Goal: Task Accomplishment & Management: Manage account settings

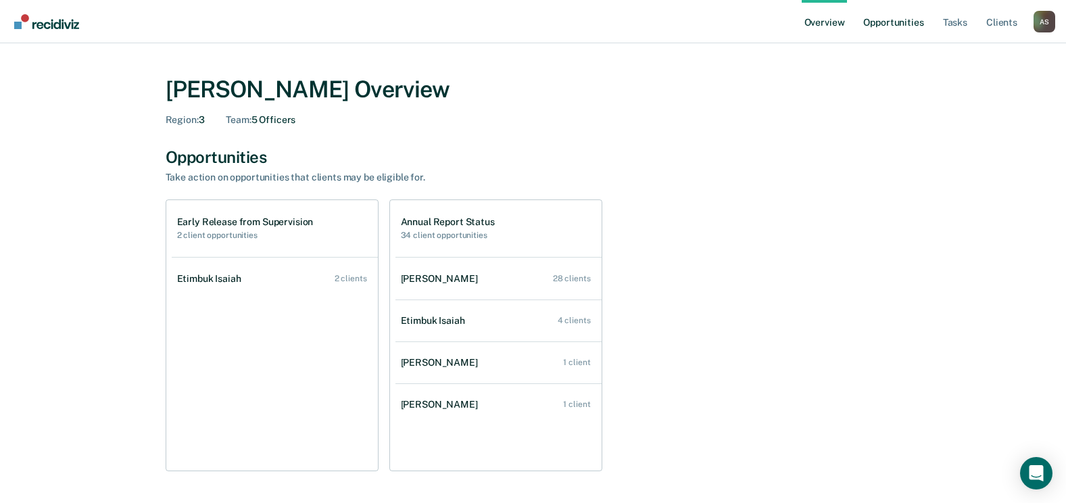
click at [910, 26] on link "Opportunities" at bounding box center [894, 21] width 66 height 43
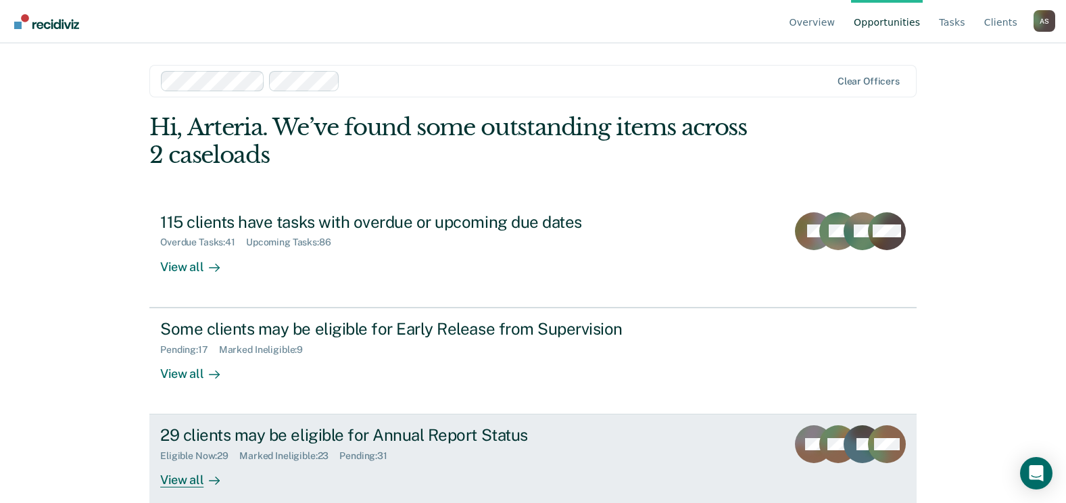
click at [241, 450] on div "Marked Ineligible : 23" at bounding box center [289, 455] width 100 height 11
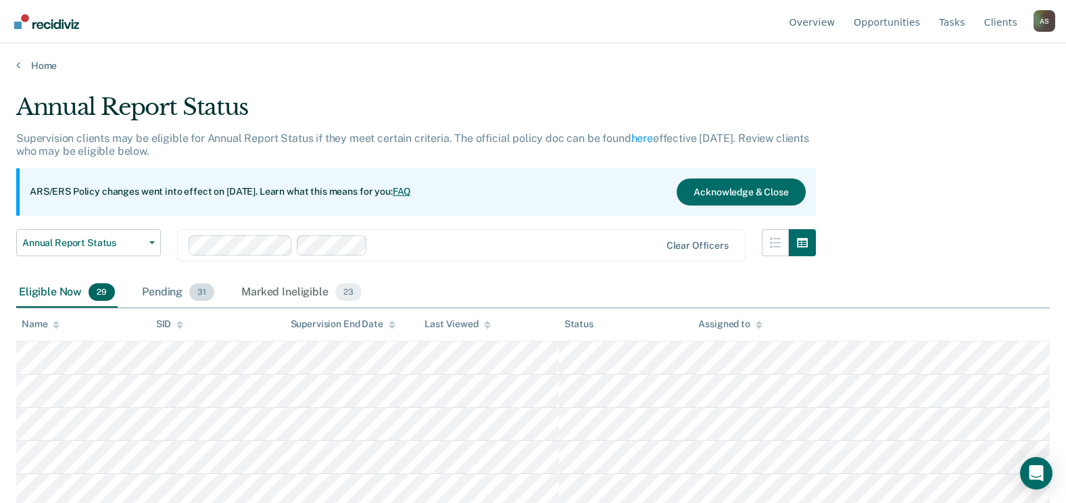
click at [181, 281] on div "Pending 31" at bounding box center [178, 293] width 78 height 30
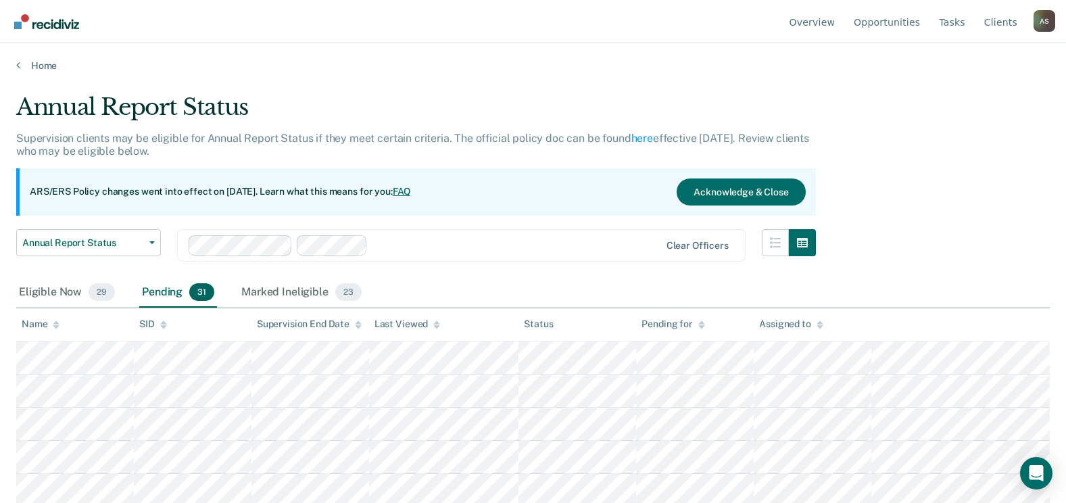
click at [166, 287] on div "Pending 31" at bounding box center [178, 293] width 78 height 30
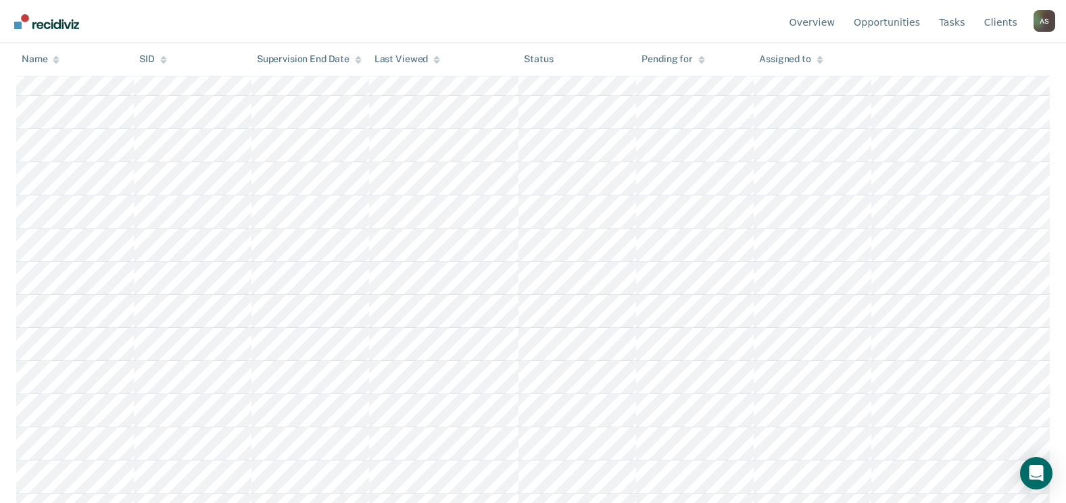
scroll to position [865, 0]
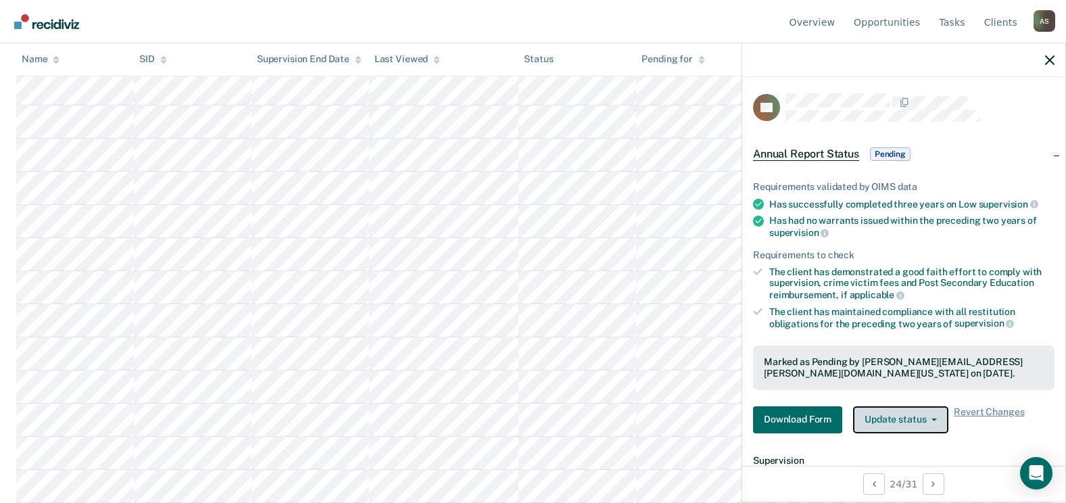
click at [879, 419] on button "Update status" at bounding box center [900, 419] width 95 height 27
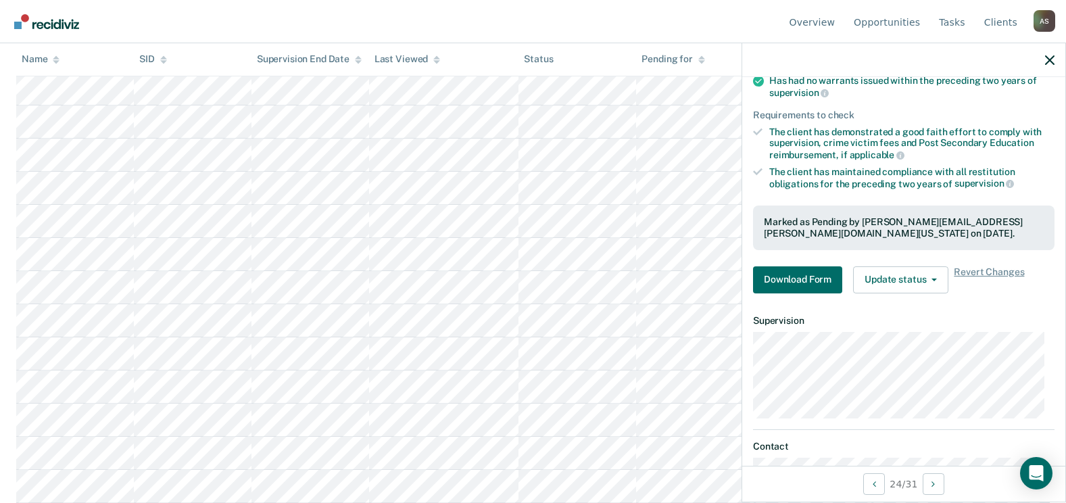
scroll to position [142, 0]
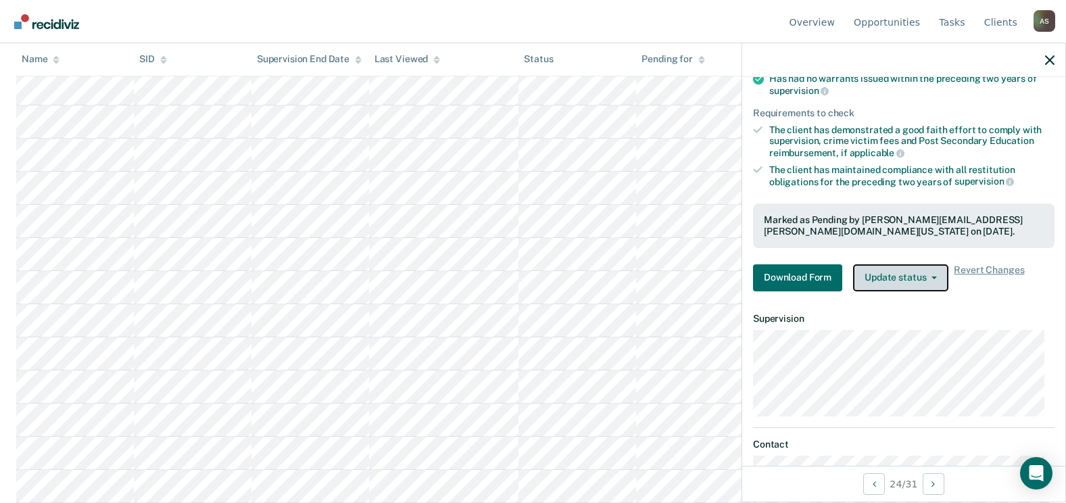
click at [881, 278] on button "Update status" at bounding box center [900, 277] width 95 height 27
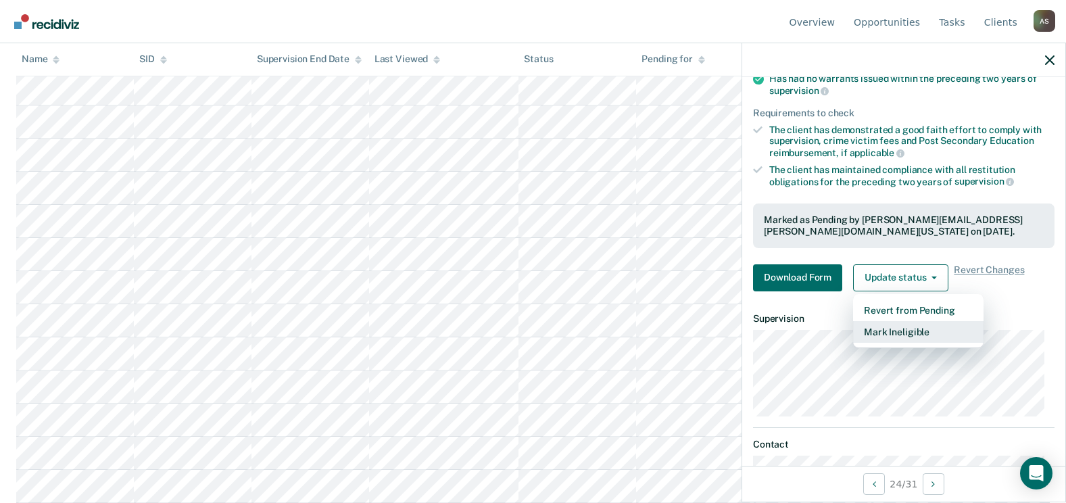
click at [896, 327] on button "Mark Ineligible" at bounding box center [918, 332] width 130 height 22
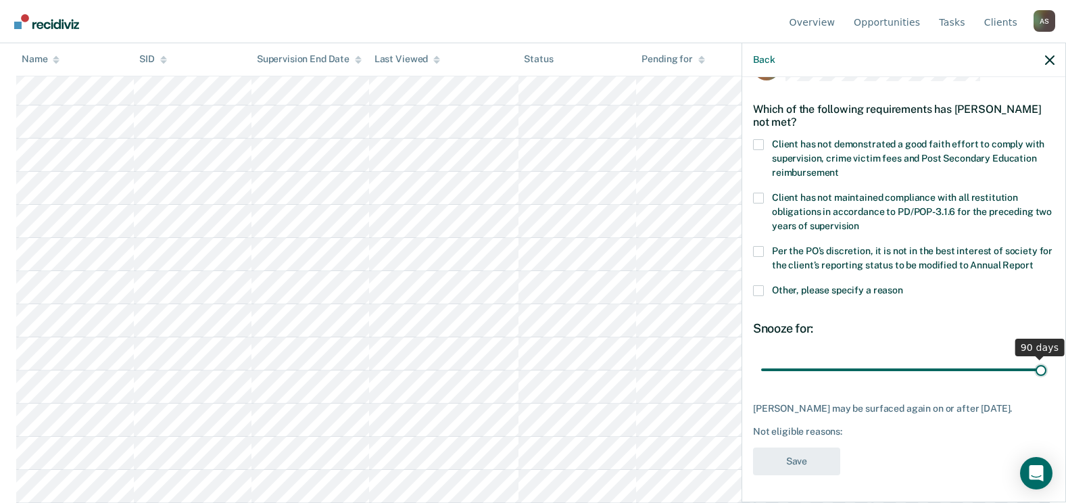
drag, startPoint x: 901, startPoint y: 348, endPoint x: 1058, endPoint y: 347, distance: 156.8
click at [1046, 358] on input "range" at bounding box center [903, 370] width 285 height 24
click at [759, 139] on span at bounding box center [758, 144] width 11 height 11
click at [839, 168] on input "Client has not demonstrated a good faith effort to comply with supervision, cri…" at bounding box center [839, 168] width 0 height 0
click at [759, 246] on span at bounding box center [758, 251] width 11 height 11
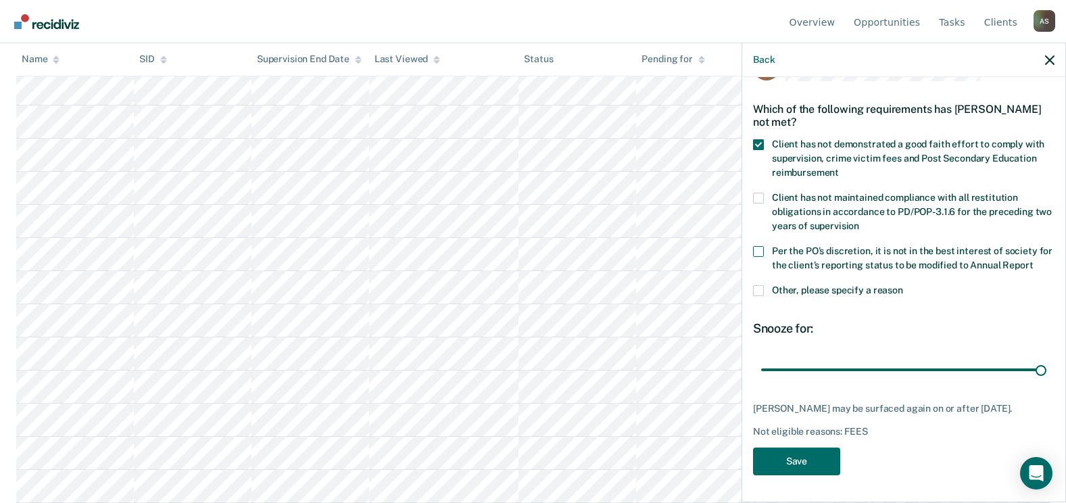
click at [1033, 260] on input "Per the PO’s discretion, it is not in the best interest of society for the clie…" at bounding box center [1033, 260] width 0 height 0
drag, startPoint x: 821, startPoint y: 356, endPoint x: 1026, endPoint y: 359, distance: 204.8
click at [1026, 359] on input "range" at bounding box center [903, 370] width 285 height 24
drag, startPoint x: 1026, startPoint y: 358, endPoint x: 1049, endPoint y: 358, distance: 23.0
type input "365"
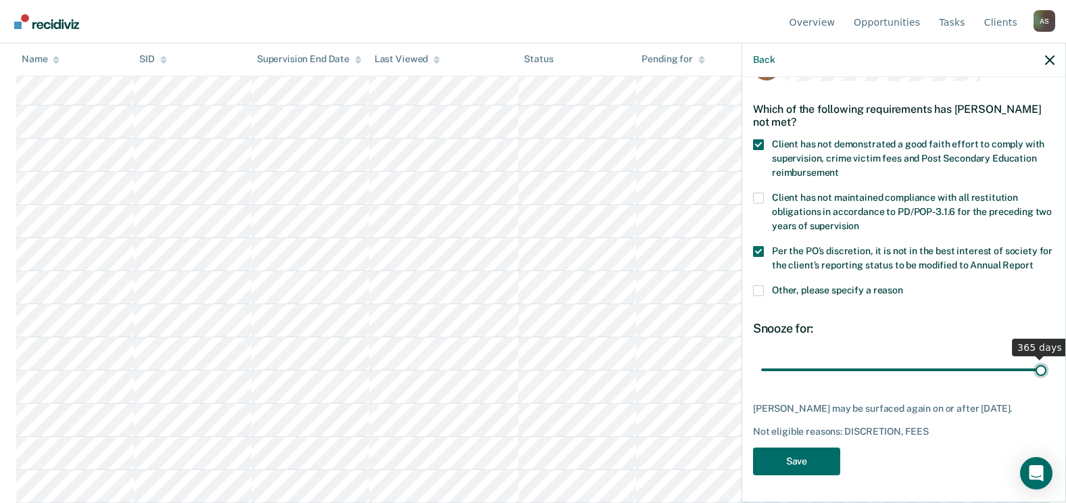
click at [1046, 358] on input "range" at bounding box center [903, 370] width 285 height 24
click at [810, 470] on button "Save" at bounding box center [796, 461] width 87 height 28
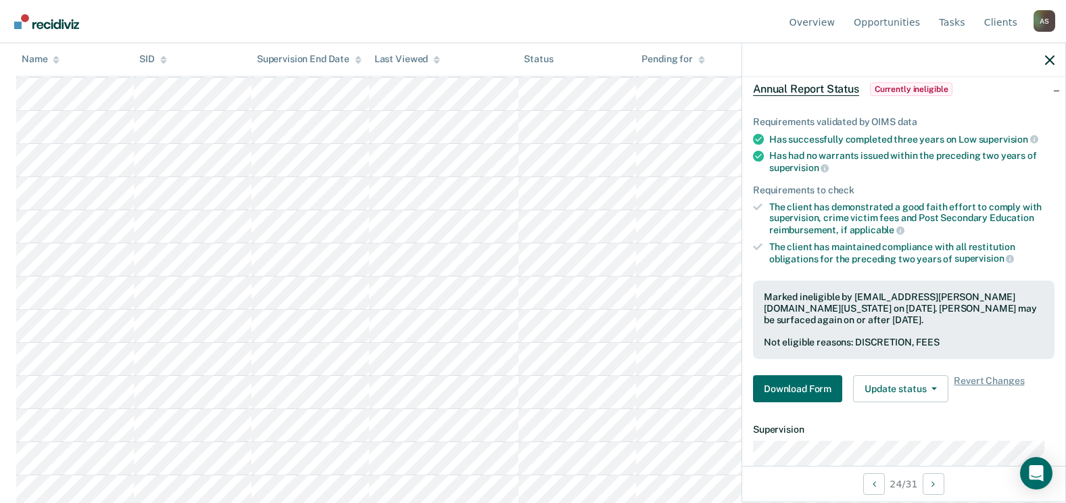
scroll to position [291, 0]
click at [1050, 169] on div "Requirements validated by OIMS data Has successfully completed three years on L…" at bounding box center [903, 254] width 323 height 318
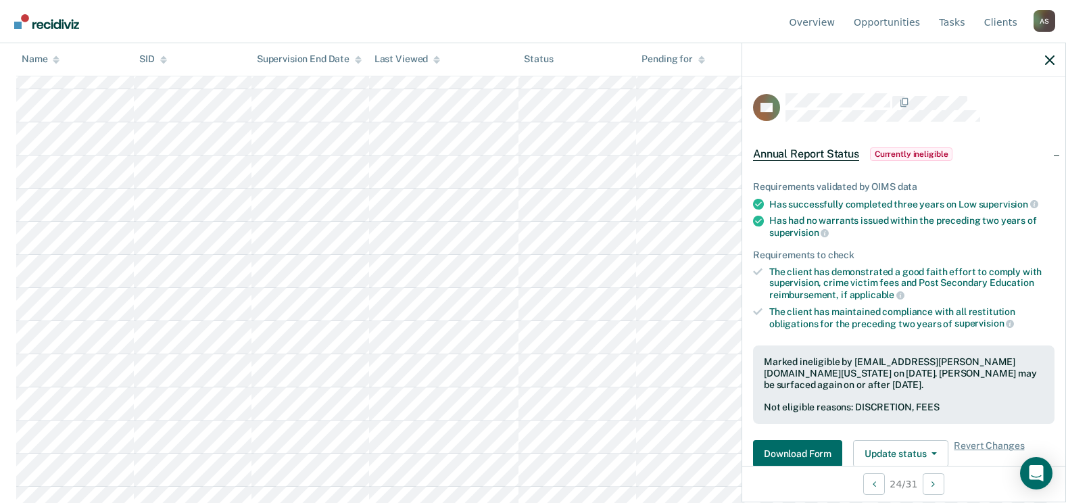
scroll to position [0, 0]
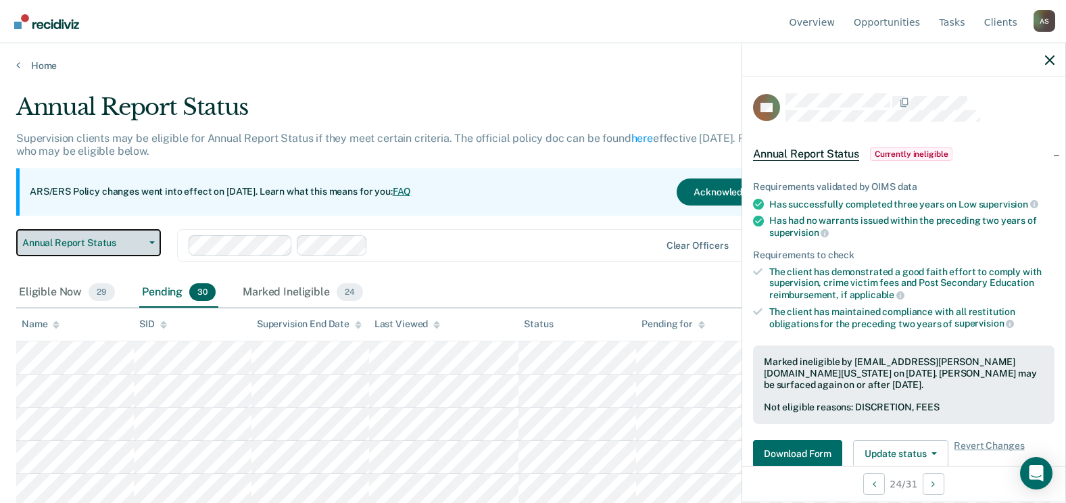
click at [124, 248] on span "Annual Report Status" at bounding box center [83, 242] width 122 height 11
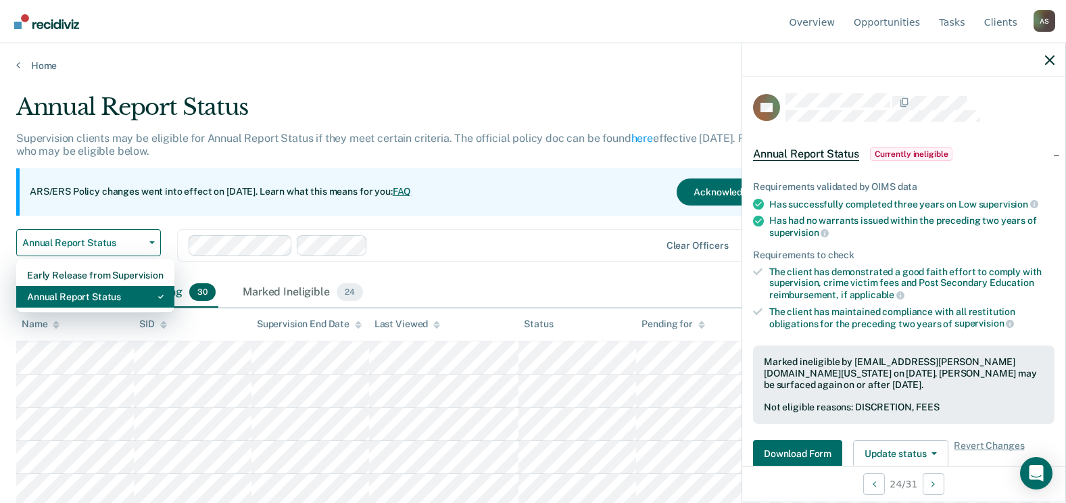
drag, startPoint x: 122, startPoint y: 291, endPoint x: 124, endPoint y: 299, distance: 7.7
click at [121, 292] on div "Annual Report Status" at bounding box center [95, 297] width 137 height 22
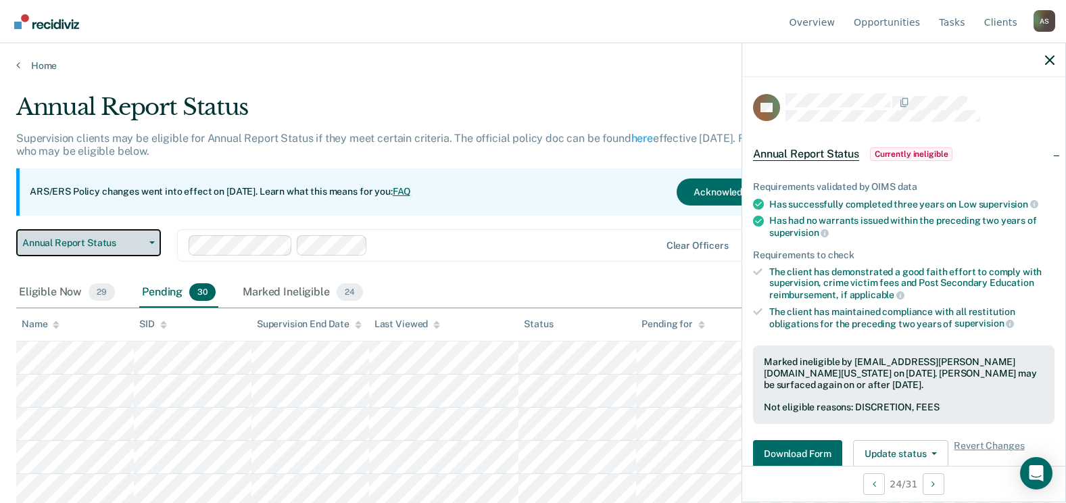
click at [110, 229] on button "Annual Report Status" at bounding box center [88, 242] width 145 height 27
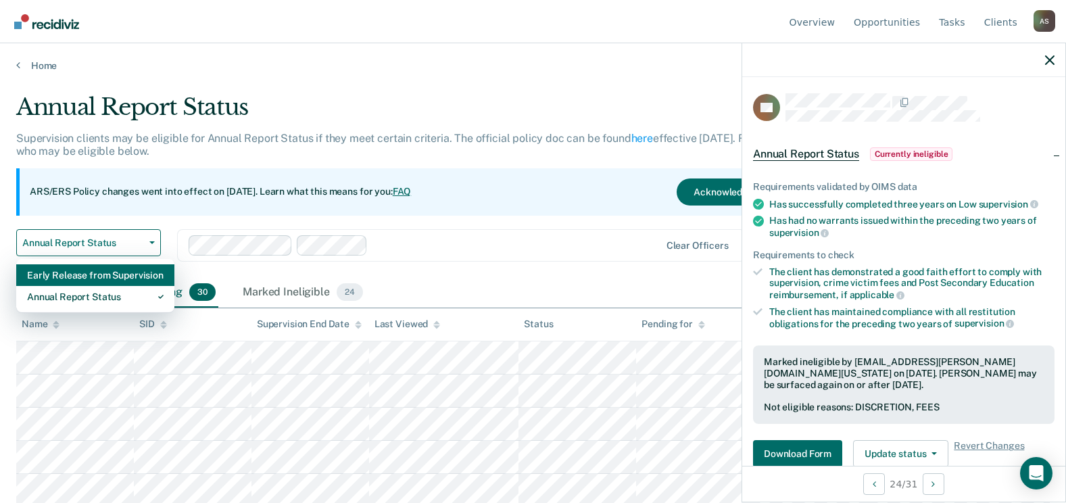
click at [105, 283] on div "Early Release from Supervision" at bounding box center [95, 275] width 137 height 22
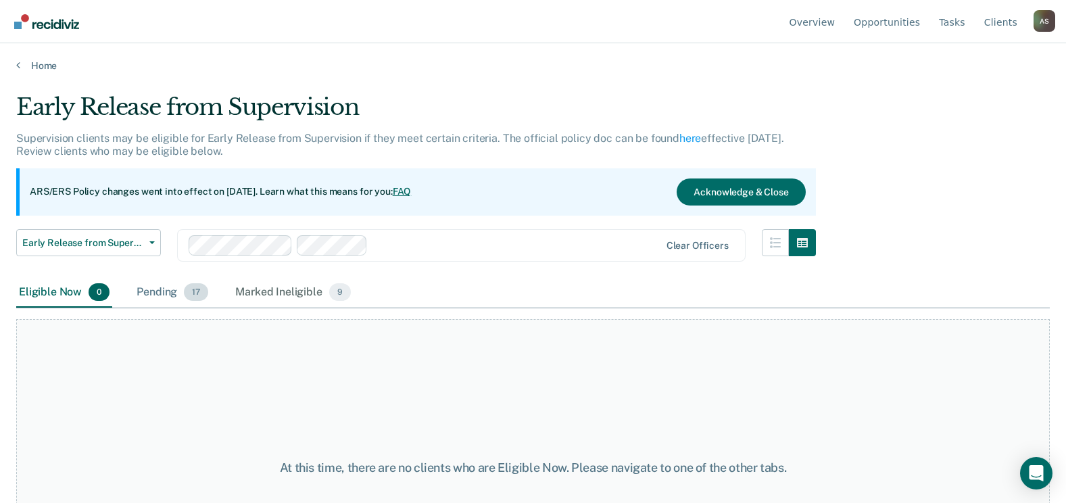
click at [168, 298] on div "Pending 17" at bounding box center [172, 293] width 77 height 30
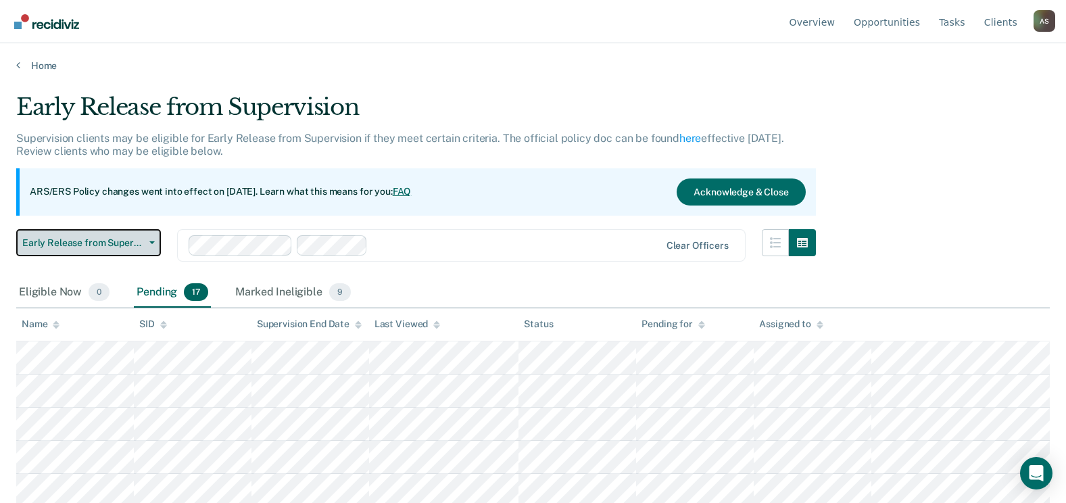
click at [139, 243] on span "Early Release from Supervision" at bounding box center [83, 242] width 122 height 11
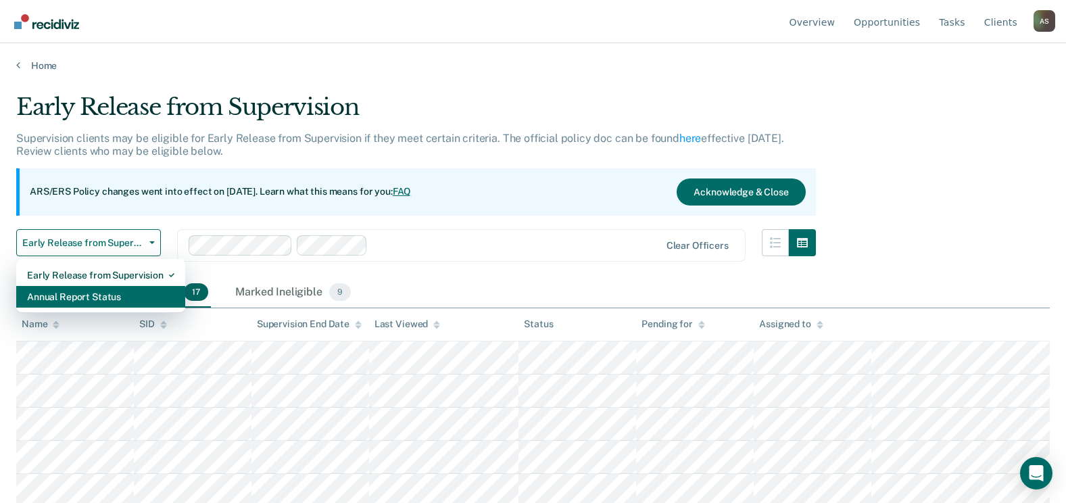
click at [99, 294] on div "Annual Report Status" at bounding box center [100, 297] width 147 height 22
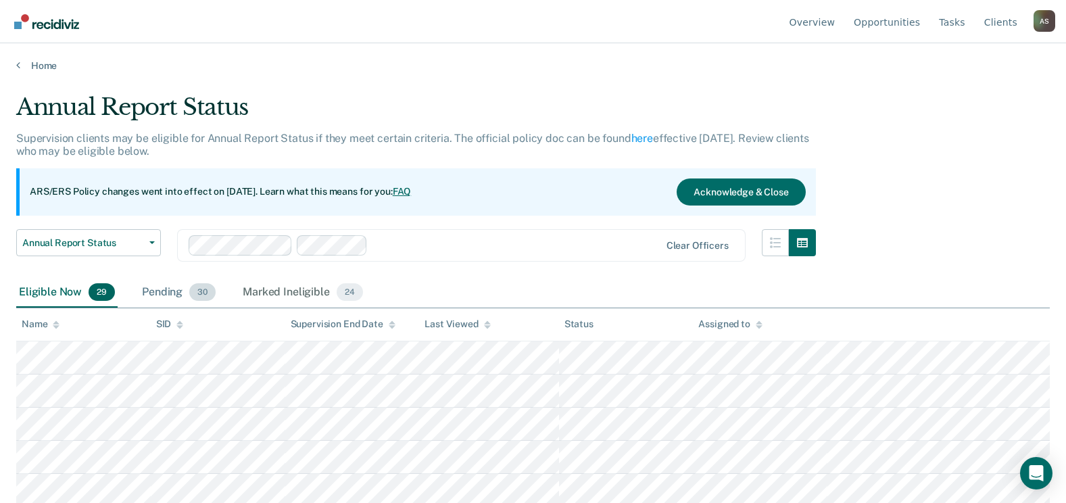
click at [197, 297] on span "30" at bounding box center [202, 292] width 26 height 18
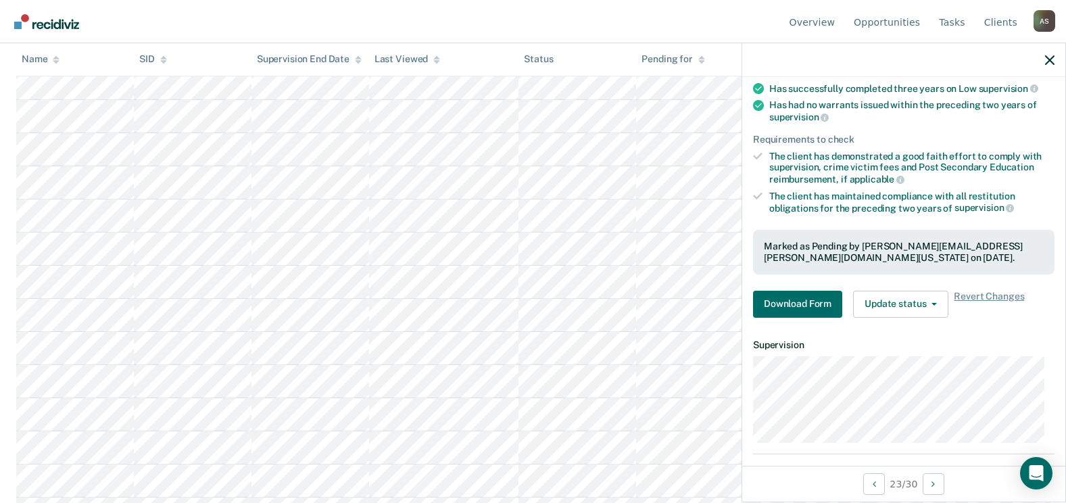
scroll to position [119, 0]
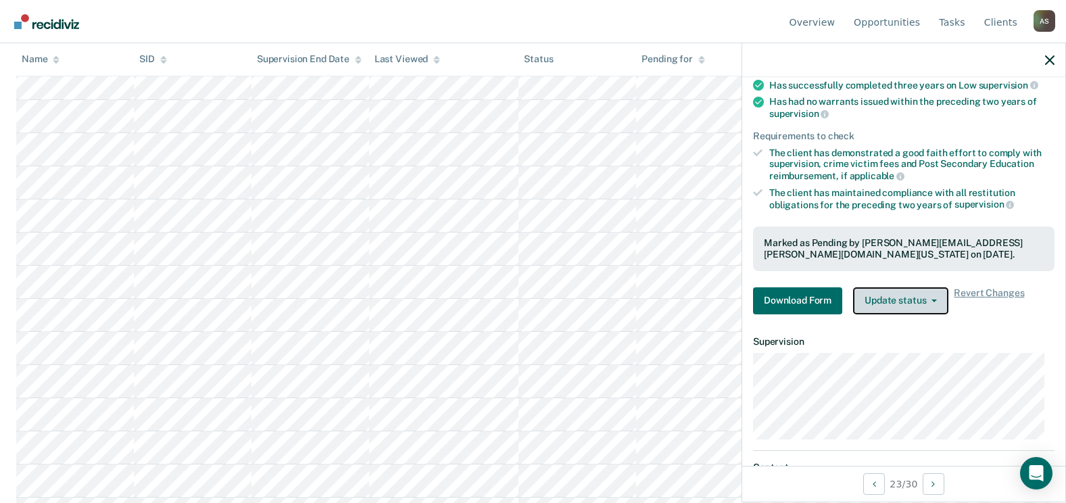
click at [881, 310] on button "Update status" at bounding box center [900, 300] width 95 height 27
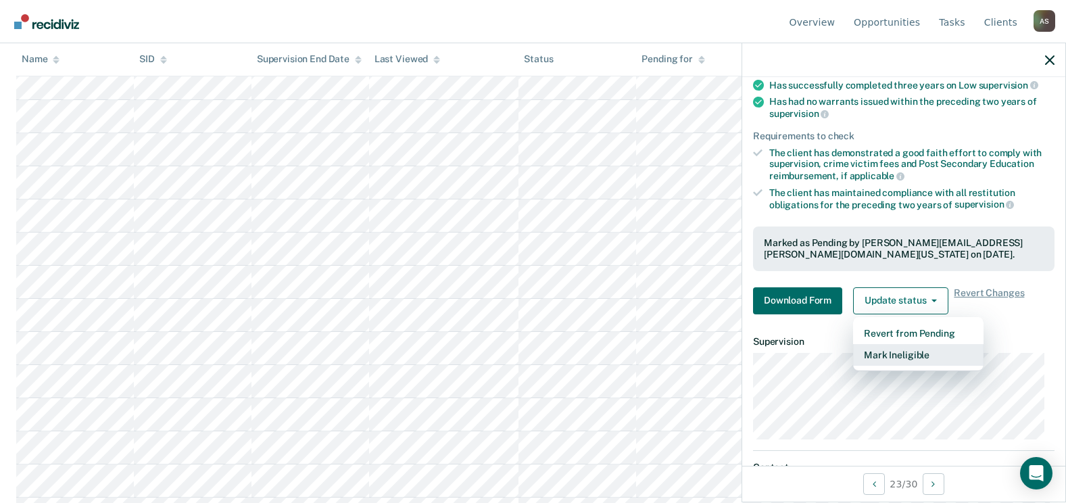
click at [884, 345] on button "Mark Ineligible" at bounding box center [918, 355] width 130 height 22
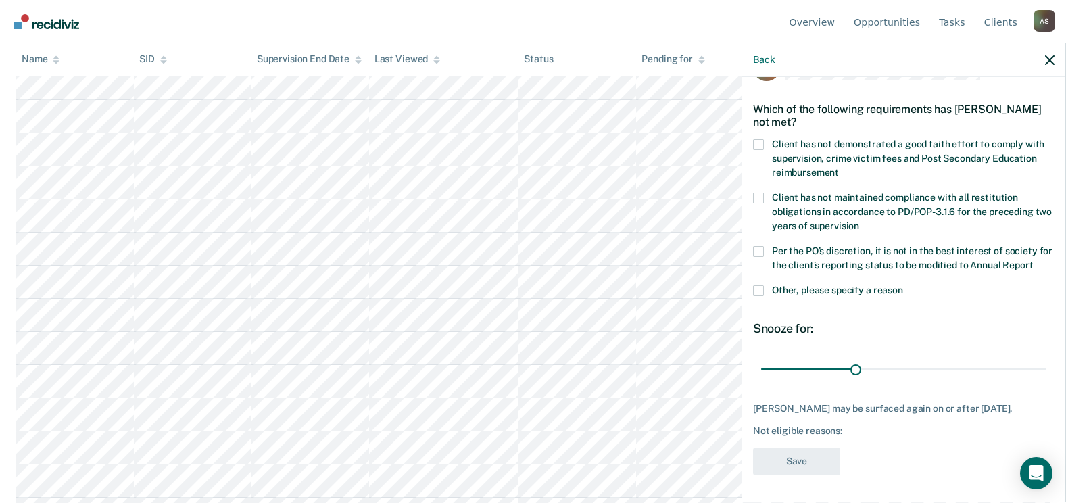
scroll to position [53, 0]
click at [760, 139] on span at bounding box center [758, 144] width 11 height 11
click at [839, 168] on input "Client has not demonstrated a good faith effort to comply with supervision, cri…" at bounding box center [839, 168] width 0 height 0
click at [768, 246] on label "Per the PO’s discretion, it is not in the best interest of society for the clie…" at bounding box center [903, 260] width 301 height 28
click at [1033, 260] on input "Per the PO’s discretion, it is not in the best interest of society for the clie…" at bounding box center [1033, 260] width 0 height 0
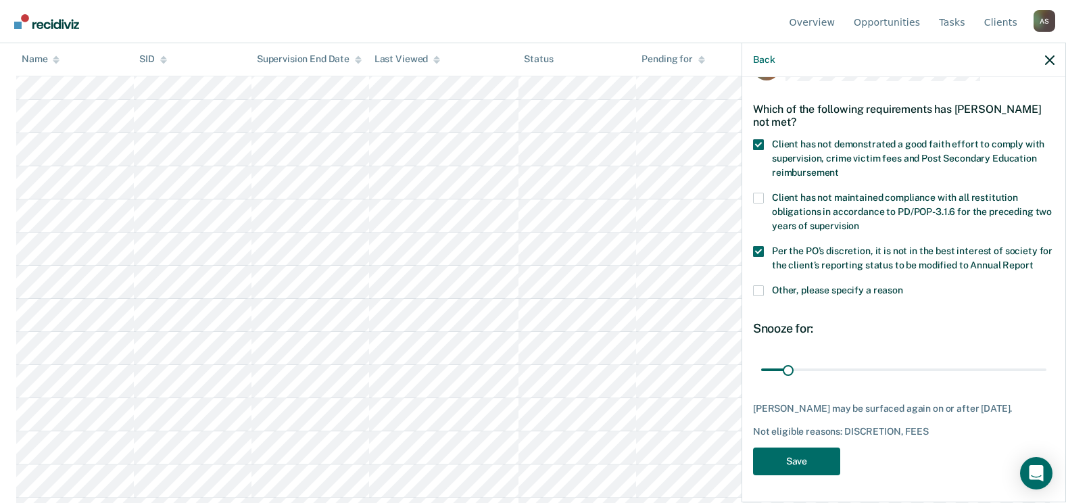
click at [758, 293] on span at bounding box center [758, 290] width 11 height 11
click at [903, 285] on input "Other, please specify a reason" at bounding box center [903, 285] width 0 height 0
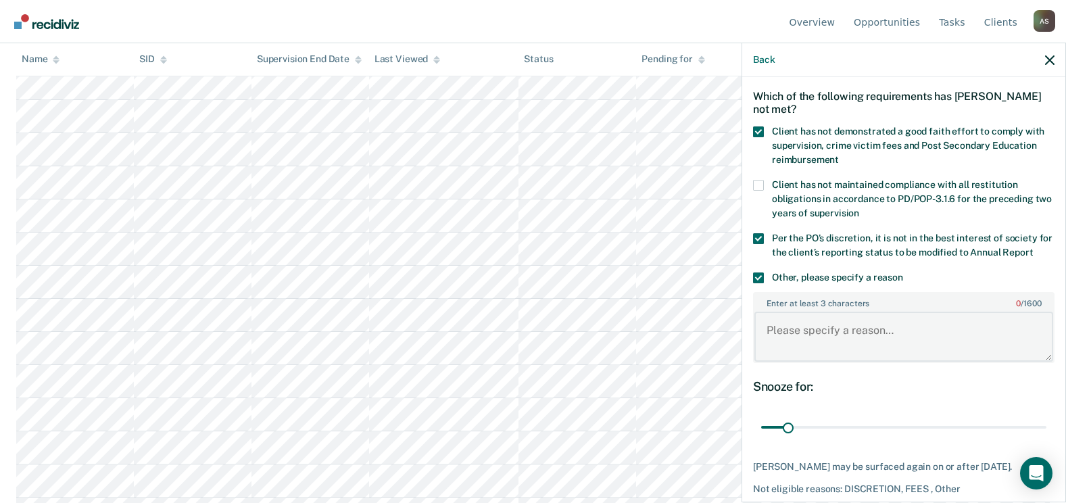
click at [781, 335] on textarea "Enter at least 3 characters 0 / 1600" at bounding box center [903, 337] width 299 height 50
type textarea "Special Bulletin"
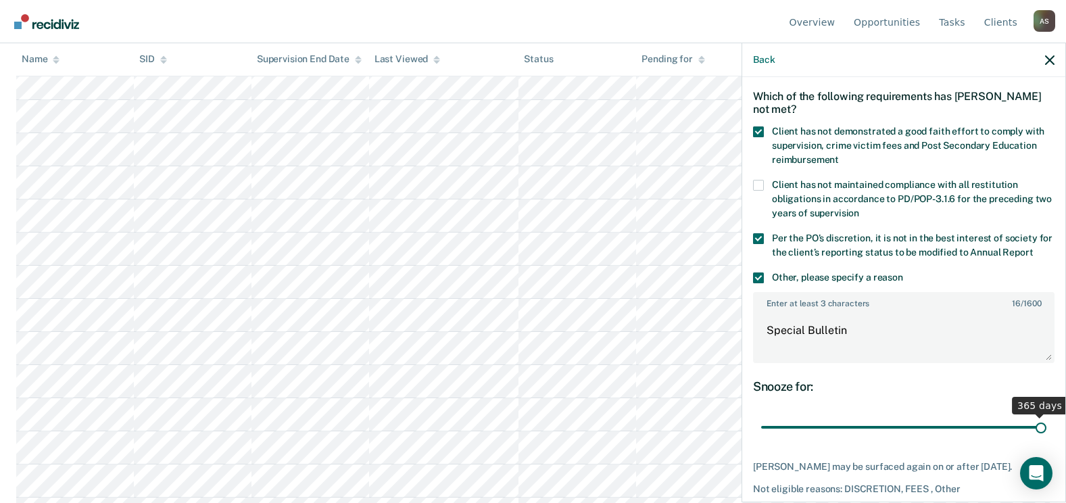
drag, startPoint x: 783, startPoint y: 435, endPoint x: 1078, endPoint y: 445, distance: 294.9
type input "365"
click at [1046, 439] on input "range" at bounding box center [903, 428] width 285 height 24
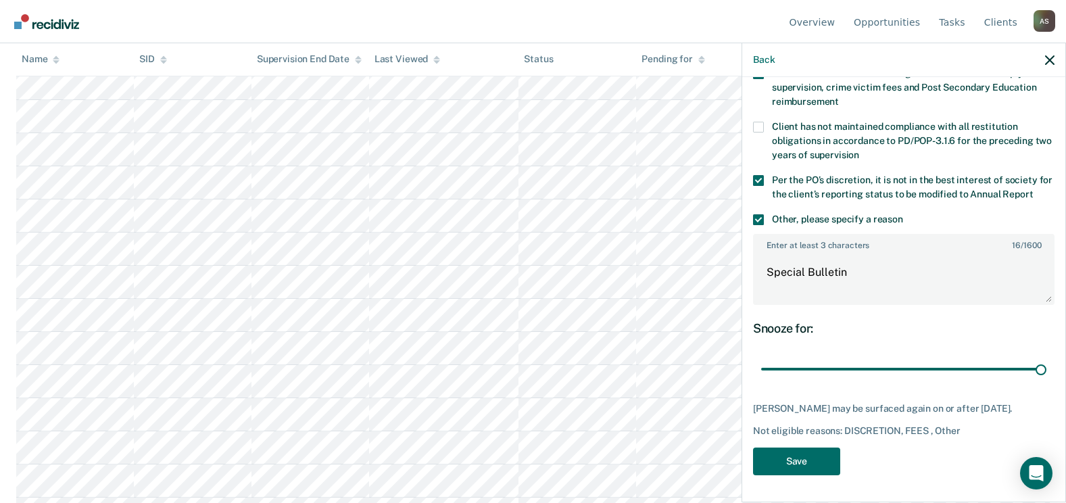
scroll to position [124, 0]
click at [797, 457] on button "Save" at bounding box center [796, 461] width 87 height 28
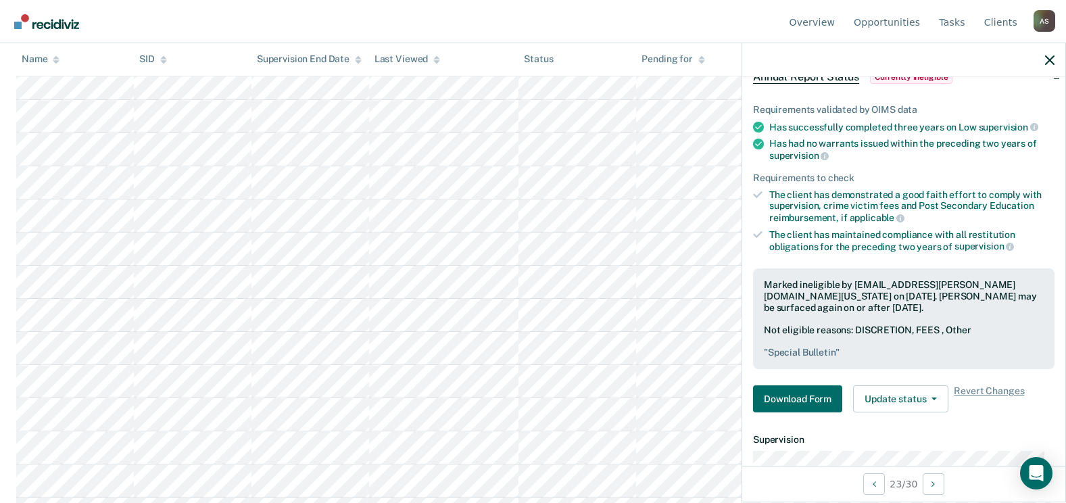
scroll to position [43, 0]
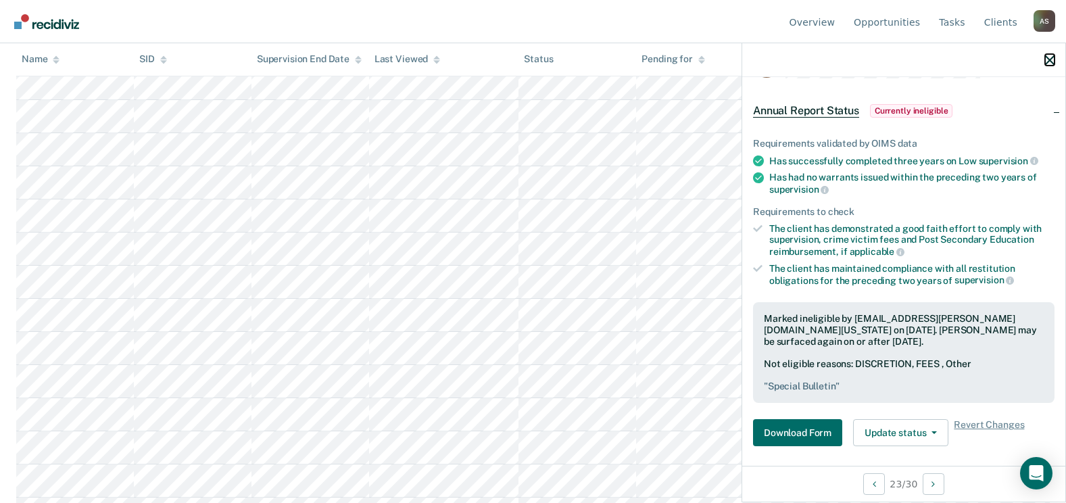
click at [1050, 56] on icon "button" at bounding box center [1049, 59] width 9 height 9
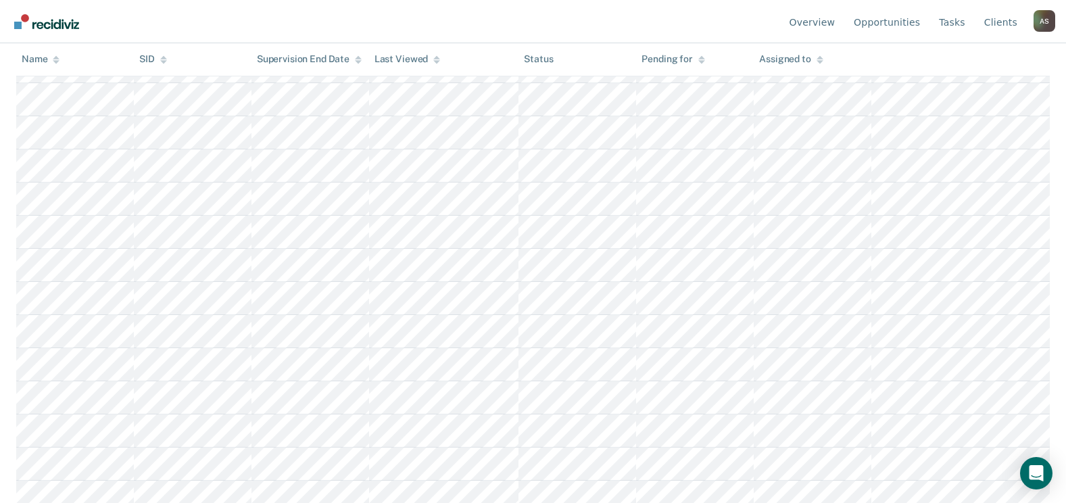
scroll to position [628, 0]
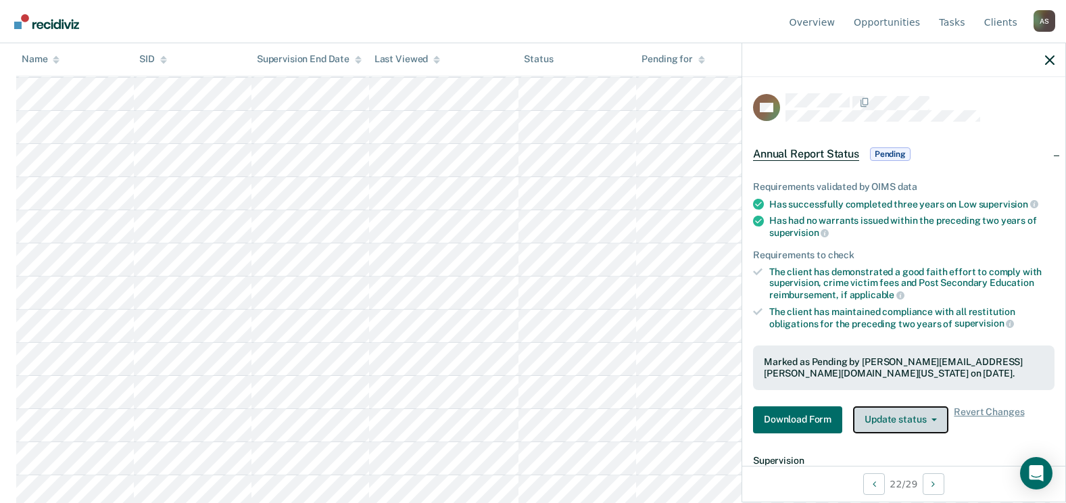
click at [909, 418] on button "Update status" at bounding box center [900, 419] width 95 height 27
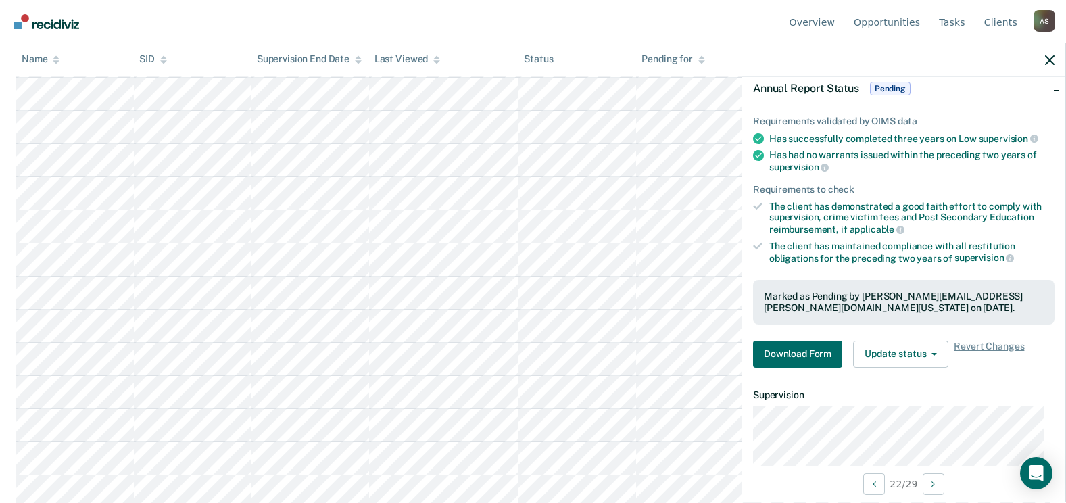
scroll to position [76, 0]
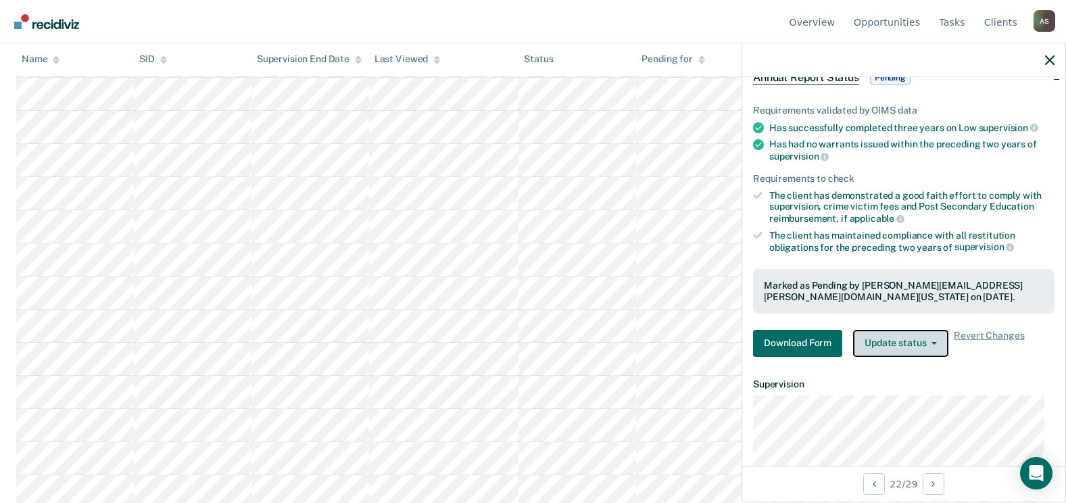
click at [894, 343] on button "Update status" at bounding box center [900, 343] width 95 height 27
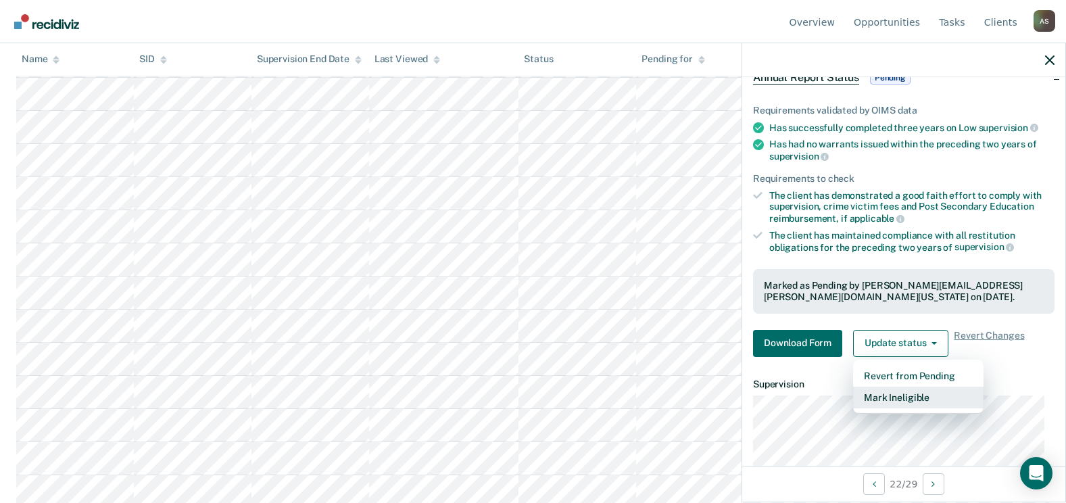
click at [896, 401] on button "Mark Ineligible" at bounding box center [918, 398] width 130 height 22
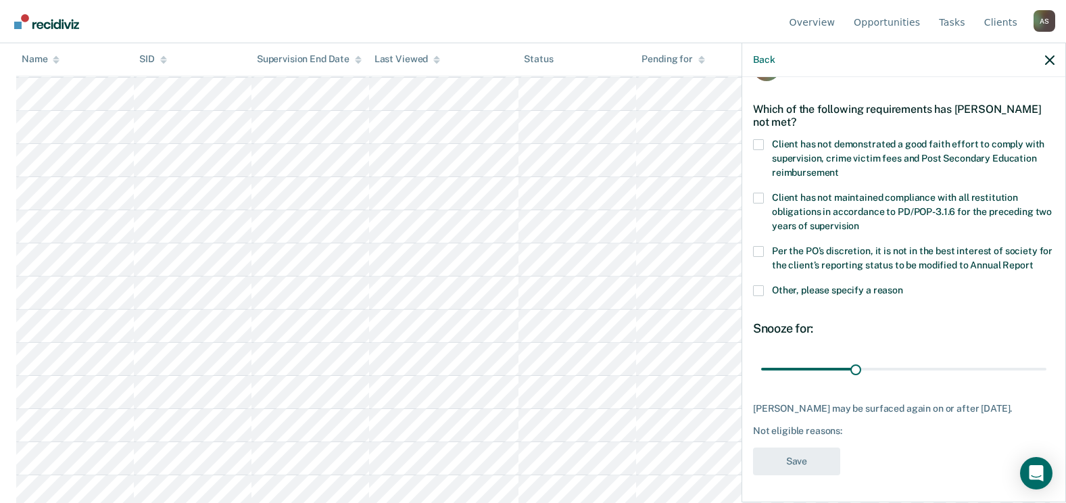
scroll to position [53, 0]
drag, startPoint x: 850, startPoint y: 365, endPoint x: 1029, endPoint y: 360, distance: 179.2
click at [1029, 360] on input "range" at bounding box center [903, 370] width 285 height 24
click at [751, 132] on div "TM Which of the following requirements has Tamia Moss not met? Client has not d…" at bounding box center [903, 288] width 323 height 422
click at [756, 139] on span at bounding box center [758, 144] width 11 height 11
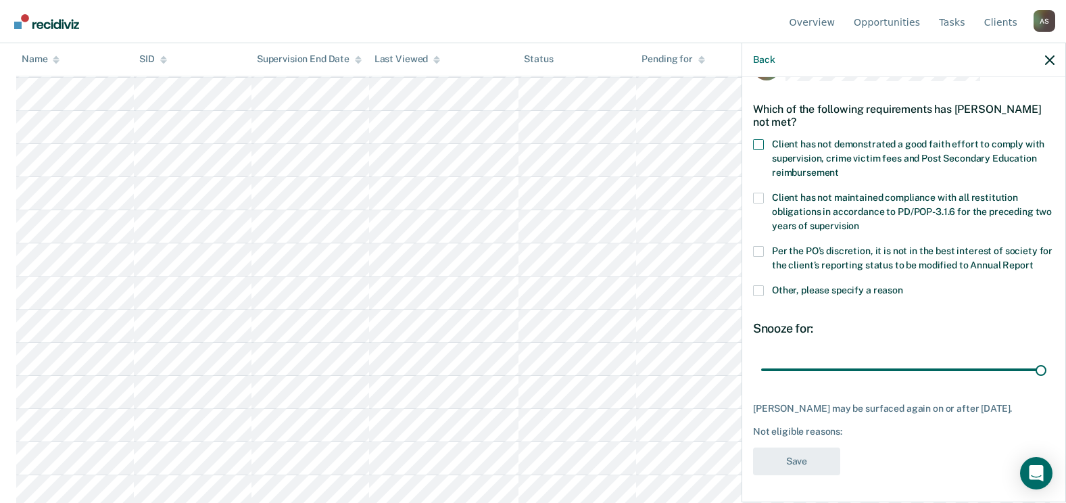
click at [839, 168] on input "Client has not demonstrated a good faith effort to comply with supervision, cri…" at bounding box center [839, 168] width 0 height 0
click at [759, 246] on span at bounding box center [758, 251] width 11 height 11
click at [1033, 260] on input "Per the PO’s discretion, it is not in the best interest of society for the clie…" at bounding box center [1033, 260] width 0 height 0
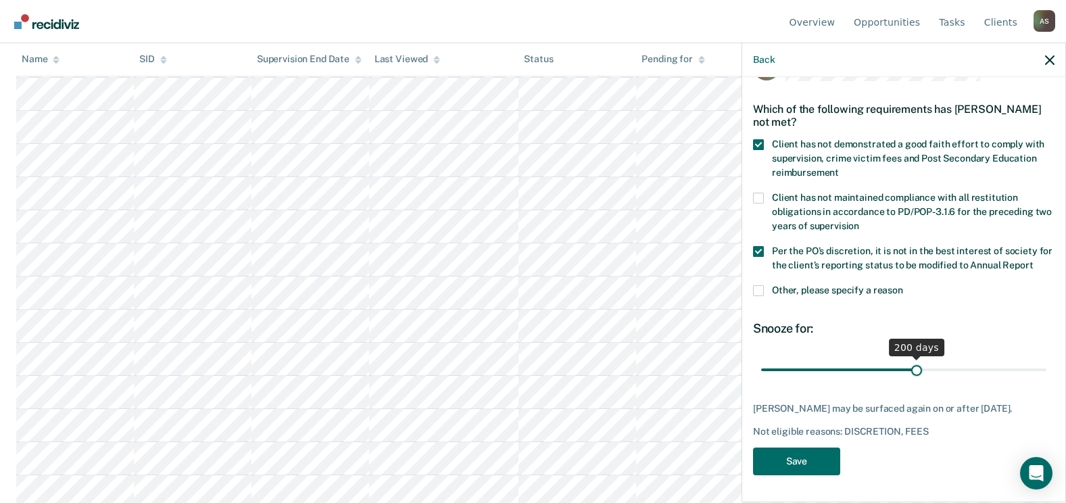
drag, startPoint x: 829, startPoint y: 368, endPoint x: 911, endPoint y: 366, distance: 81.8
type input "200"
click at [911, 366] on input "range" at bounding box center [903, 370] width 285 height 24
click at [812, 465] on button "Save" at bounding box center [796, 461] width 87 height 28
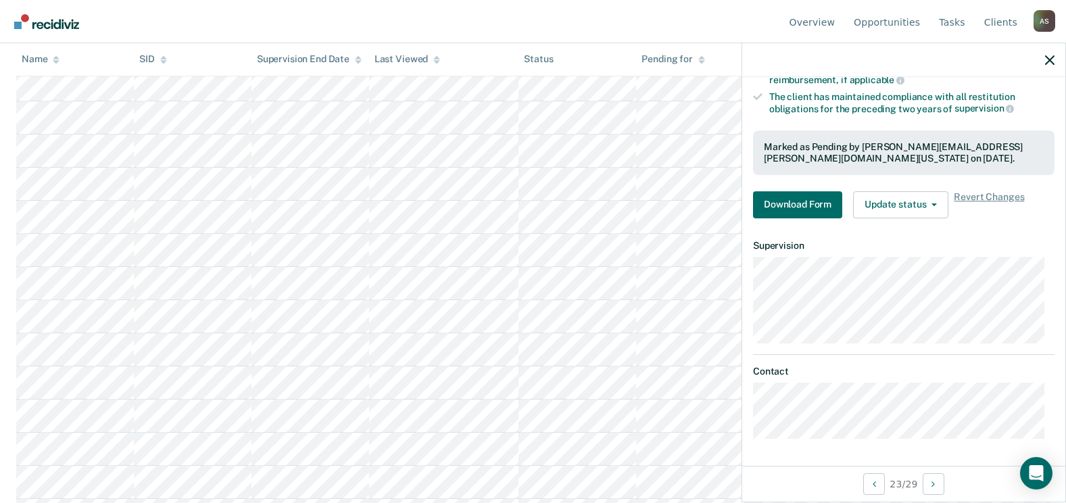
scroll to position [214, 0]
click at [898, 208] on button "Update status" at bounding box center [900, 206] width 95 height 27
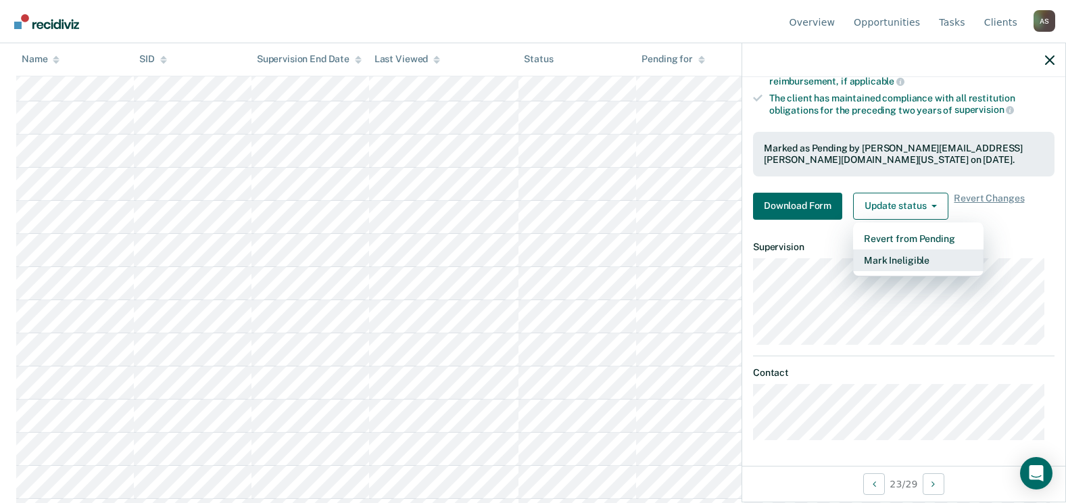
click at [897, 262] on button "Mark Ineligible" at bounding box center [918, 260] width 130 height 22
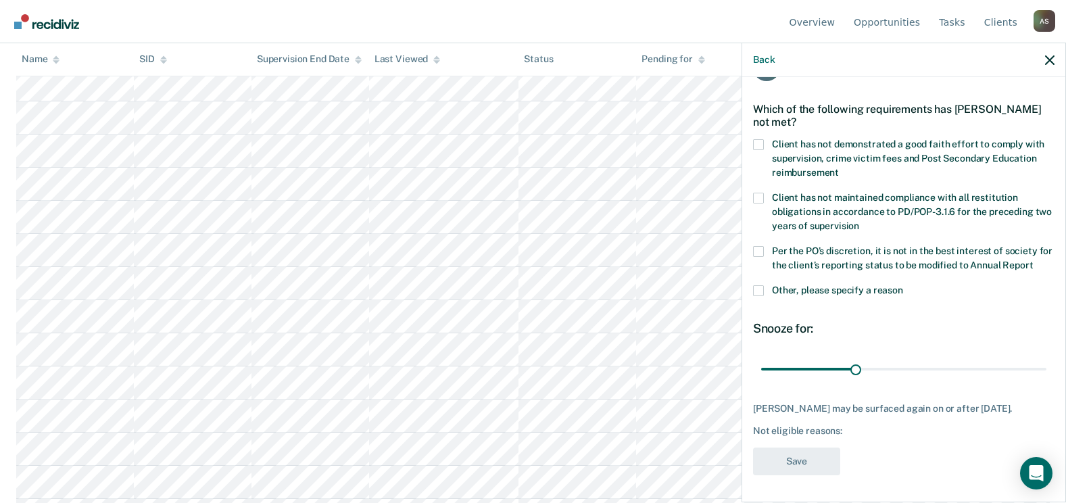
scroll to position [65, 0]
click at [759, 139] on span at bounding box center [758, 144] width 11 height 11
click at [839, 168] on input "Client has not demonstrated a good faith effort to comply with supervision, cri…" at bounding box center [839, 168] width 0 height 0
click at [767, 246] on label "Per the PO’s discretion, it is not in the best interest of society for the clie…" at bounding box center [903, 260] width 301 height 28
click at [1033, 260] on input "Per the PO’s discretion, it is not in the best interest of society for the clie…" at bounding box center [1033, 260] width 0 height 0
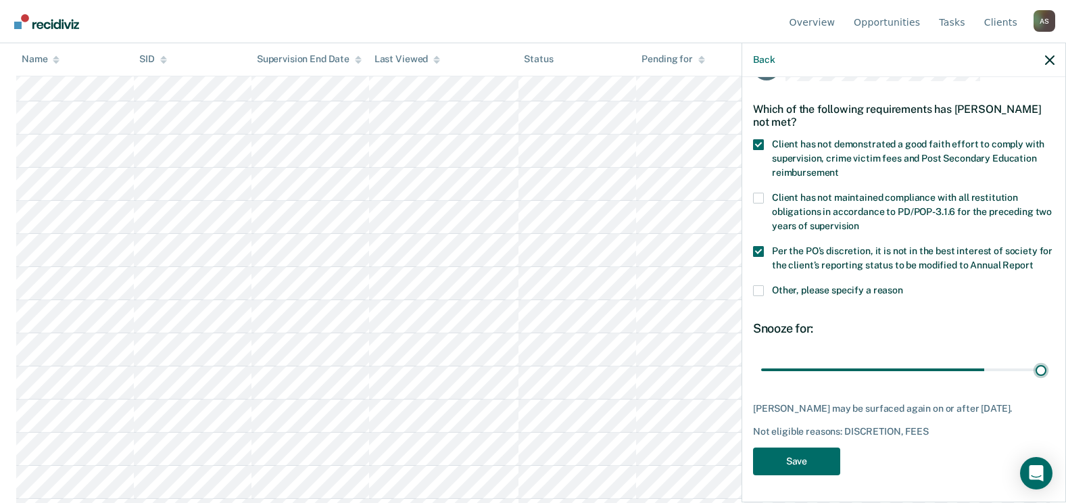
drag, startPoint x: 875, startPoint y: 353, endPoint x: 1052, endPoint y: 355, distance: 177.8
type input "365"
click at [1046, 358] on input "range" at bounding box center [903, 370] width 285 height 24
click at [800, 466] on button "Save" at bounding box center [796, 461] width 87 height 28
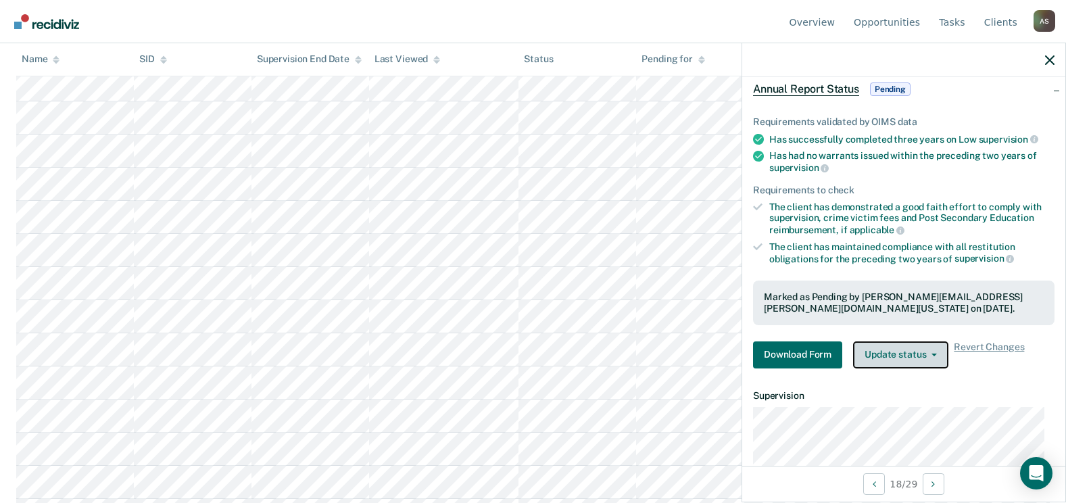
drag, startPoint x: 916, startPoint y: 356, endPoint x: 906, endPoint y: 393, distance: 39.0
click at [915, 356] on button "Update status" at bounding box center [900, 354] width 95 height 27
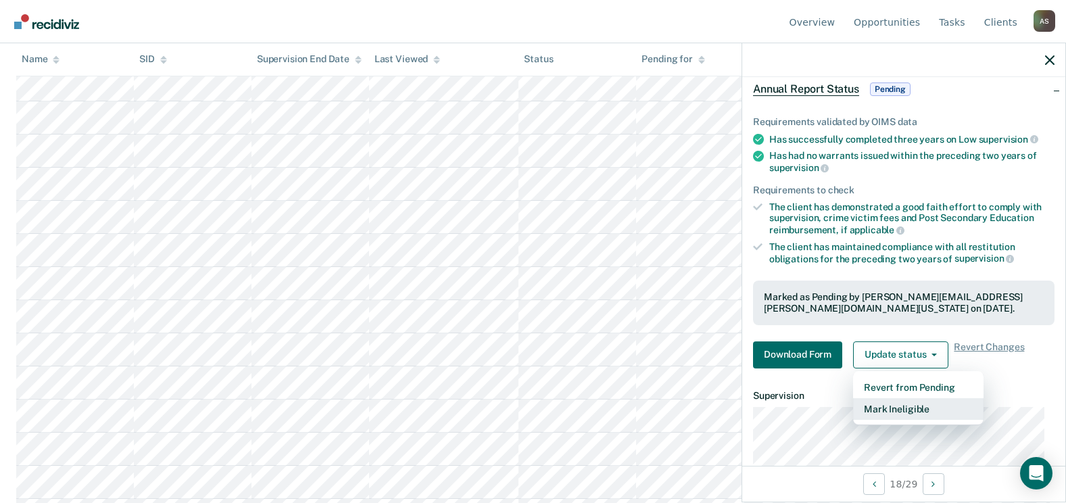
click at [902, 414] on button "Mark Ineligible" at bounding box center [918, 409] width 130 height 22
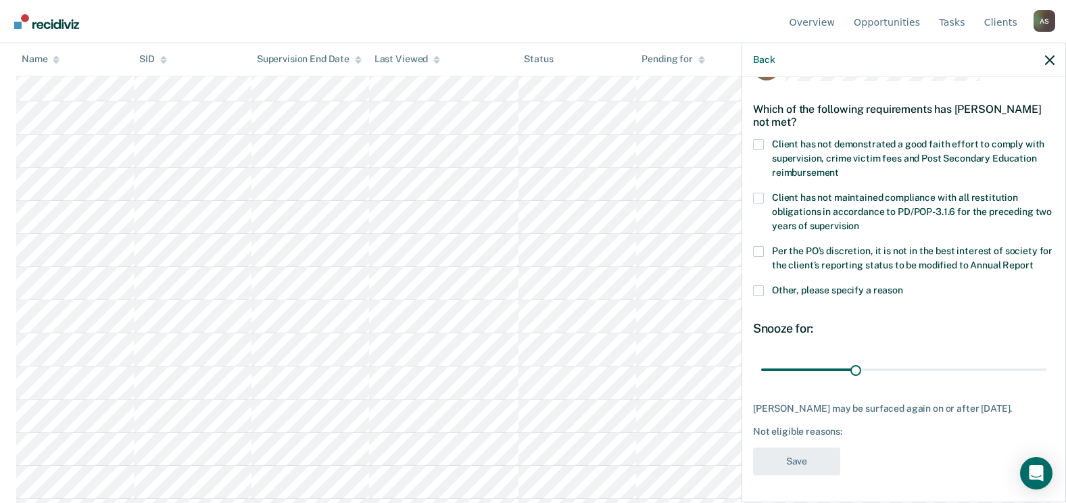
scroll to position [53, 0]
drag, startPoint x: 846, startPoint y: 367, endPoint x: 918, endPoint y: 362, distance: 71.8
click at [918, 362] on input "range" at bounding box center [903, 370] width 285 height 24
drag, startPoint x: 918, startPoint y: 362, endPoint x: 964, endPoint y: 362, distance: 46.0
click at [964, 362] on input "range" at bounding box center [903, 370] width 285 height 24
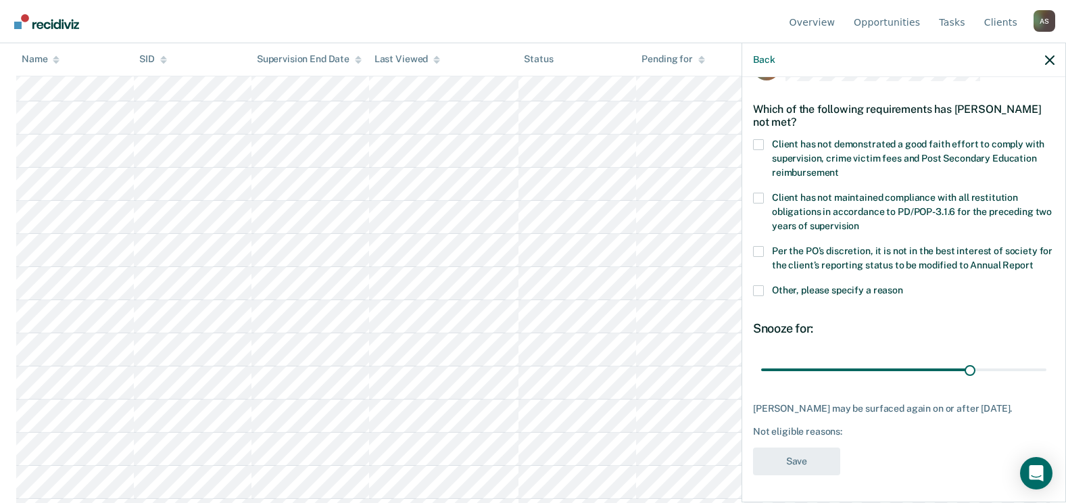
click at [768, 139] on label "Client has not demonstrated a good faith effort to comply with supervision, cri…" at bounding box center [903, 160] width 301 height 43
click at [839, 168] on input "Client has not demonstrated a good faith effort to comply with supervision, cri…" at bounding box center [839, 168] width 0 height 0
click at [758, 231] on div "Client has not maintained compliance with all restitution obligations in accord…" at bounding box center [903, 219] width 301 height 53
click at [762, 246] on span at bounding box center [758, 251] width 11 height 11
click at [1033, 260] on input "Per the PO’s discretion, it is not in the best interest of society for the clie…" at bounding box center [1033, 260] width 0 height 0
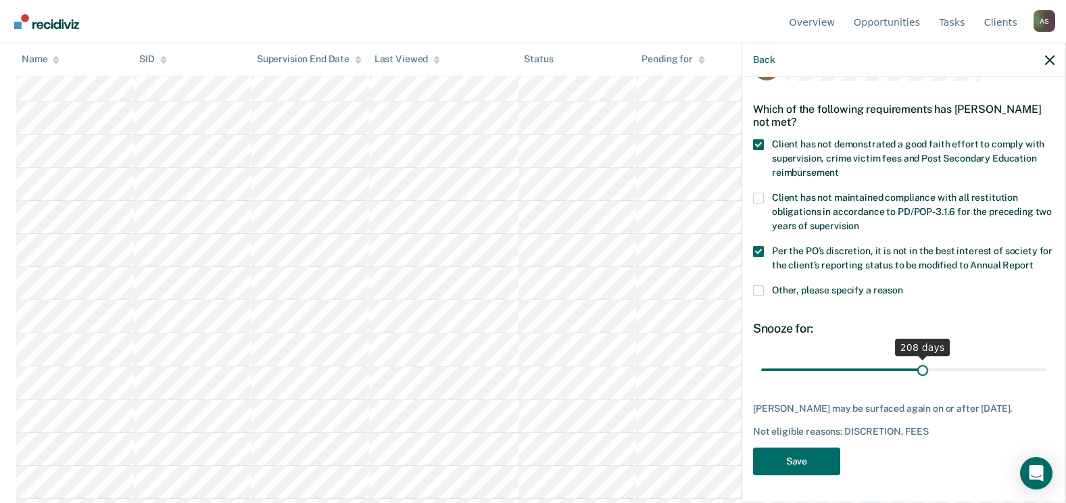
drag, startPoint x: 808, startPoint y: 367, endPoint x: 917, endPoint y: 369, distance: 108.2
click at [917, 369] on input "range" at bounding box center [903, 370] width 285 height 24
drag, startPoint x: 917, startPoint y: 369, endPoint x: 849, endPoint y: 376, distance: 67.9
type input "115"
click at [849, 376] on input "range" at bounding box center [903, 370] width 285 height 24
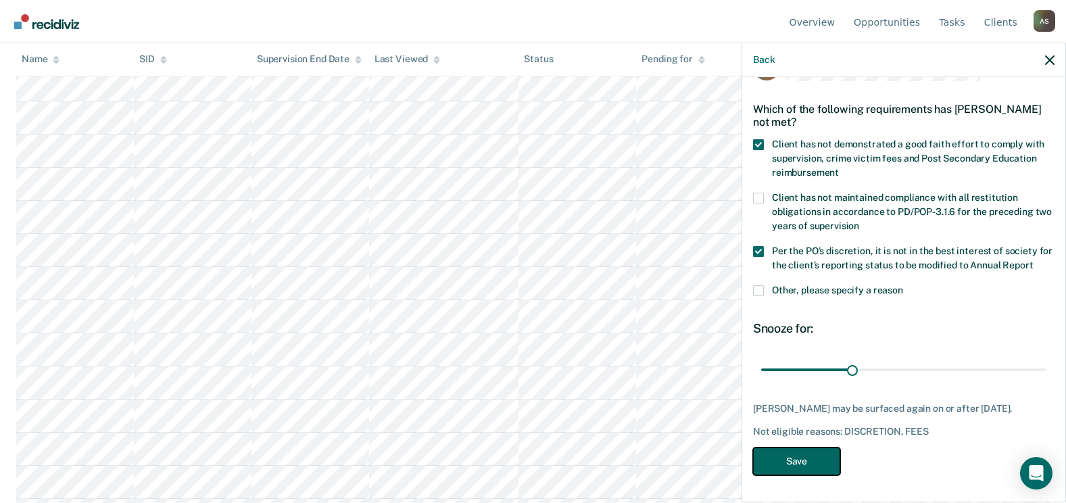
click at [800, 460] on button "Save" at bounding box center [796, 461] width 87 height 28
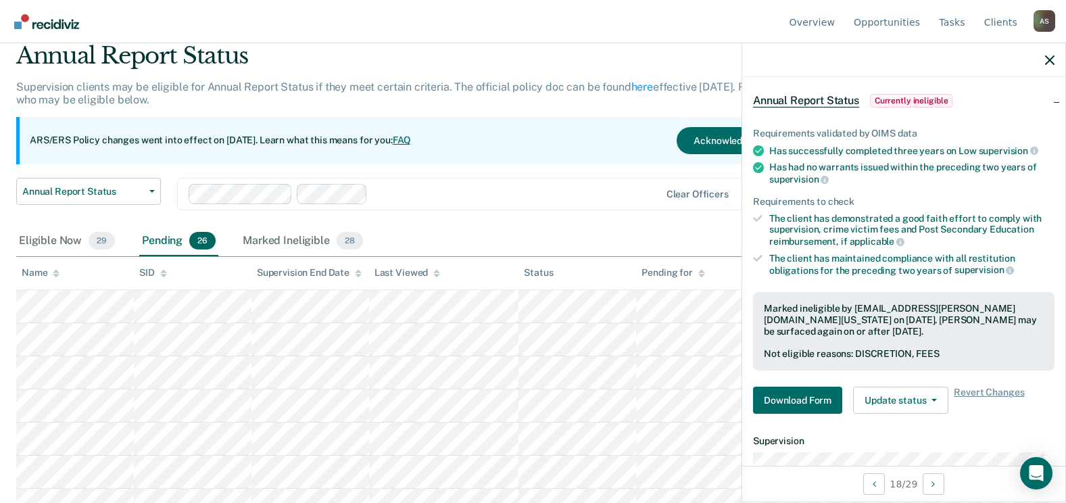
scroll to position [0, 0]
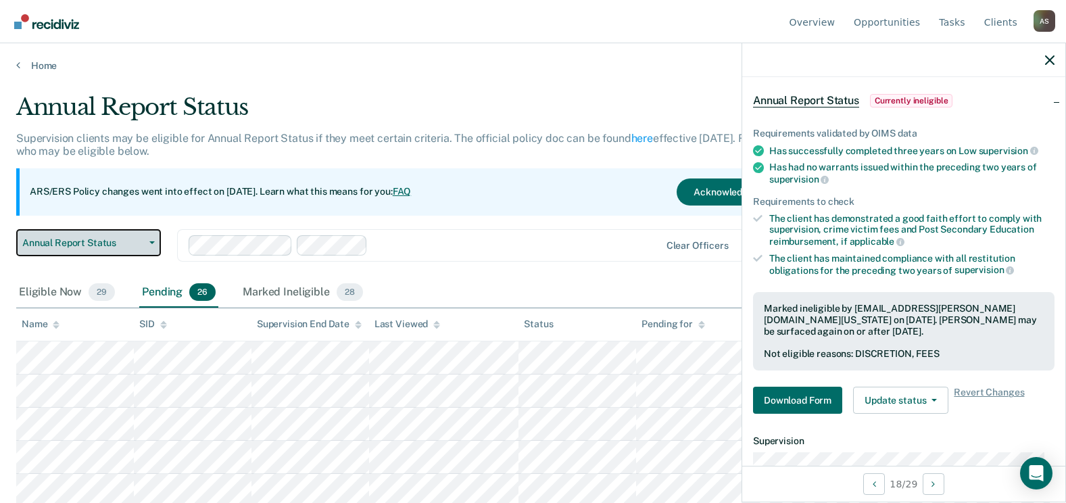
click at [126, 235] on button "Annual Report Status" at bounding box center [88, 242] width 145 height 27
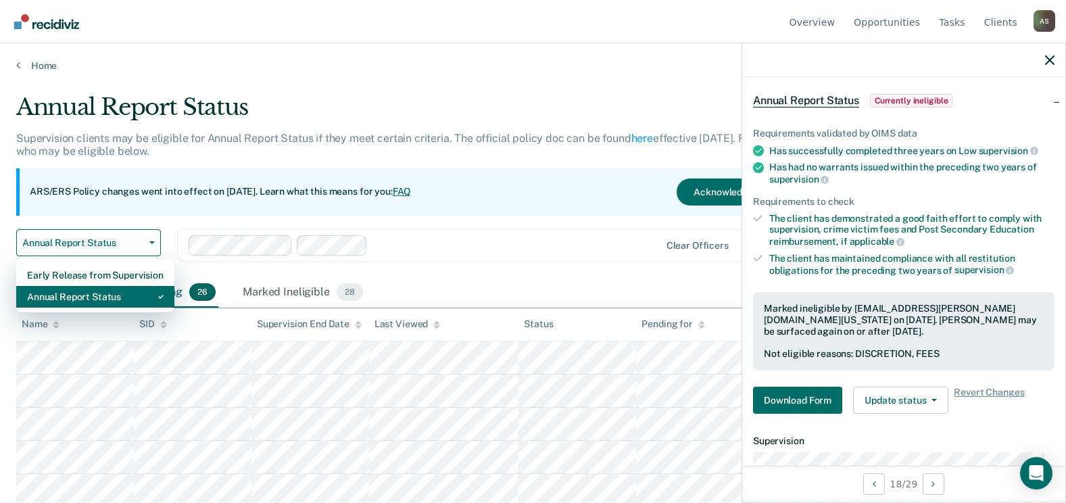
click at [114, 297] on div "Annual Report Status" at bounding box center [95, 297] width 137 height 22
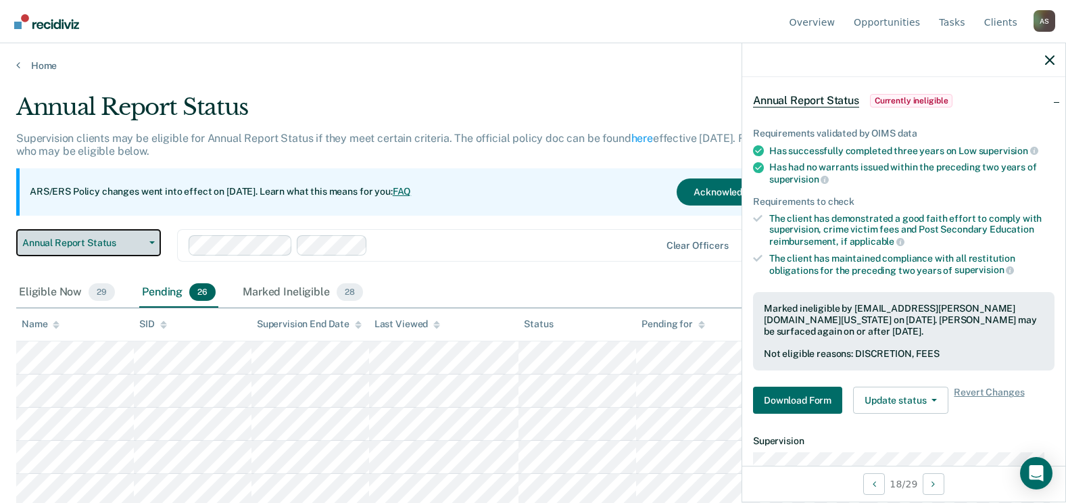
click at [105, 240] on span "Annual Report Status" at bounding box center [83, 242] width 122 height 11
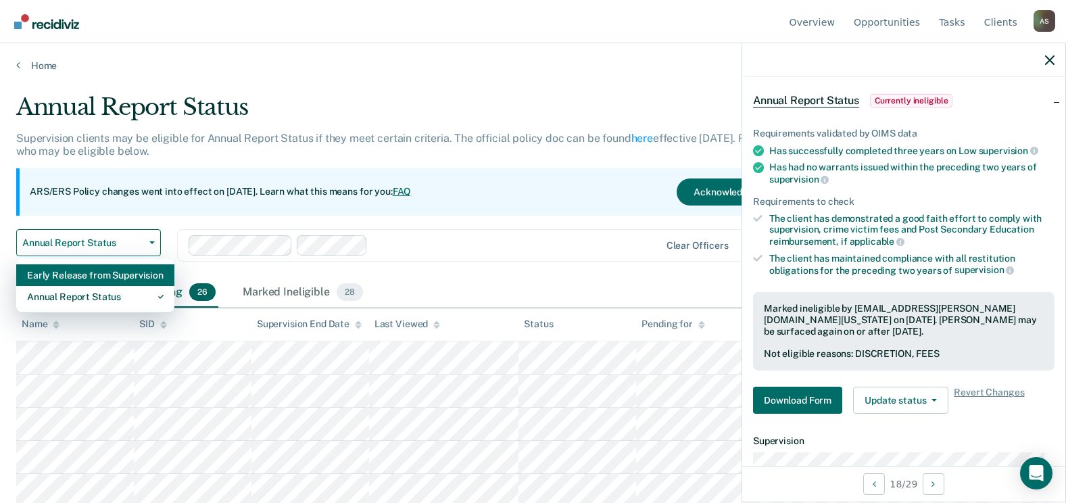
click at [102, 272] on div "Early Release from Supervision" at bounding box center [95, 275] width 137 height 22
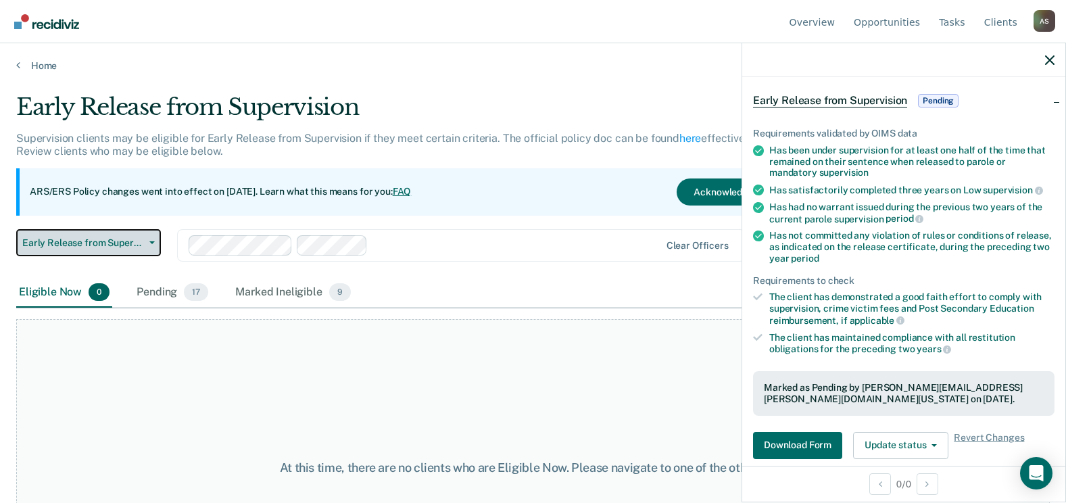
scroll to position [99, 0]
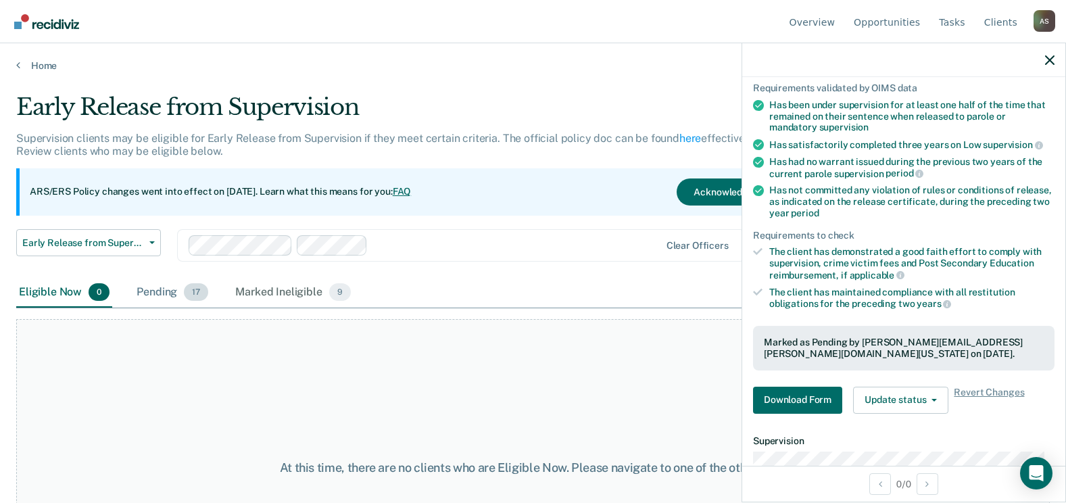
click at [179, 287] on div "Pending 17" at bounding box center [172, 293] width 77 height 30
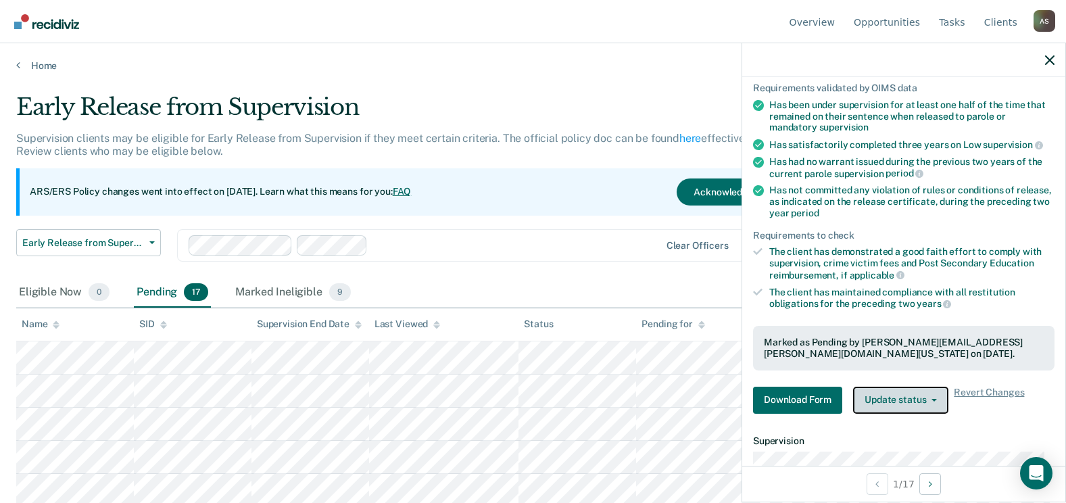
click at [887, 399] on button "Update status" at bounding box center [900, 400] width 95 height 27
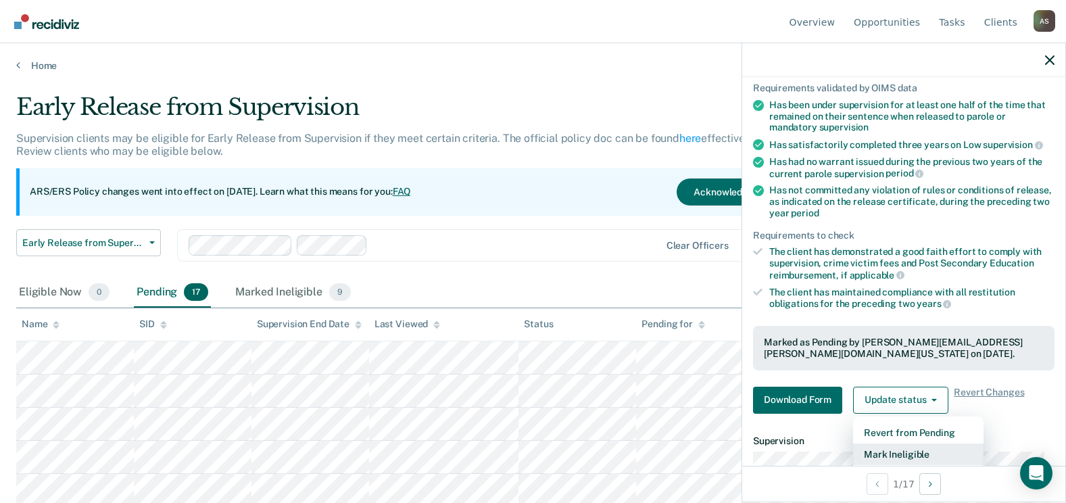
click at [895, 453] on button "Mark Ineligible" at bounding box center [918, 454] width 130 height 22
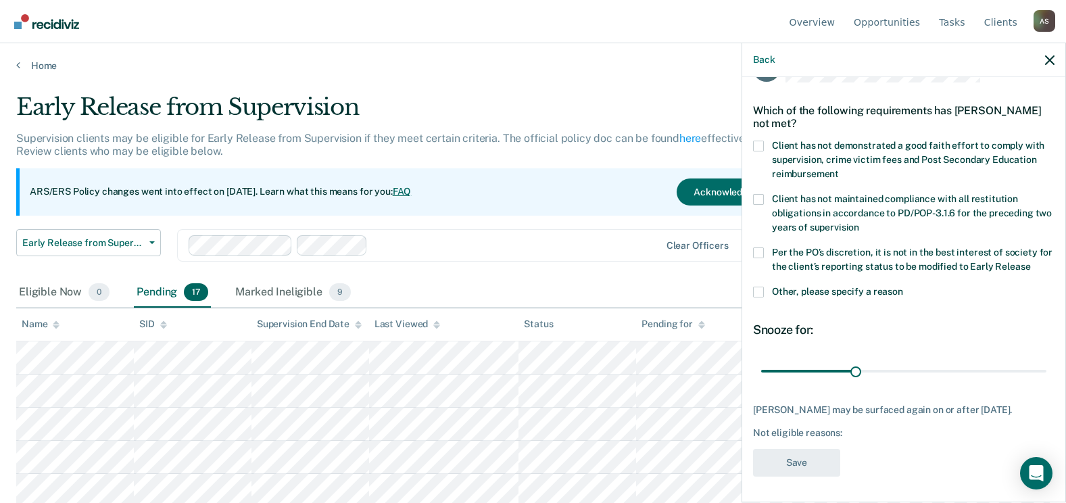
click at [762, 147] on span at bounding box center [758, 146] width 11 height 11
click at [839, 169] on input "Client has not demonstrated a good faith effort to comply with supervision, cri…" at bounding box center [839, 169] width 0 height 0
click at [760, 248] on span at bounding box center [758, 252] width 11 height 11
click at [1030, 262] on input "Per the PO’s discretion, it is not in the best interest of society for the clie…" at bounding box center [1030, 262] width 0 height 0
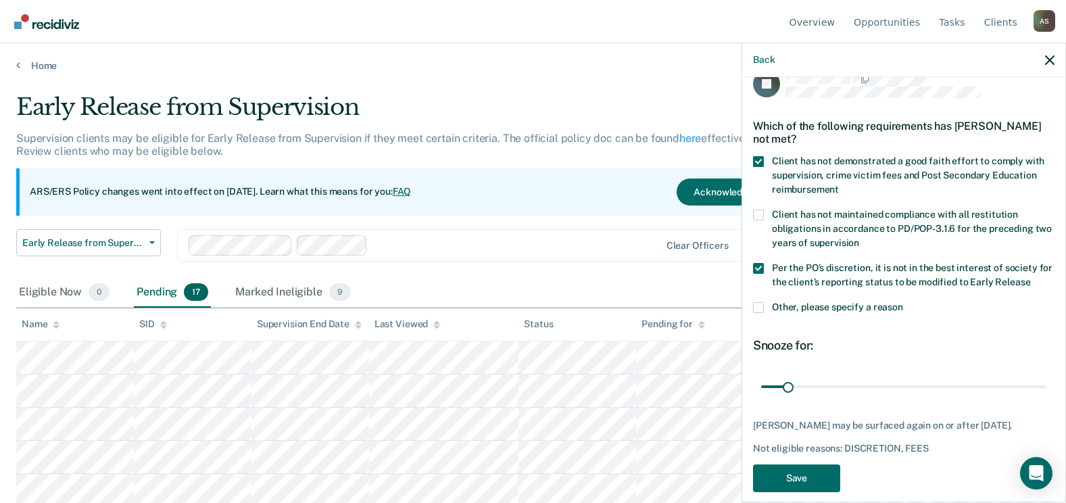
scroll to position [0, 0]
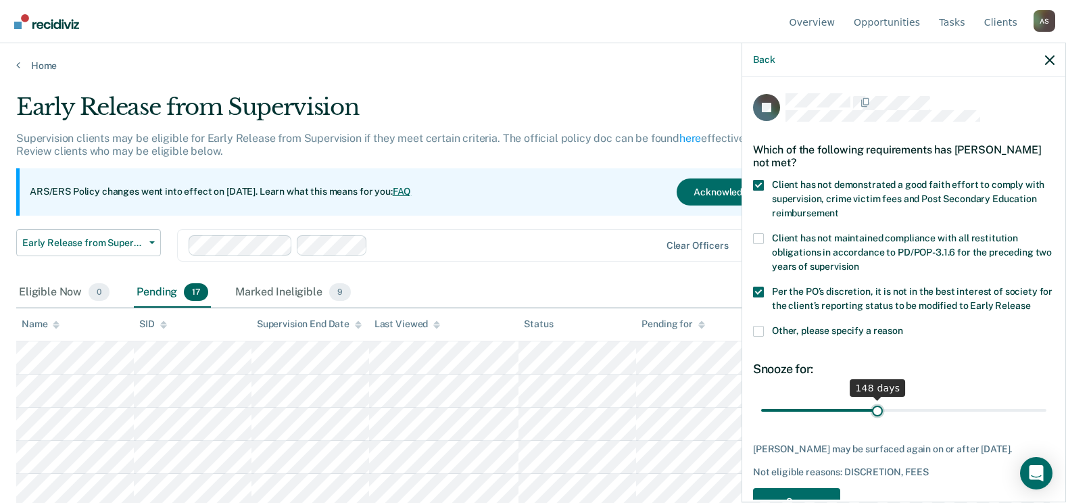
drag, startPoint x: 783, startPoint y: 407, endPoint x: 873, endPoint y: 413, distance: 90.8
type input "148"
click at [873, 413] on input "range" at bounding box center [903, 410] width 285 height 24
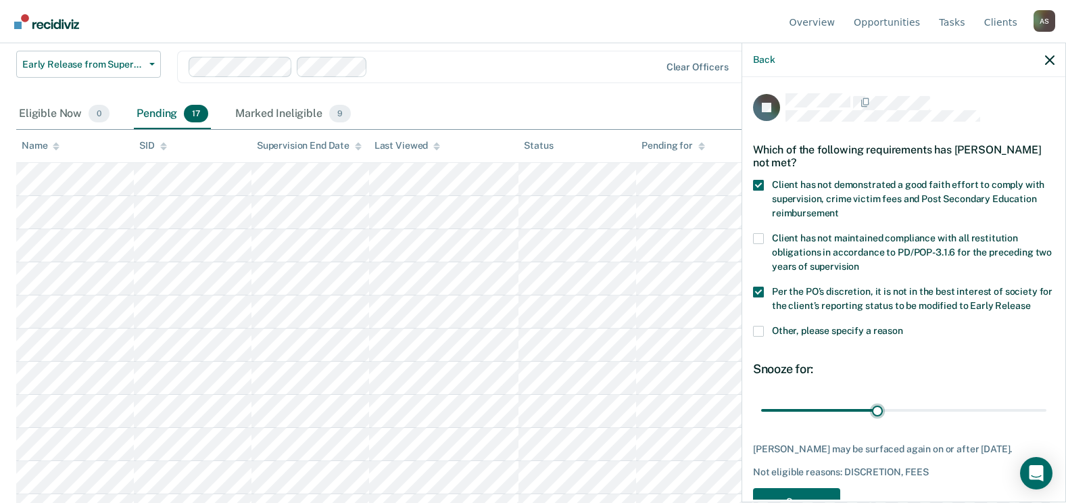
scroll to position [188, 0]
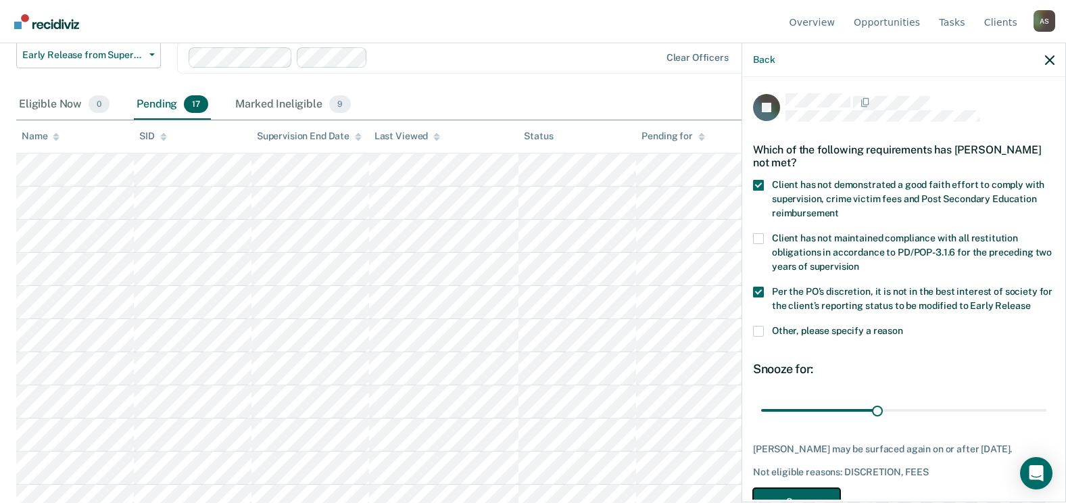
click at [783, 489] on button "Save" at bounding box center [796, 502] width 87 height 28
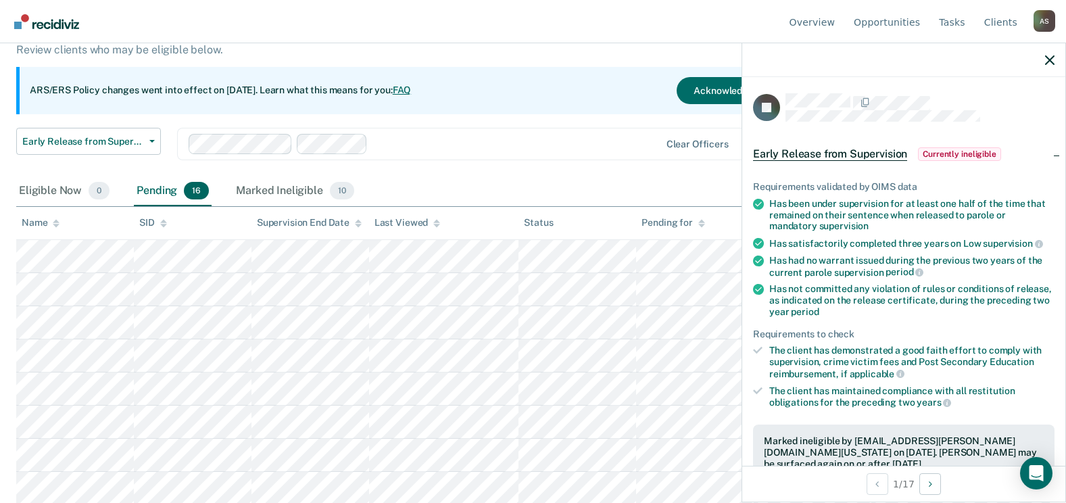
scroll to position [68, 0]
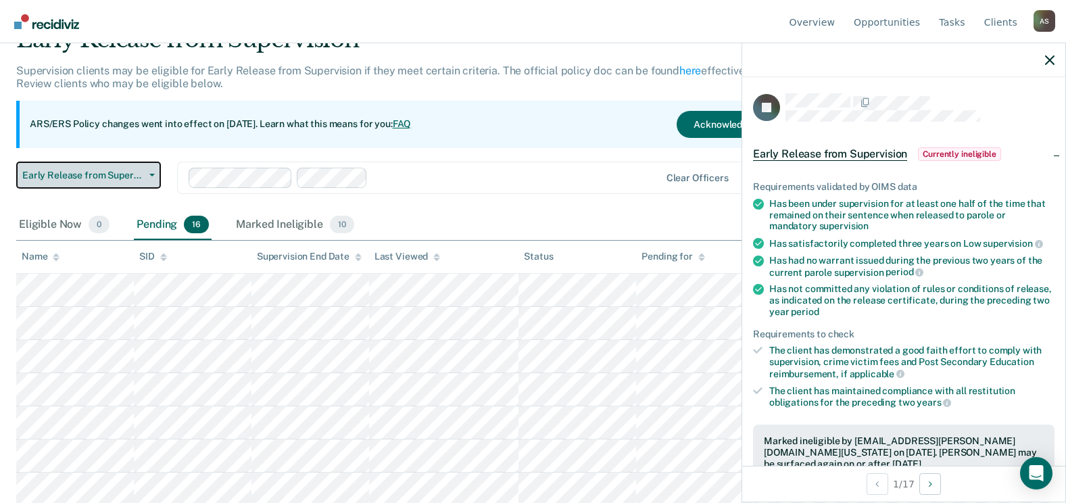
click at [93, 168] on button "Early Release from Supervision" at bounding box center [88, 175] width 145 height 27
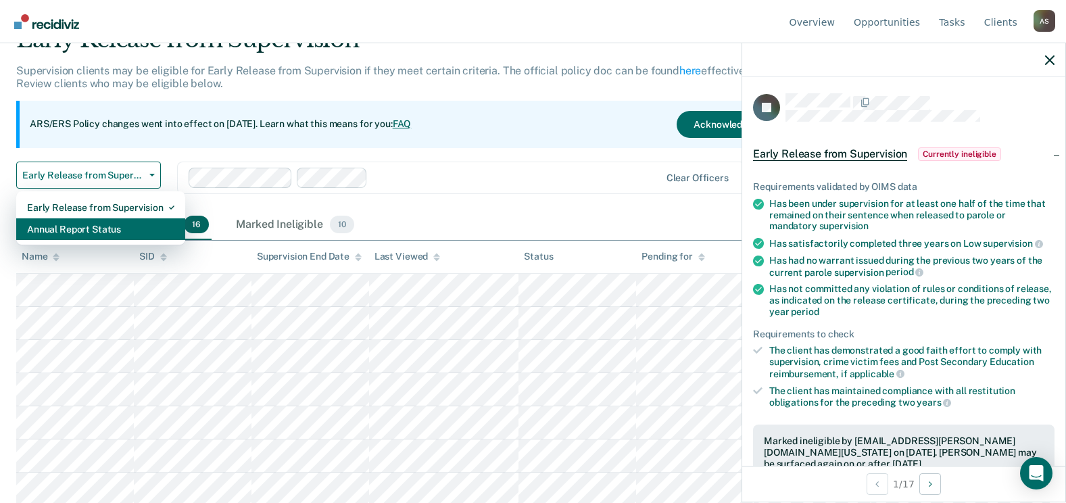
click at [105, 226] on div "Annual Report Status" at bounding box center [100, 229] width 147 height 22
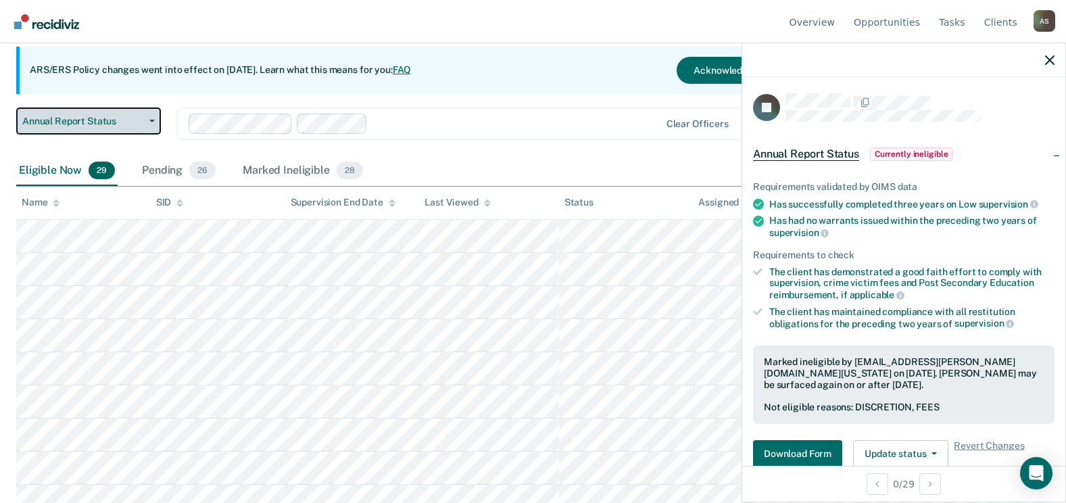
scroll to position [109, 0]
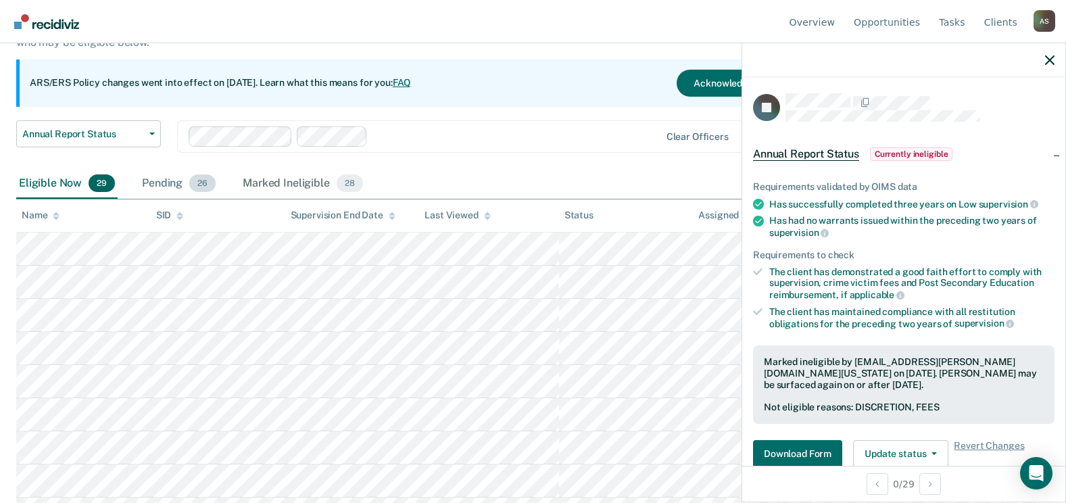
click at [143, 189] on div "Pending 26" at bounding box center [178, 184] width 79 height 30
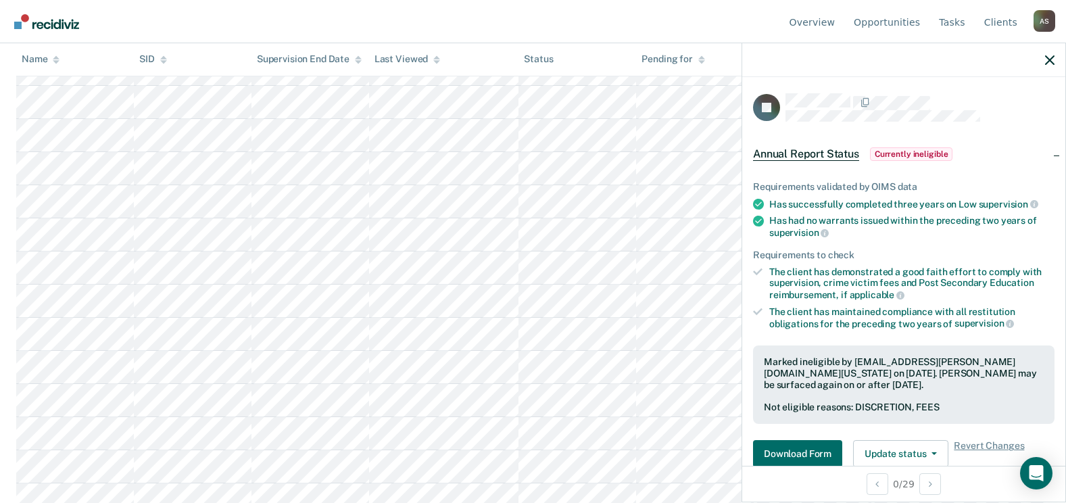
scroll to position [0, 0]
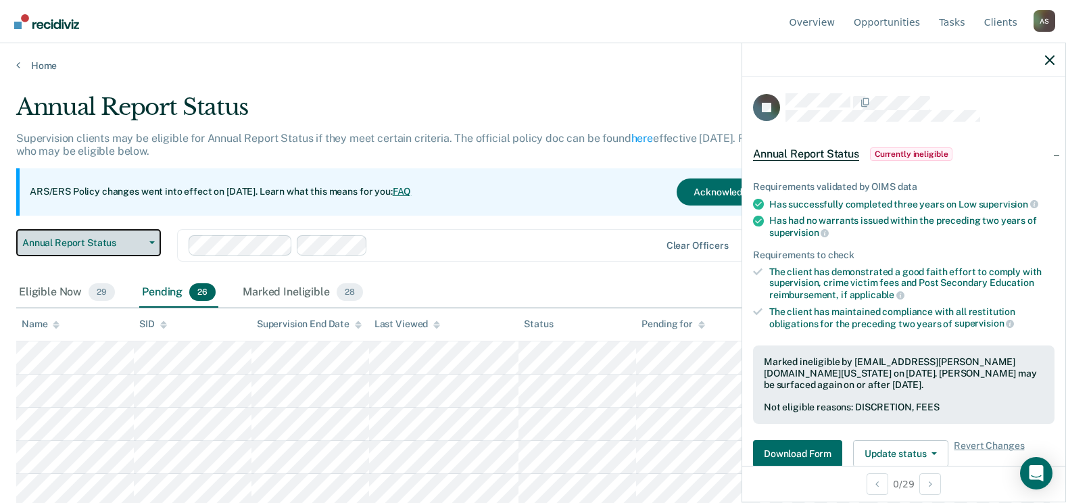
click at [127, 243] on span "Annual Report Status" at bounding box center [83, 242] width 122 height 11
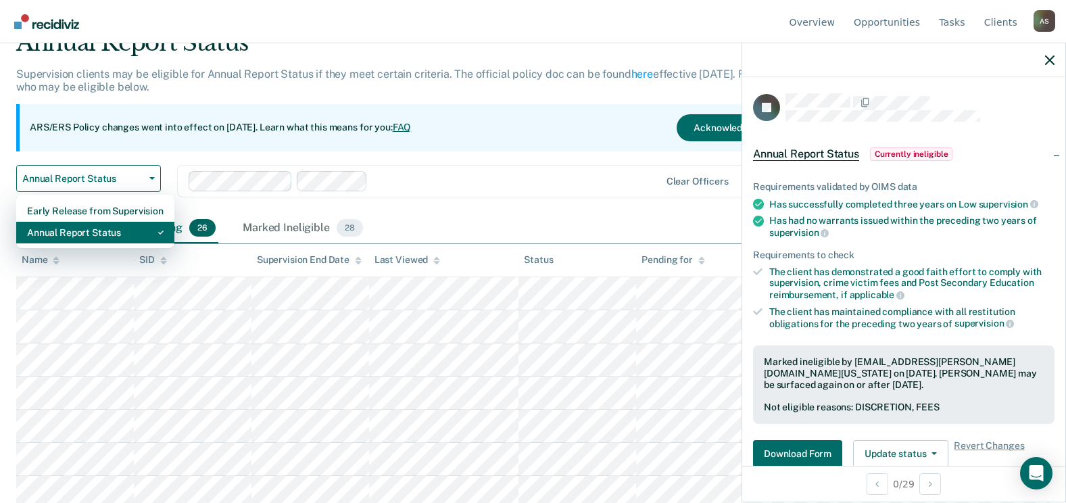
scroll to position [68, 0]
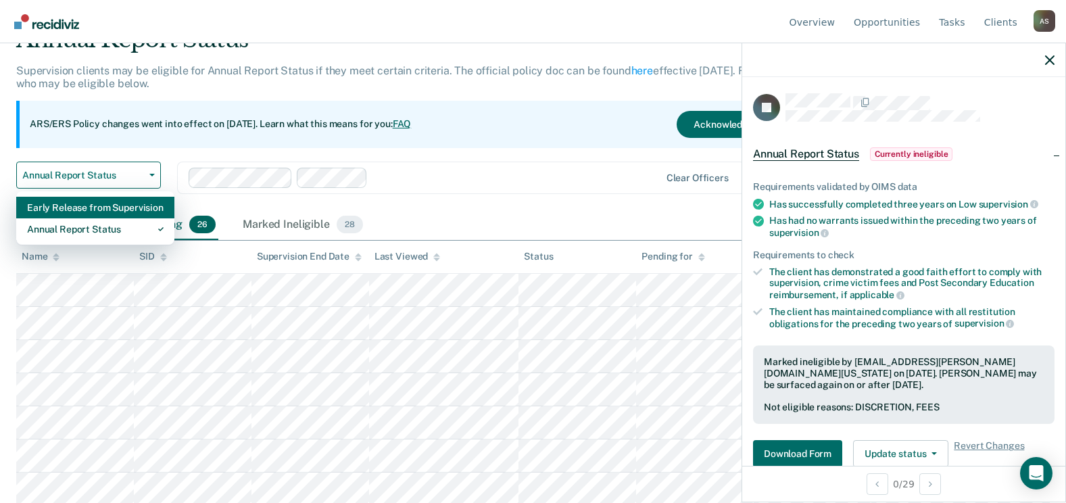
click at [100, 208] on div "Early Release from Supervision" at bounding box center [95, 208] width 137 height 22
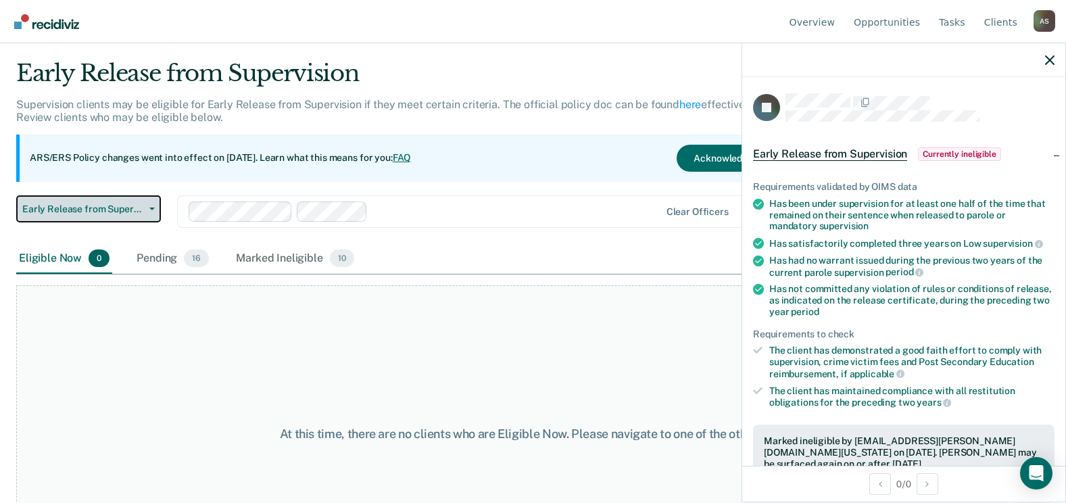
scroll to position [68, 0]
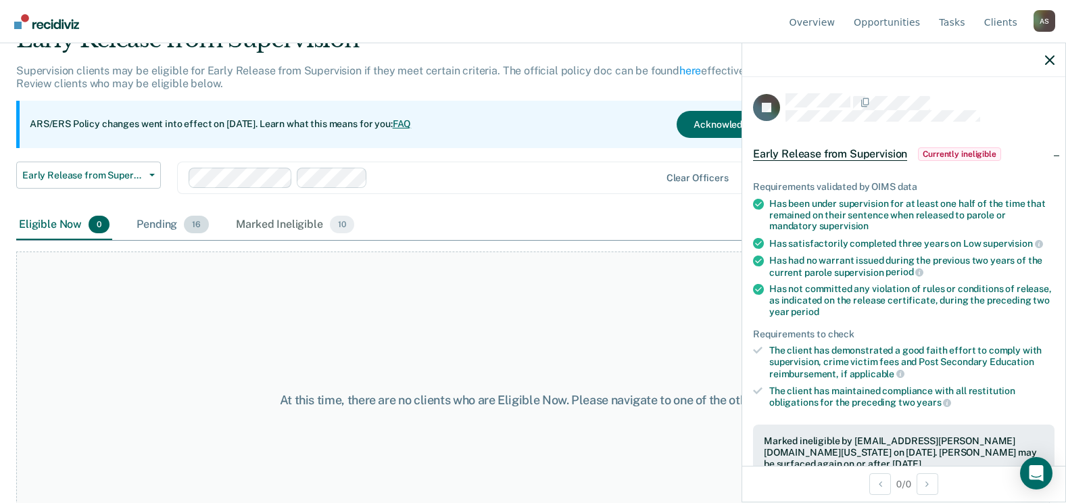
click at [163, 223] on div "Pending 16" at bounding box center [173, 225] width 78 height 30
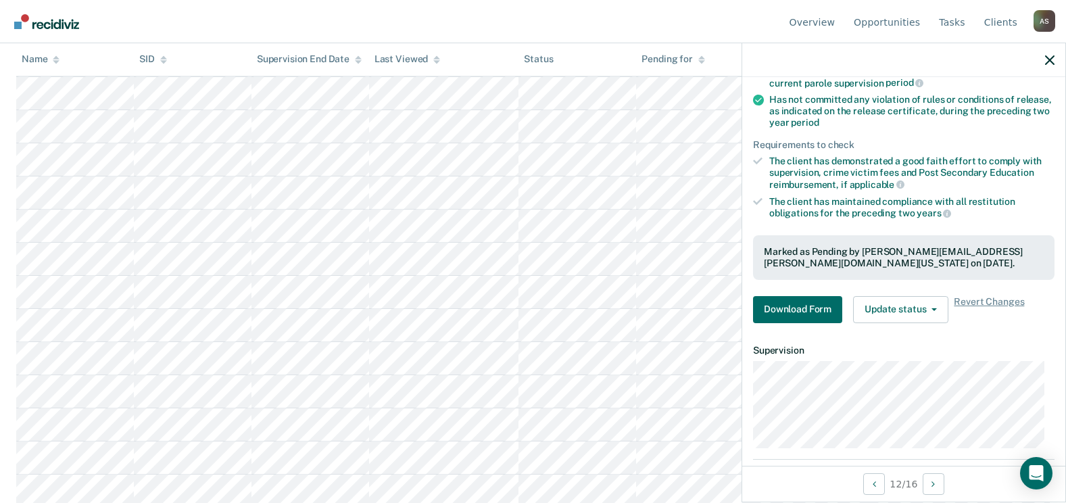
scroll to position [192, 0]
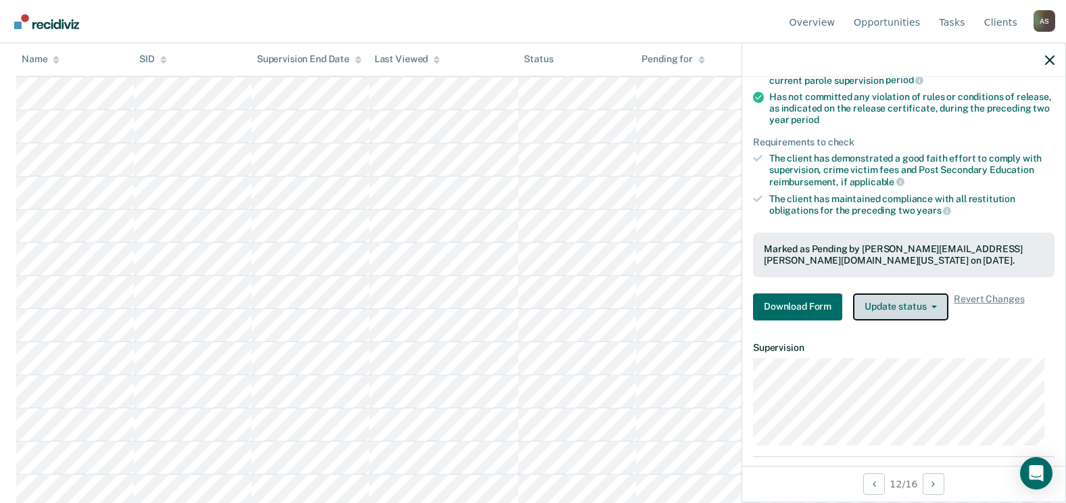
click at [908, 306] on button "Update status" at bounding box center [900, 306] width 95 height 27
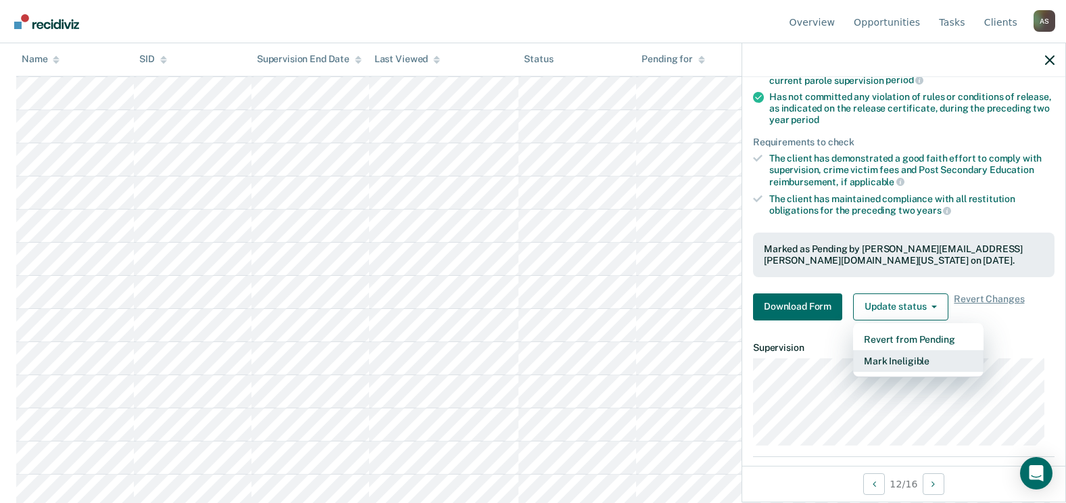
click at [903, 358] on button "Mark Ineligible" at bounding box center [918, 361] width 130 height 22
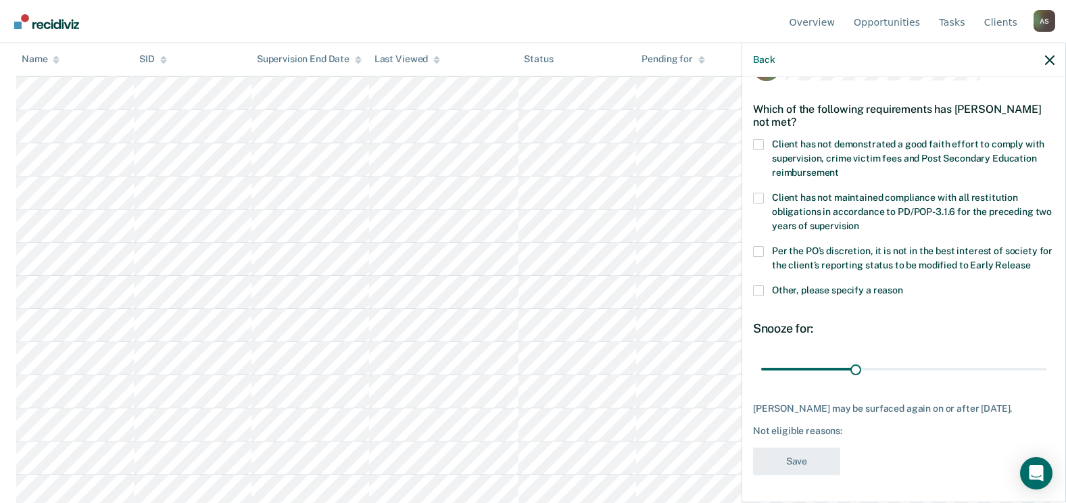
scroll to position [39, 0]
click at [760, 141] on span at bounding box center [758, 146] width 11 height 11
click at [839, 169] on input "Client has not demonstrated a good faith effort to comply with supervision, cri…" at bounding box center [839, 169] width 0 height 0
click at [767, 242] on div "Client has not maintained compliance with all restitution obligations in accord…" at bounding box center [903, 220] width 301 height 53
drag, startPoint x: 765, startPoint y: 249, endPoint x: 765, endPoint y: 258, distance: 8.1
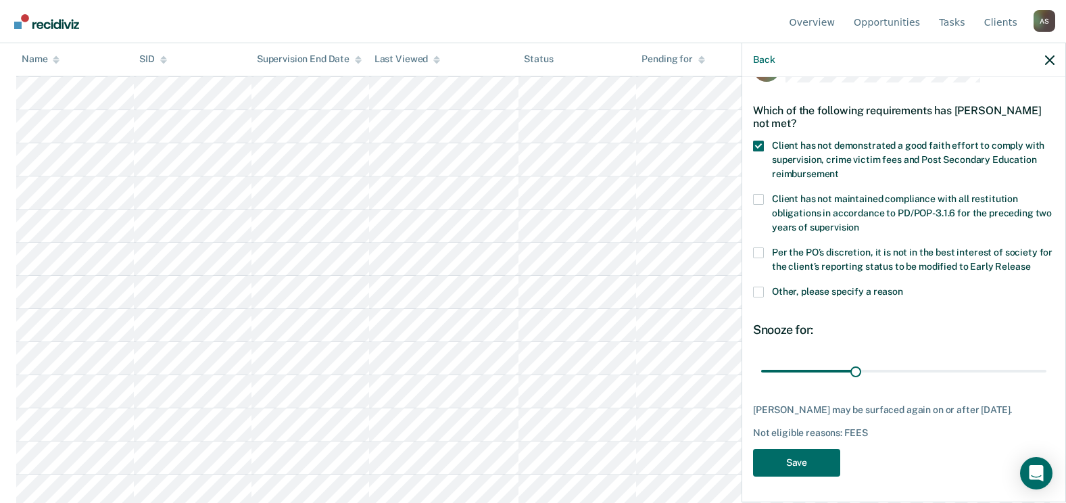
click at [765, 249] on label "Per the PO’s discretion, it is not in the best interest of society for the clie…" at bounding box center [903, 261] width 301 height 28
click at [1030, 262] on input "Per the PO’s discretion, it is not in the best interest of society for the clie…" at bounding box center [1030, 262] width 0 height 0
drag, startPoint x: 783, startPoint y: 366, endPoint x: 1031, endPoint y: 406, distance: 251.3
type input "365"
click at [1046, 383] on input "range" at bounding box center [903, 371] width 285 height 24
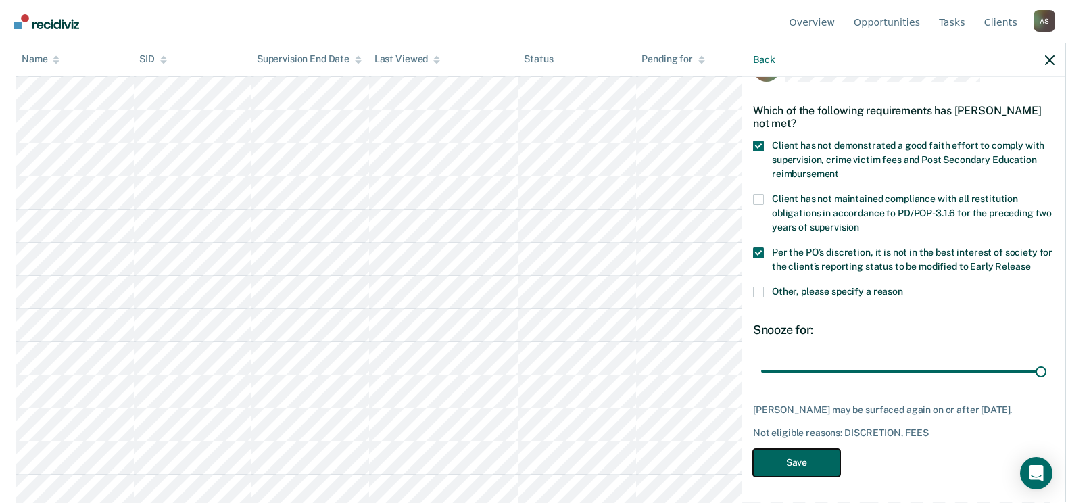
click at [793, 460] on button "Save" at bounding box center [796, 463] width 87 height 28
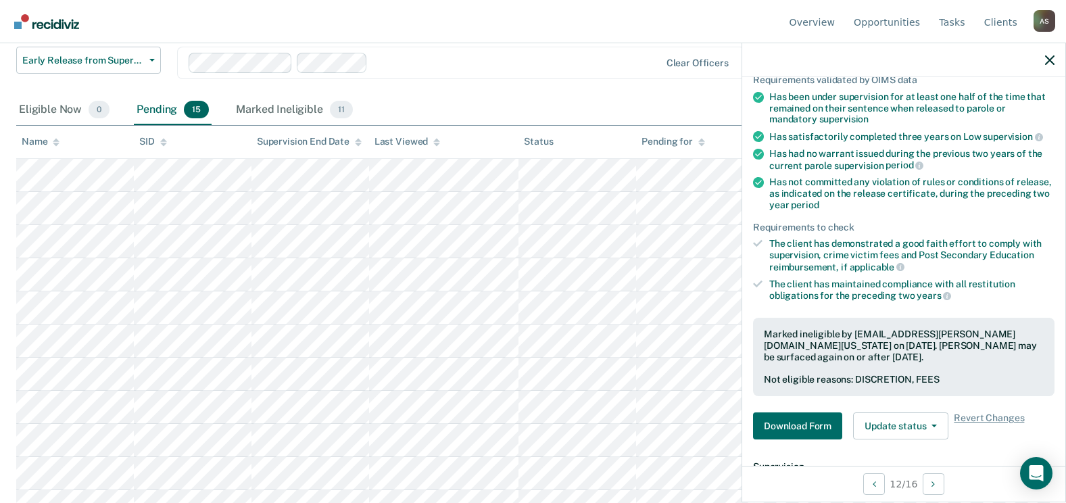
scroll to position [184, 0]
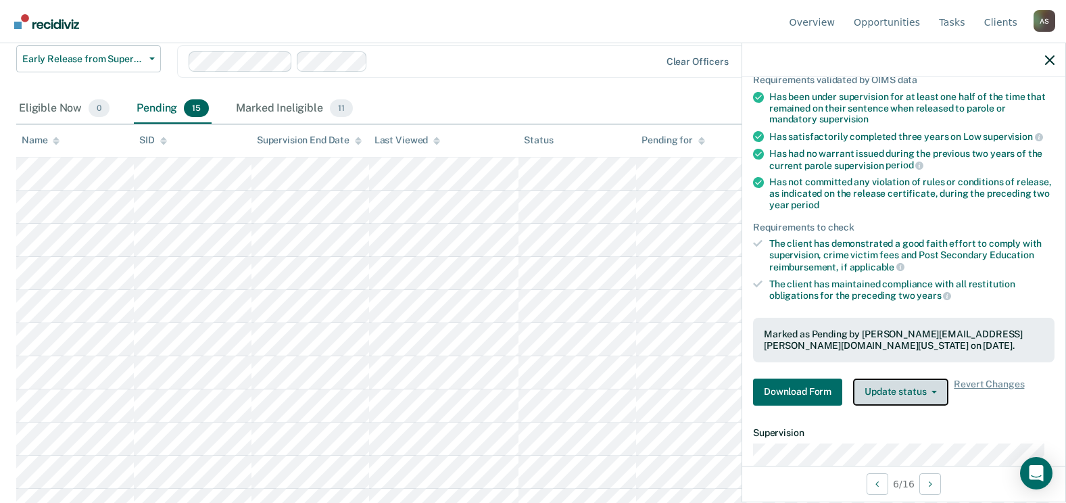
click at [899, 393] on button "Update status" at bounding box center [900, 392] width 95 height 27
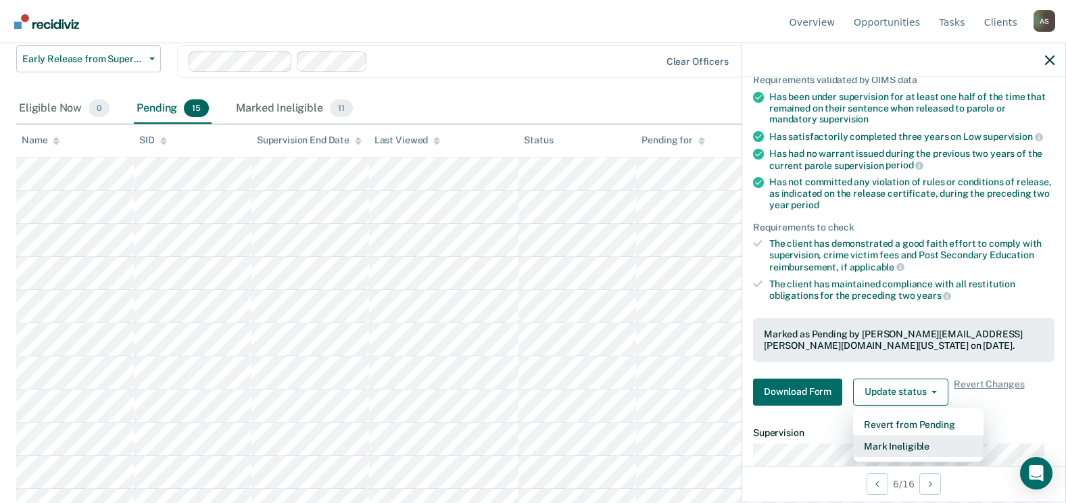
click at [897, 439] on button "Mark Ineligible" at bounding box center [918, 446] width 130 height 22
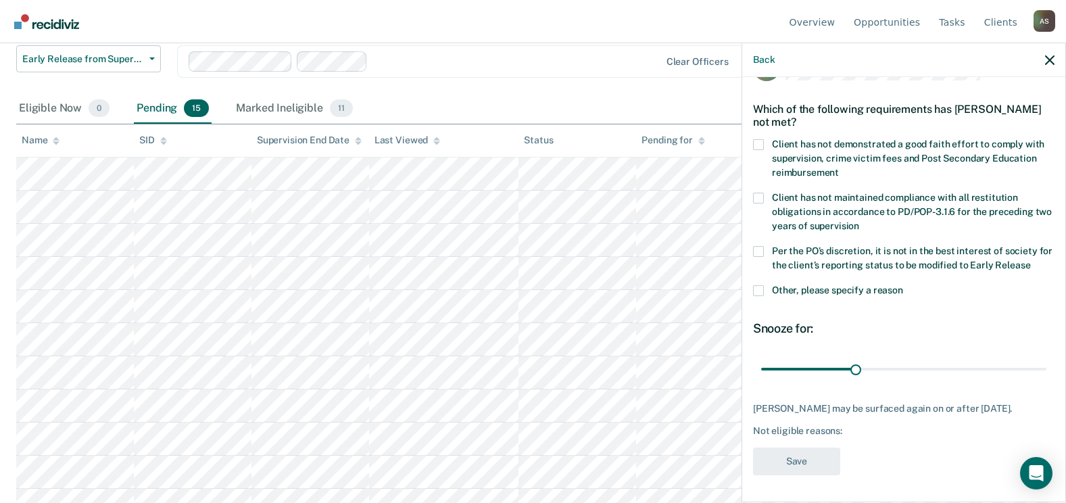
scroll to position [39, 0]
click at [767, 151] on label "Client has not demonstrated a good faith effort to comply with supervision, cri…" at bounding box center [903, 162] width 301 height 43
click at [839, 169] on input "Client has not demonstrated a good faith effort to comply with supervision, cri…" at bounding box center [839, 169] width 0 height 0
click at [762, 239] on div "Client has not maintained compliance with all restitution obligations in accord…" at bounding box center [903, 220] width 301 height 53
click at [767, 253] on label "Per the PO’s discretion, it is not in the best interest of society for the clie…" at bounding box center [903, 261] width 301 height 28
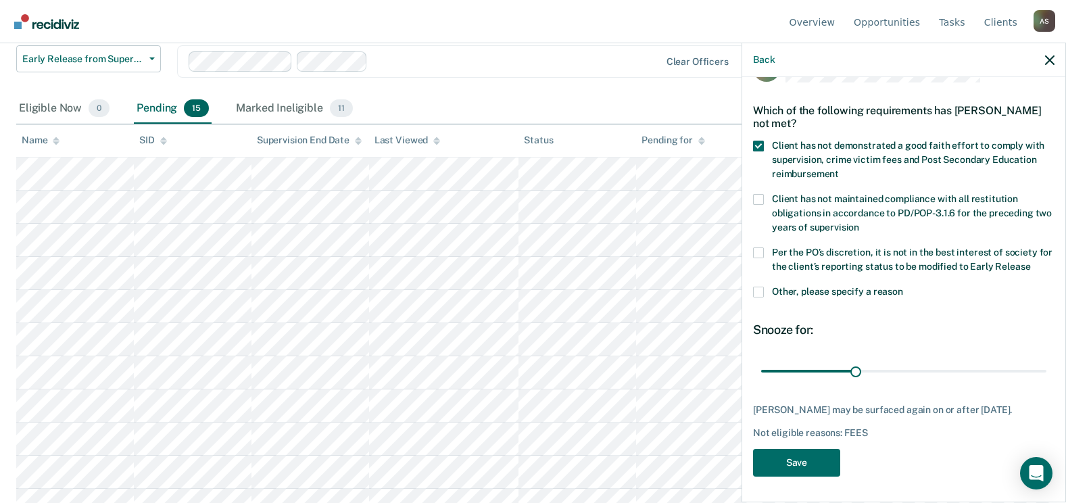
click at [1030, 262] on input "Per the PO’s discretion, it is not in the best interest of society for the clie…" at bounding box center [1030, 262] width 0 height 0
drag, startPoint x: 791, startPoint y: 366, endPoint x: 867, endPoint y: 366, distance: 76.4
click at [867, 366] on input "range" at bounding box center [903, 371] width 285 height 24
drag, startPoint x: 865, startPoint y: 366, endPoint x: 896, endPoint y: 363, distance: 30.5
type input "179"
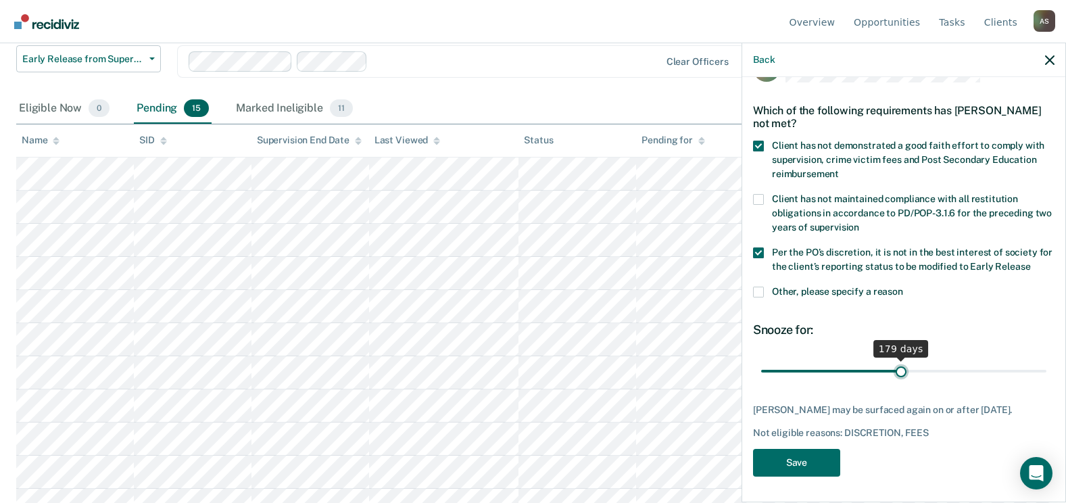
click at [896, 363] on input "range" at bounding box center [903, 371] width 285 height 24
click at [824, 459] on button "Save" at bounding box center [796, 463] width 87 height 28
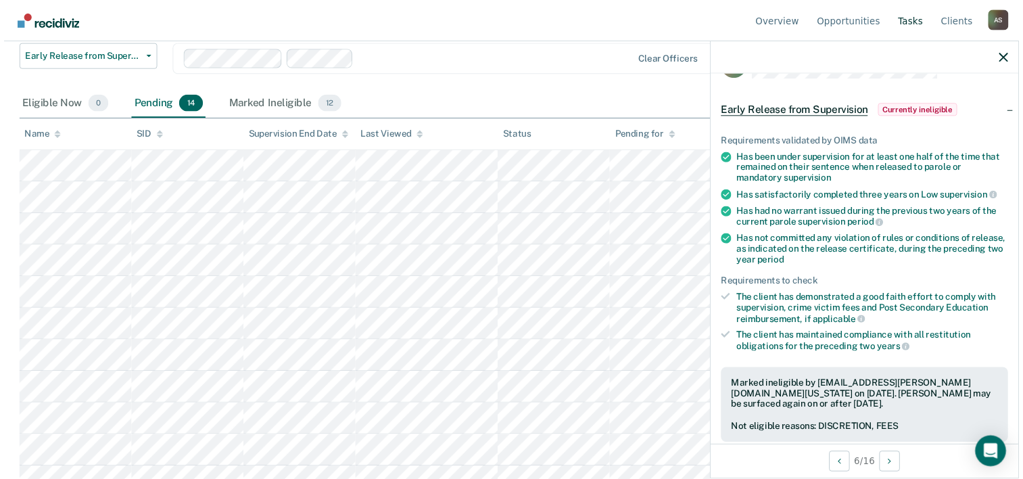
scroll to position [0, 0]
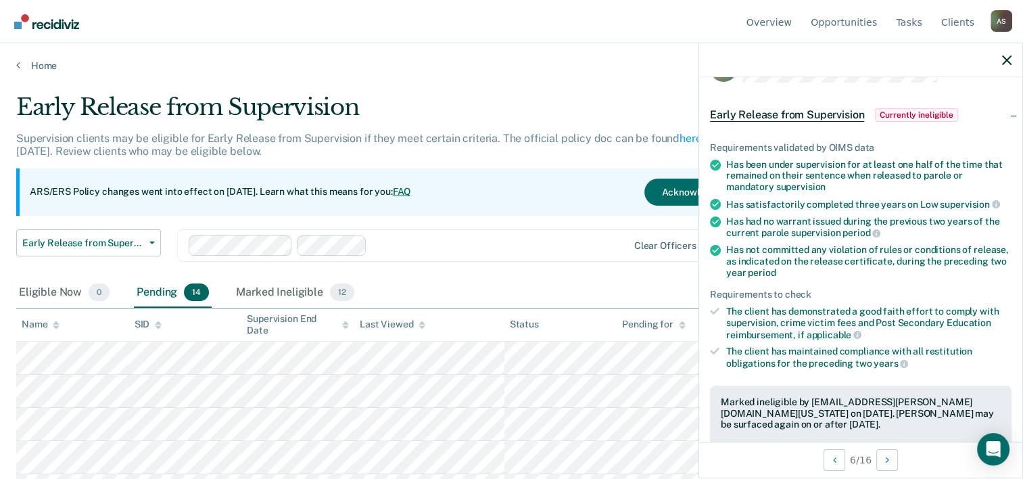
click at [1014, 59] on div at bounding box center [860, 60] width 323 height 34
click at [1007, 59] on icon "button" at bounding box center [1006, 59] width 9 height 9
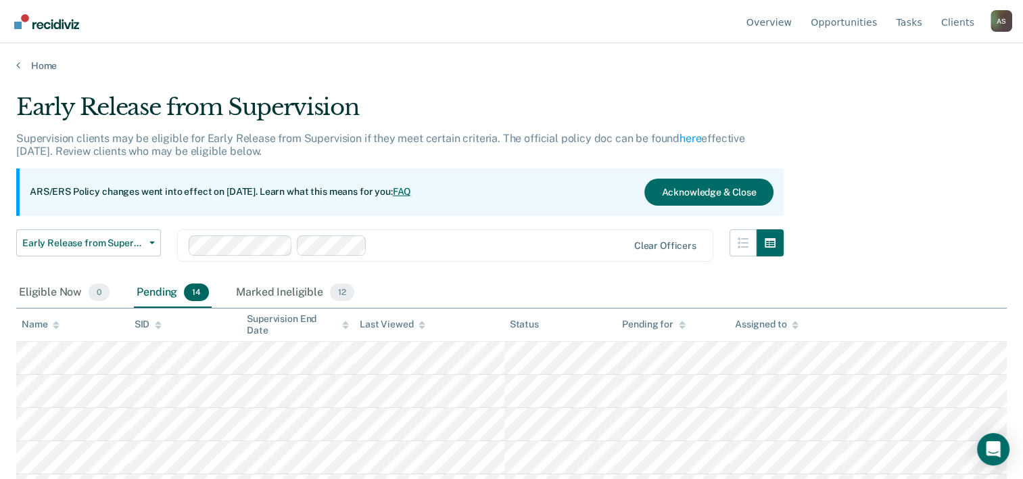
click at [139, 295] on div "Pending 14" at bounding box center [173, 293] width 78 height 30
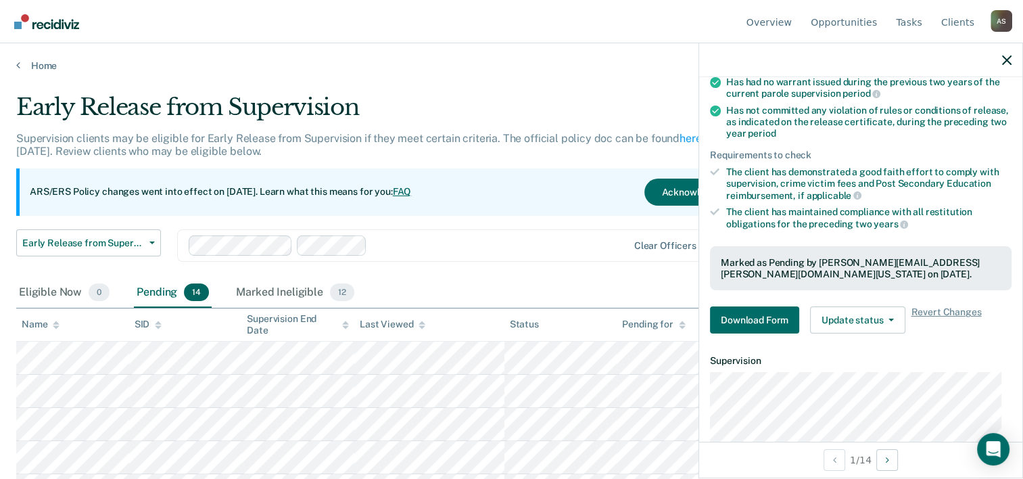
scroll to position [185, 0]
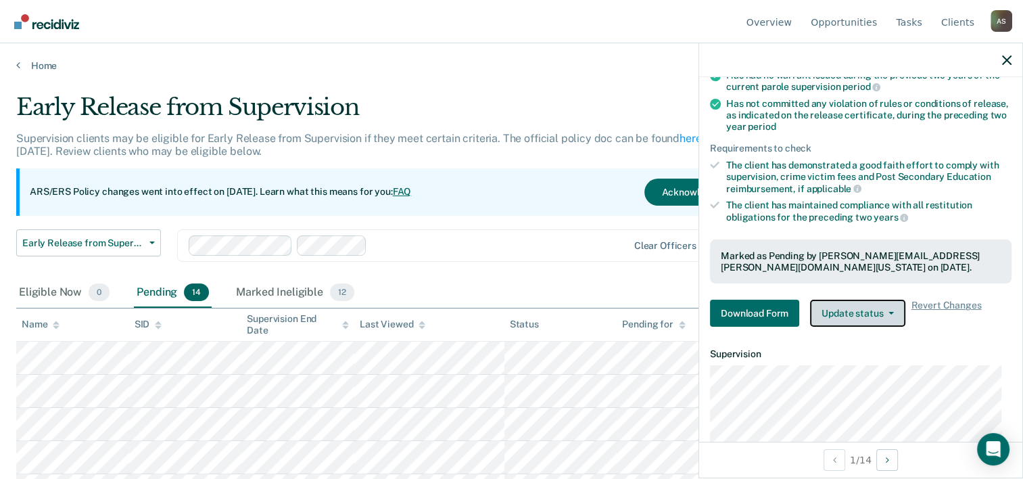
click at [838, 299] on button "Update status" at bounding box center [857, 312] width 95 height 27
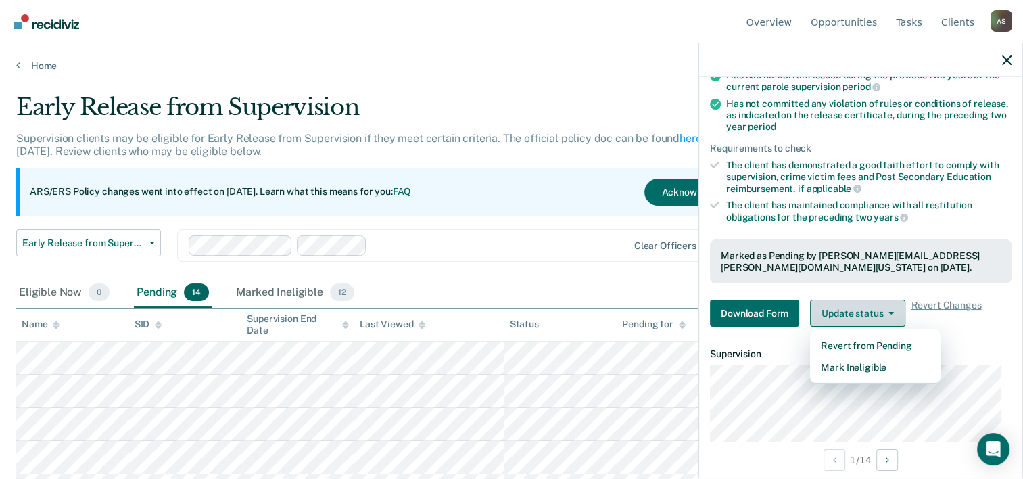
click at [868, 310] on button "Update status" at bounding box center [857, 312] width 95 height 27
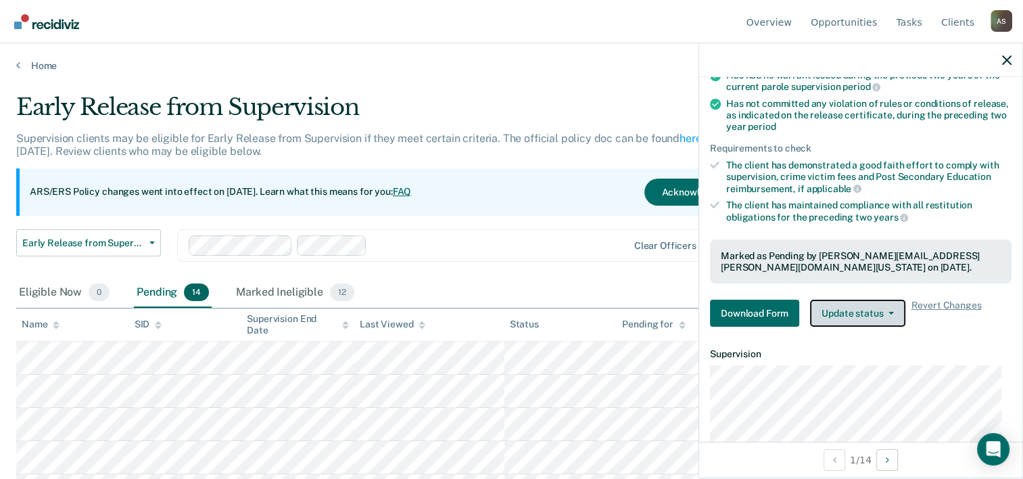
click at [868, 310] on button "Update status" at bounding box center [857, 312] width 95 height 27
click at [998, 57] on div at bounding box center [860, 60] width 323 height 34
click at [1011, 57] on div at bounding box center [860, 60] width 323 height 34
click at [1007, 57] on icon "button" at bounding box center [1006, 59] width 9 height 9
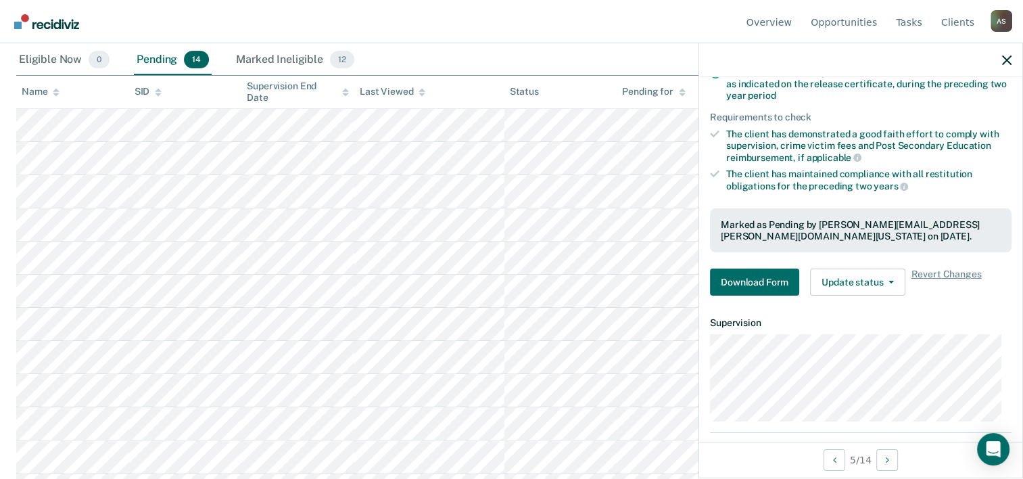
scroll to position [220, 0]
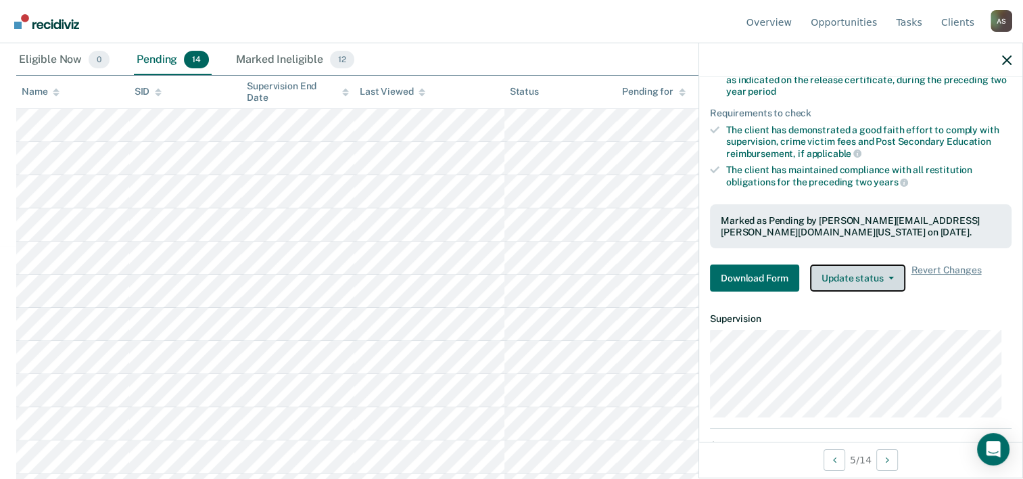
click at [833, 270] on button "Update status" at bounding box center [857, 277] width 95 height 27
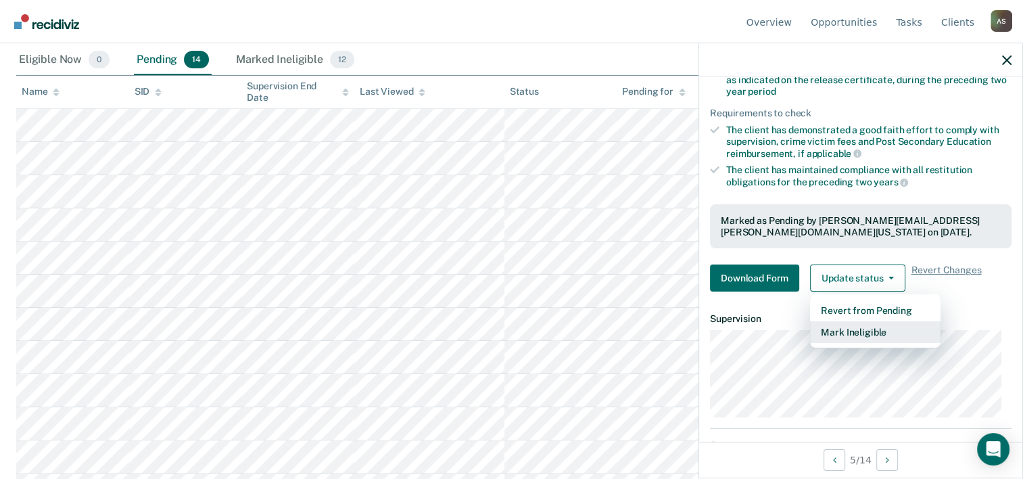
click at [848, 327] on button "Mark Ineligible" at bounding box center [875, 332] width 130 height 22
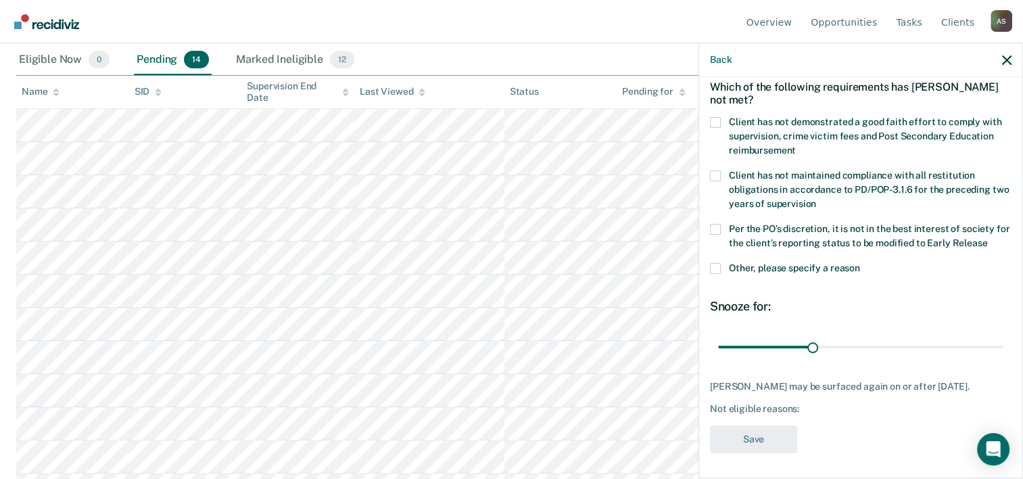
click at [717, 128] on label "Client has not demonstrated a good faith effort to comply with supervision, cri…" at bounding box center [860, 138] width 301 height 43
click at [796, 145] on input "Client has not demonstrated a good faith effort to comply with supervision, cri…" at bounding box center [796, 145] width 0 height 0
click at [724, 224] on label "Per the PO’s discretion, it is not in the best interest of society for the clie…" at bounding box center [860, 238] width 301 height 28
click at [987, 238] on input "Per the PO’s discretion, it is not in the best interest of society for the clie…" at bounding box center [987, 238] width 0 height 0
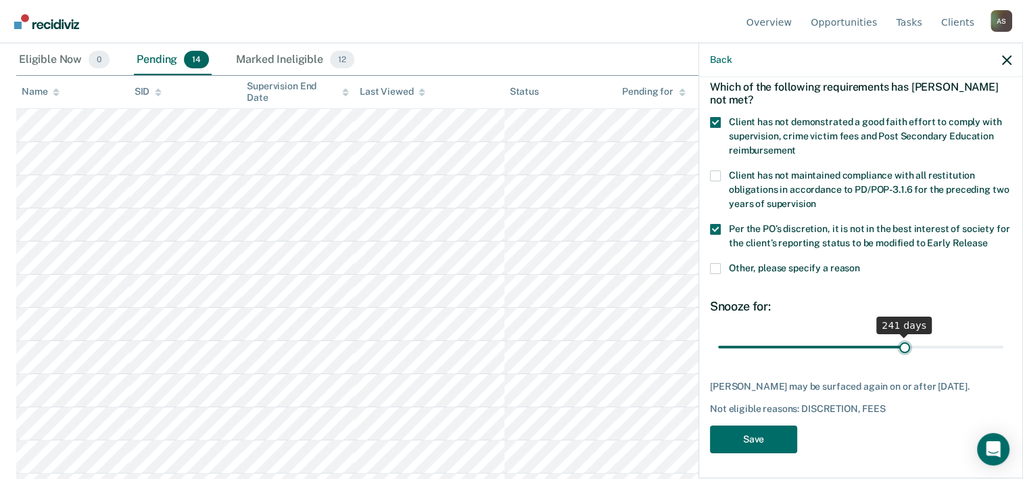
drag, startPoint x: 747, startPoint y: 343, endPoint x: 898, endPoint y: 342, distance: 150.7
type input "241"
click at [898, 342] on input "range" at bounding box center [860, 347] width 285 height 24
click at [761, 443] on button "Save" at bounding box center [753, 439] width 87 height 28
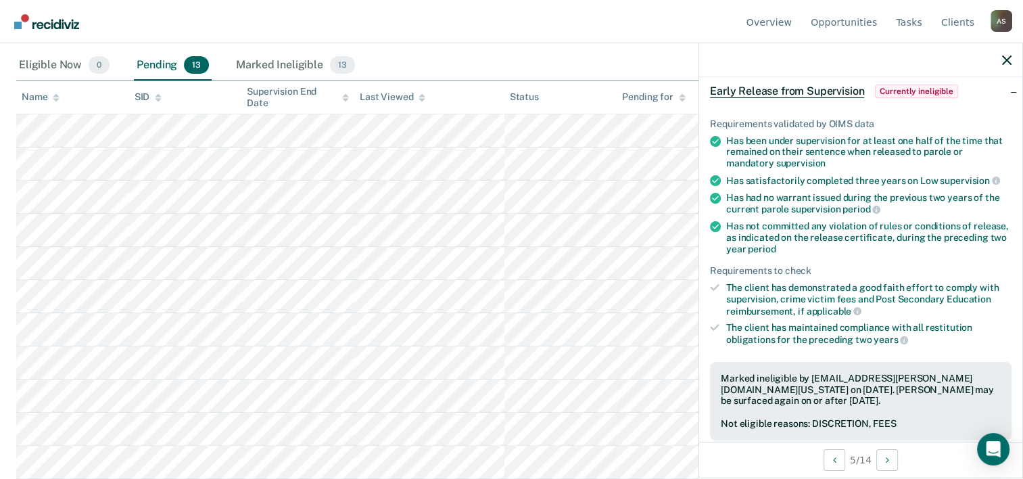
scroll to position [231, 0]
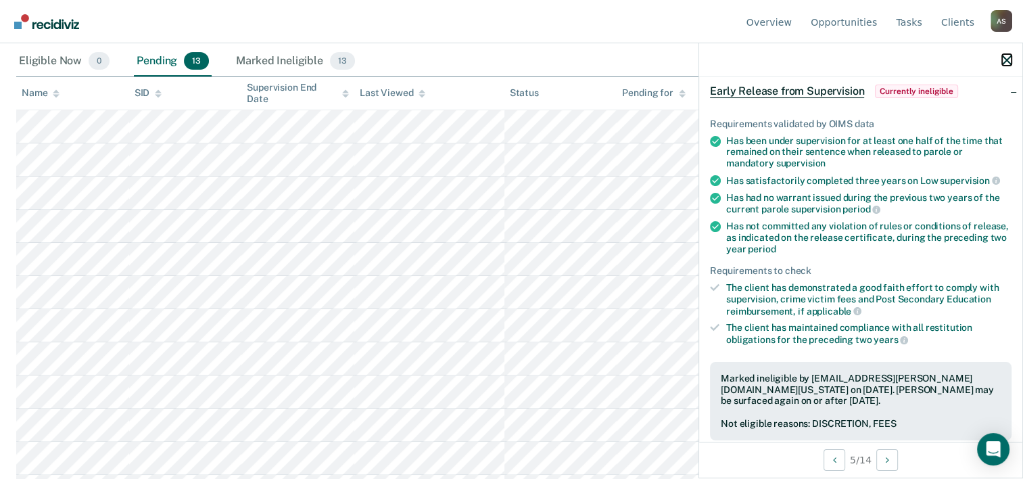
click at [1004, 59] on icon "button" at bounding box center [1006, 59] width 9 height 9
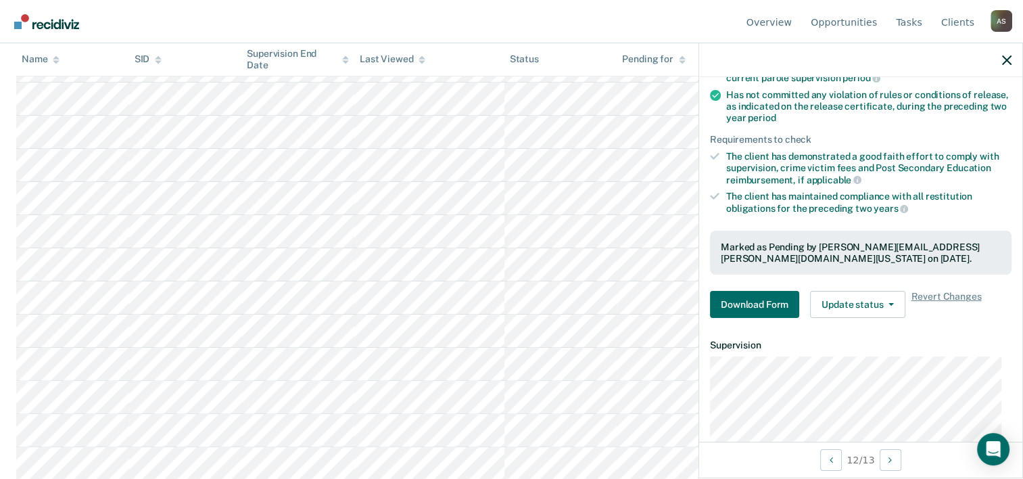
scroll to position [197, 0]
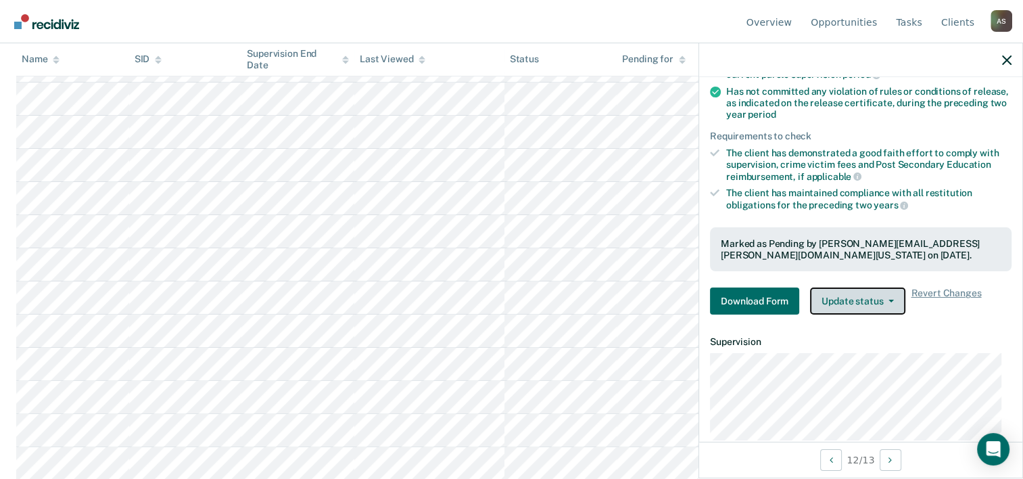
click at [844, 291] on button "Update status" at bounding box center [857, 300] width 95 height 27
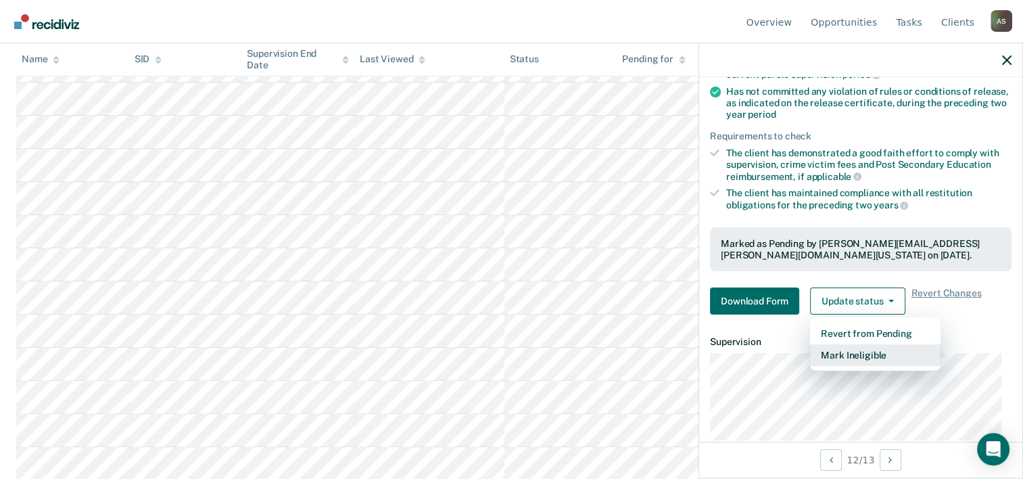
click at [842, 354] on button "Mark Ineligible" at bounding box center [875, 355] width 130 height 22
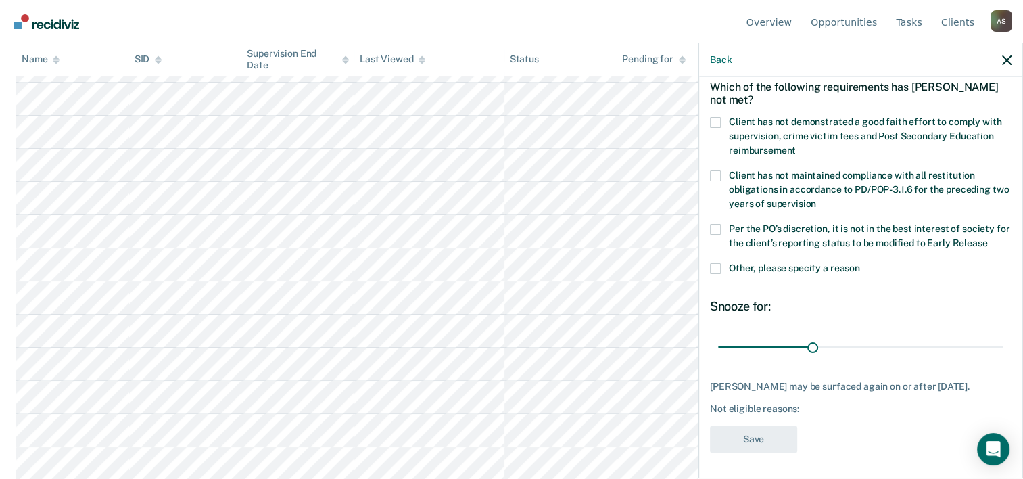
click at [714, 121] on span at bounding box center [715, 122] width 11 height 11
click at [796, 145] on input "Client has not demonstrated a good faith effort to comply with supervision, cri…" at bounding box center [796, 145] width 0 height 0
click at [720, 227] on label "Per the PO’s discretion, it is not in the best interest of society for the clie…" at bounding box center [860, 238] width 301 height 28
click at [987, 238] on input "Per the PO’s discretion, it is not in the best interest of society for the clie…" at bounding box center [987, 238] width 0 height 0
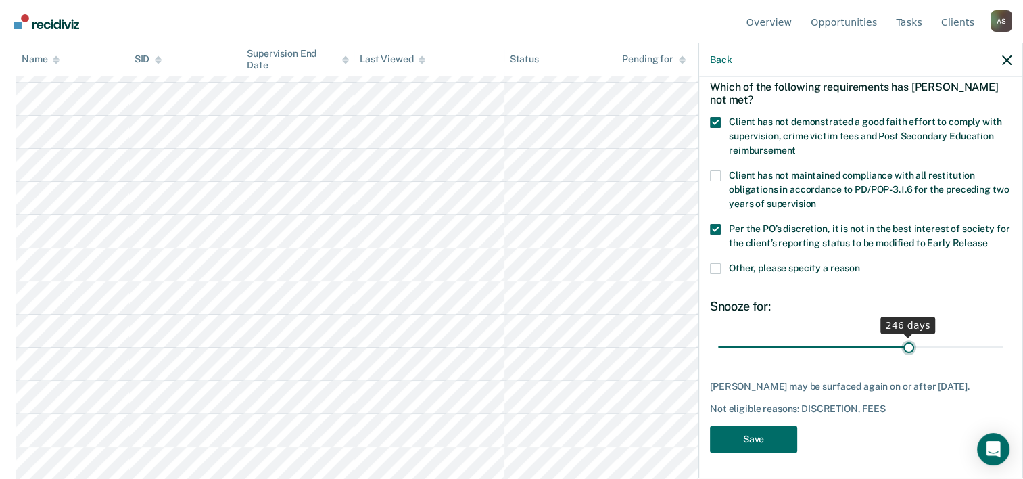
drag, startPoint x: 745, startPoint y: 343, endPoint x: 901, endPoint y: 330, distance: 156.7
click at [901, 335] on input "range" at bounding box center [860, 347] width 285 height 24
drag, startPoint x: 900, startPoint y: 331, endPoint x: 854, endPoint y: 333, distance: 46.7
click at [854, 335] on span "247 days" at bounding box center [860, 347] width 285 height 24
click at [718, 119] on span at bounding box center [715, 122] width 11 height 11
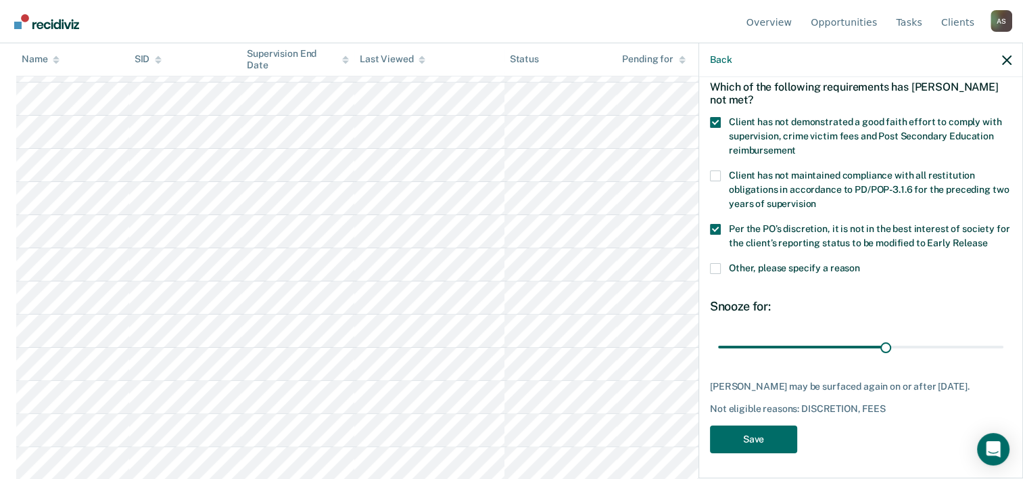
click at [796, 145] on input "Client has not demonstrated a good faith effort to comply with supervision, cri…" at bounding box center [796, 145] width 0 height 0
click at [717, 120] on span at bounding box center [715, 122] width 11 height 11
click at [796, 145] on input "Client has not demonstrated a good faith effort to comply with supervision, cri…" at bounding box center [796, 145] width 0 height 0
type input "110"
click at [802, 347] on input "range" at bounding box center [860, 347] width 285 height 24
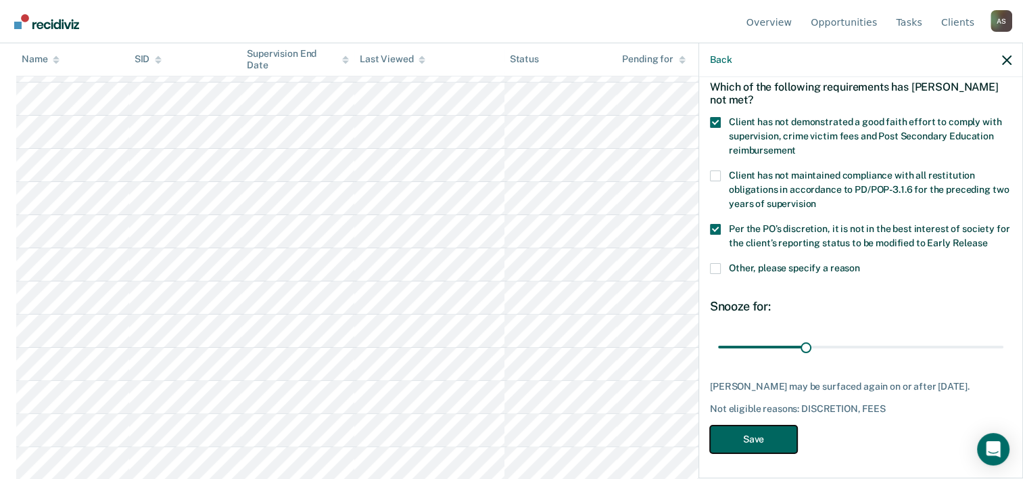
click at [743, 434] on button "Save" at bounding box center [753, 439] width 87 height 28
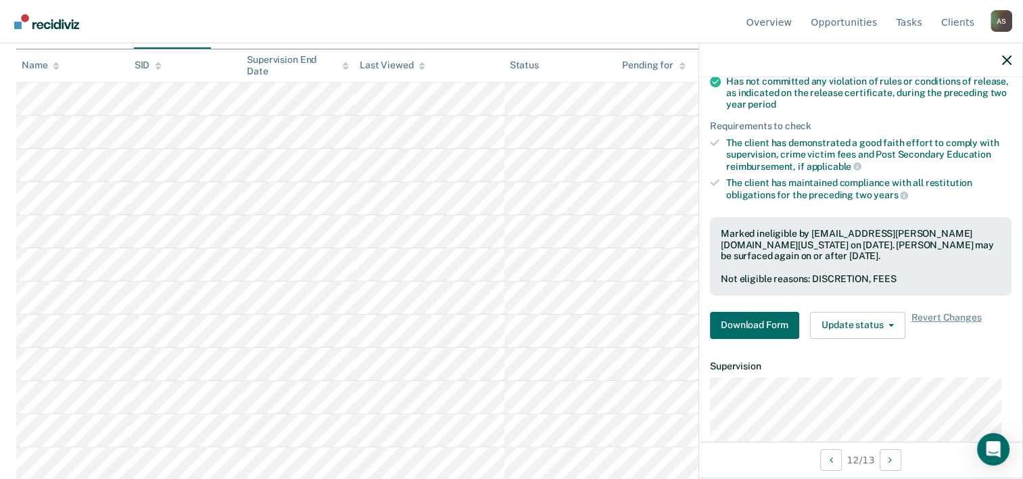
scroll to position [227, 0]
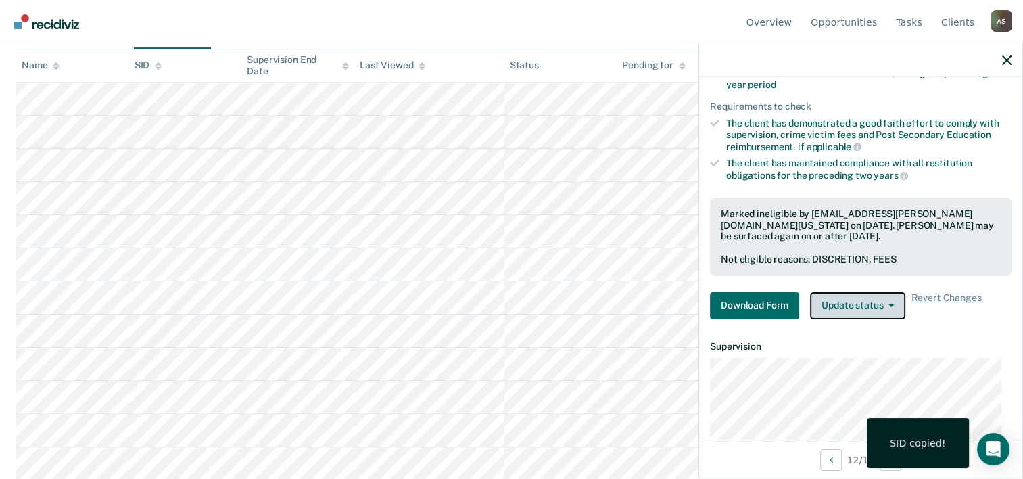
click at [830, 303] on button "Update status" at bounding box center [857, 305] width 95 height 27
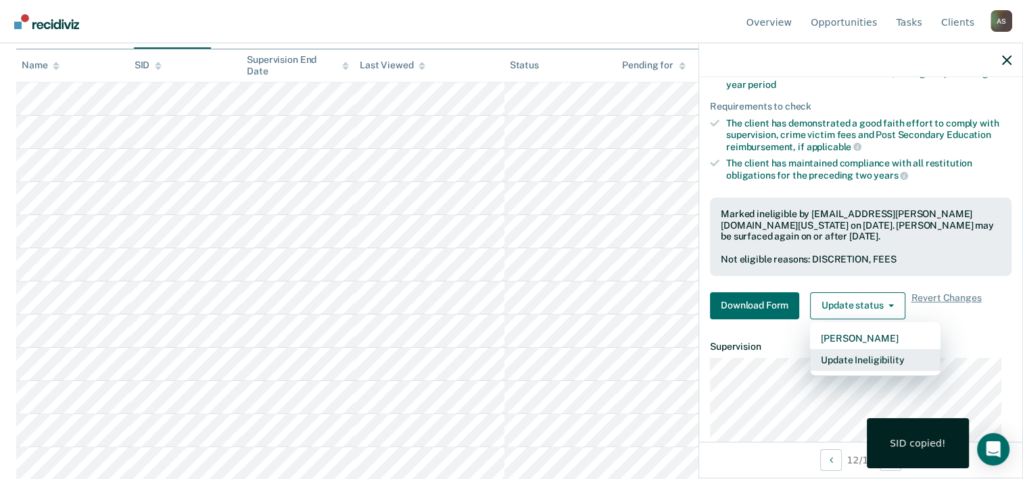
click at [843, 349] on button "Update Ineligibility" at bounding box center [875, 360] width 130 height 22
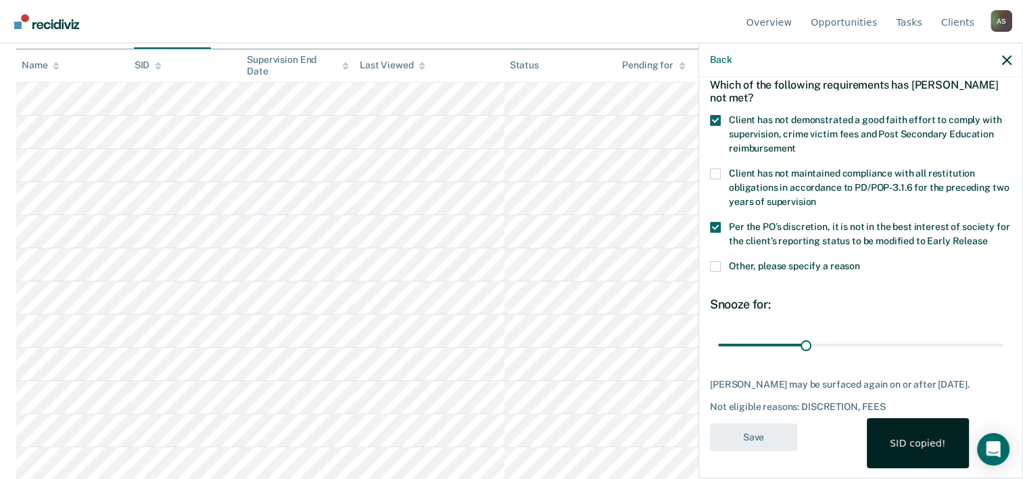
scroll to position [63, 0]
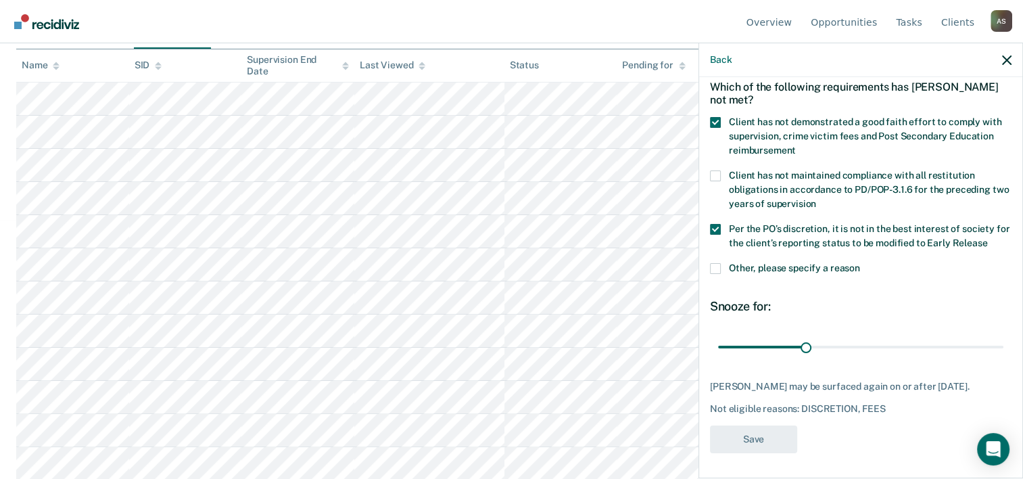
click at [717, 228] on span at bounding box center [715, 229] width 11 height 11
click at [987, 238] on input "Per the PO’s discretion, it is not in the best interest of society for the clie…" at bounding box center [987, 238] width 0 height 0
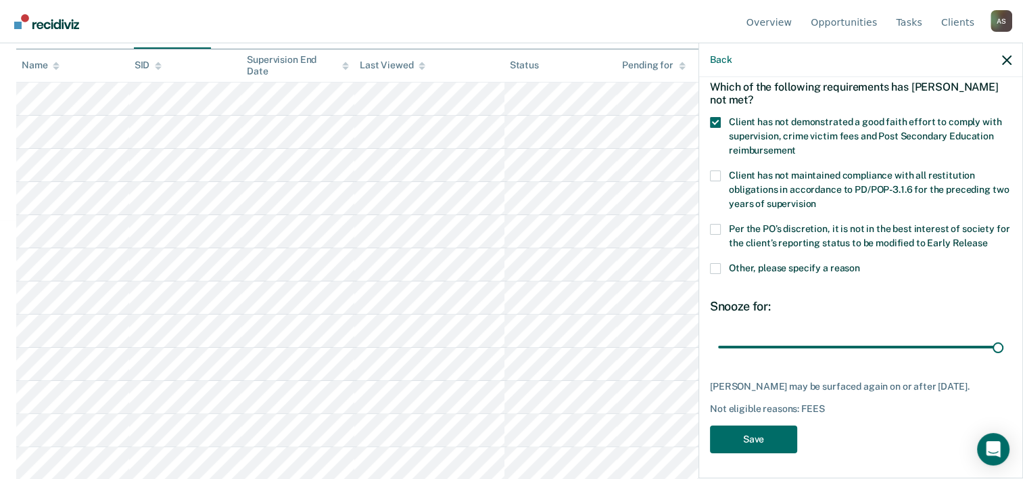
click at [717, 228] on span at bounding box center [715, 229] width 11 height 11
click at [987, 238] on input "Per the PO’s discretion, it is not in the best interest of society for the clie…" at bounding box center [987, 238] width 0 height 0
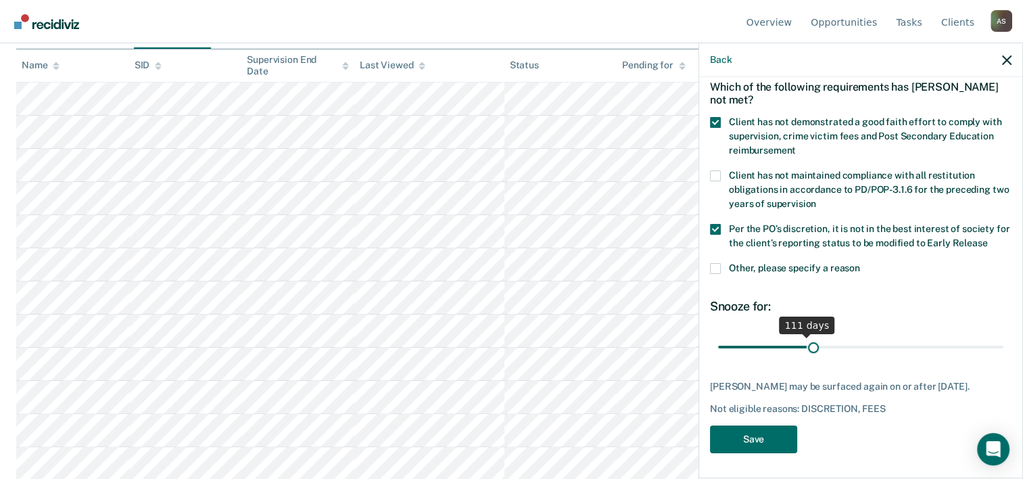
drag, startPoint x: 800, startPoint y: 345, endPoint x: 809, endPoint y: 344, distance: 9.5
type input "120"
click at [809, 344] on input "range" at bounding box center [860, 347] width 285 height 24
click at [757, 435] on button "Save" at bounding box center [753, 439] width 87 height 28
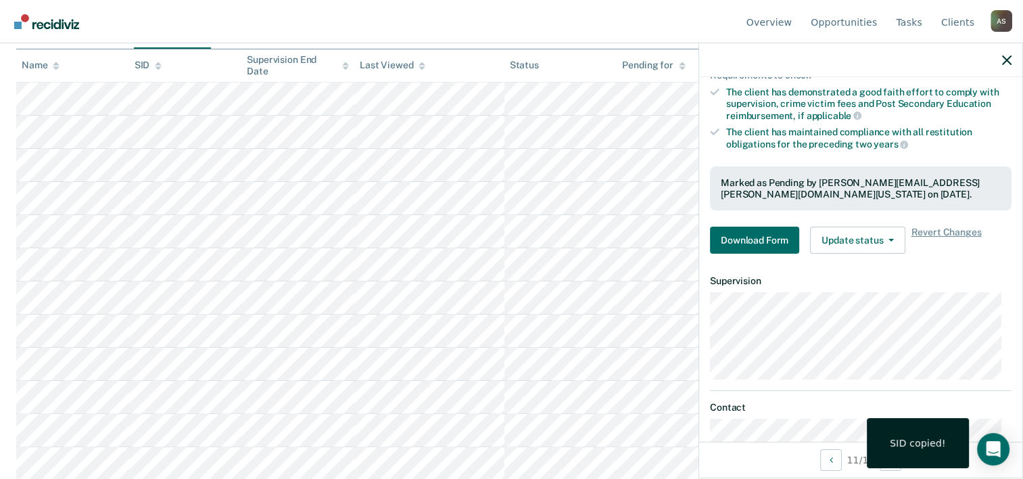
scroll to position [268, 0]
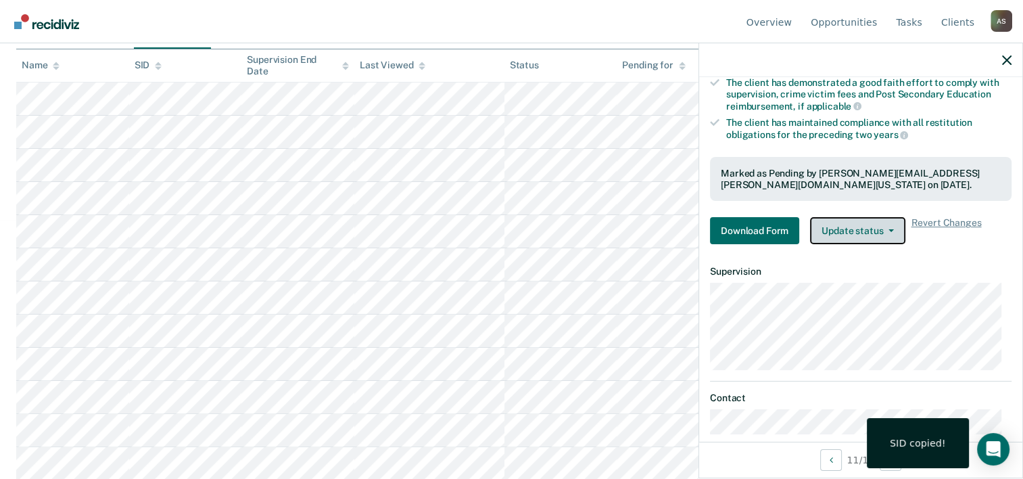
click at [866, 227] on button "Update status" at bounding box center [857, 230] width 95 height 27
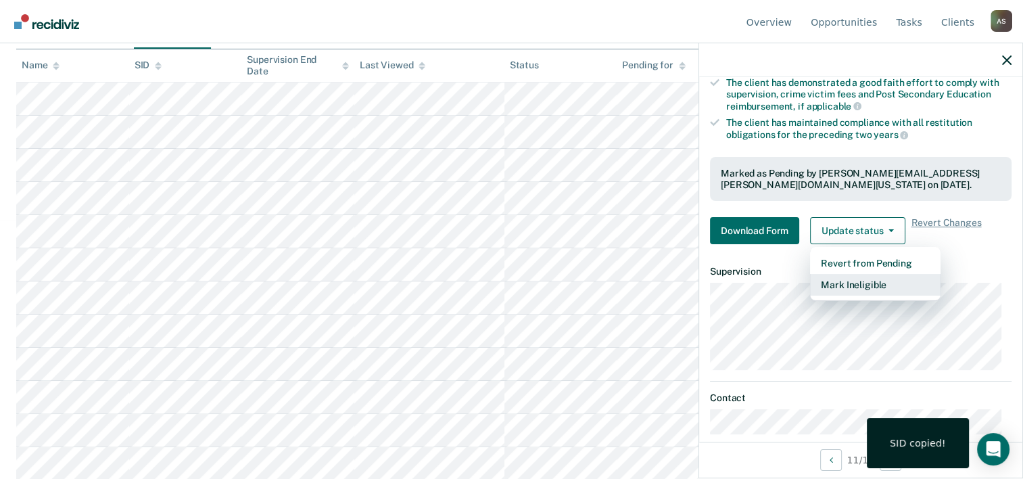
click at [860, 281] on button "Mark Ineligible" at bounding box center [875, 285] width 130 height 22
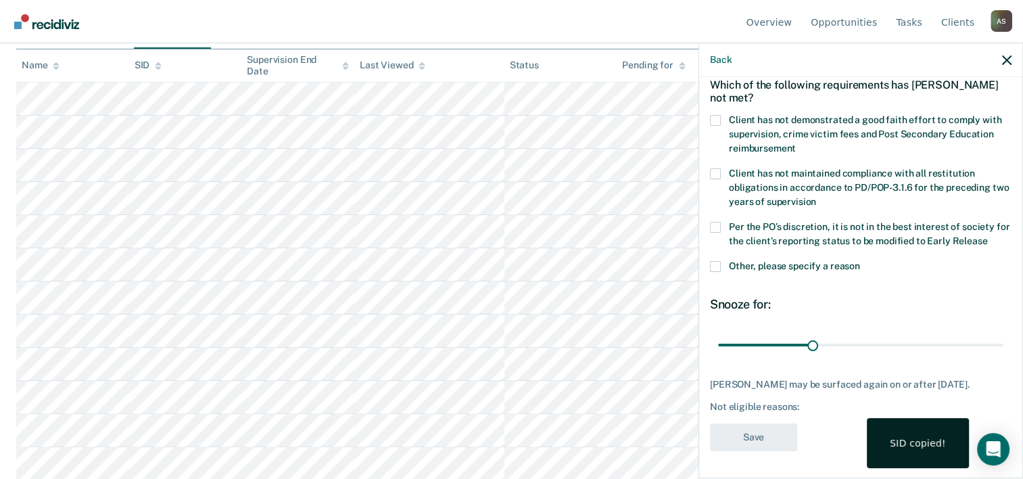
scroll to position [63, 0]
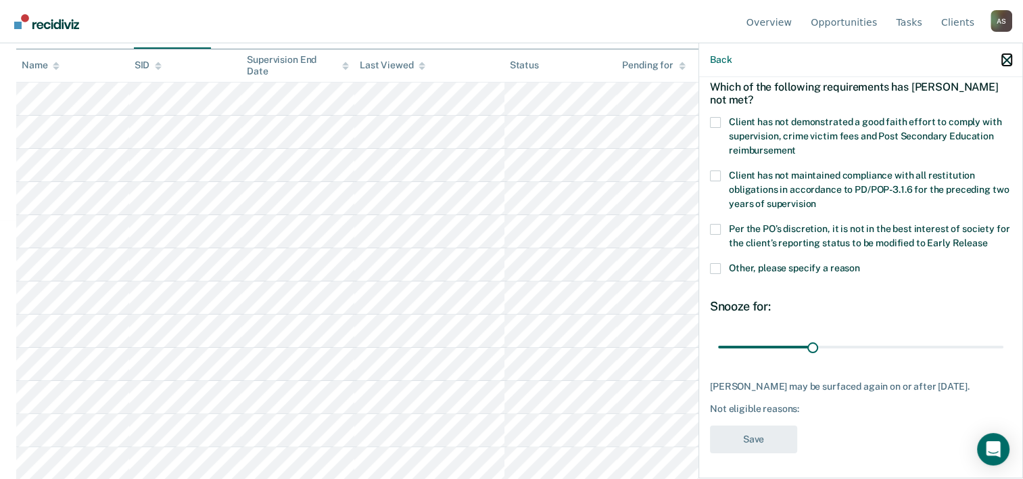
click at [1009, 55] on icon "button" at bounding box center [1006, 59] width 9 height 9
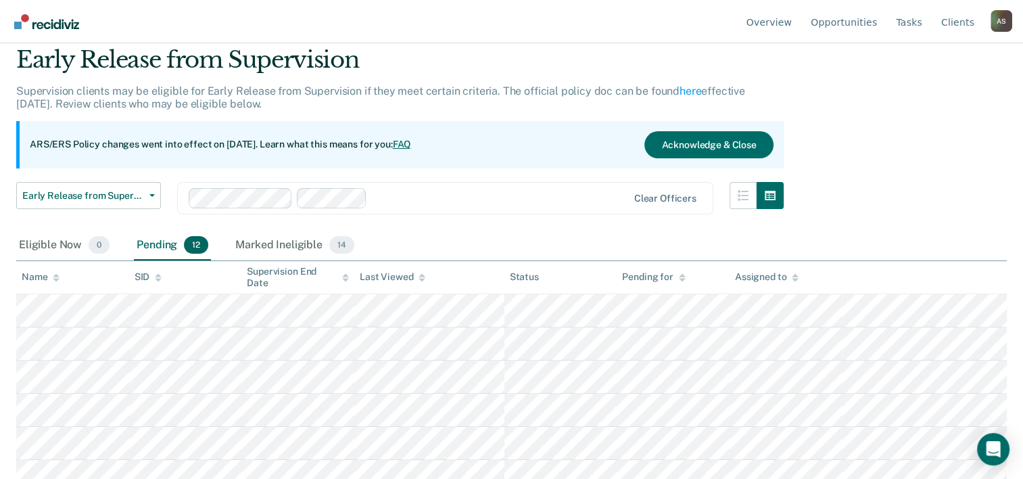
scroll to position [45, 0]
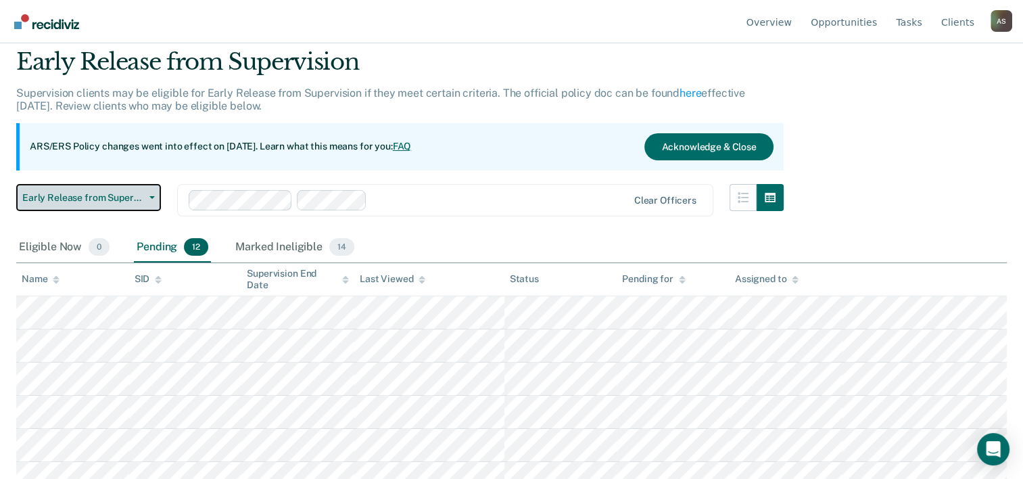
click at [124, 193] on span "Early Release from Supervision" at bounding box center [83, 197] width 122 height 11
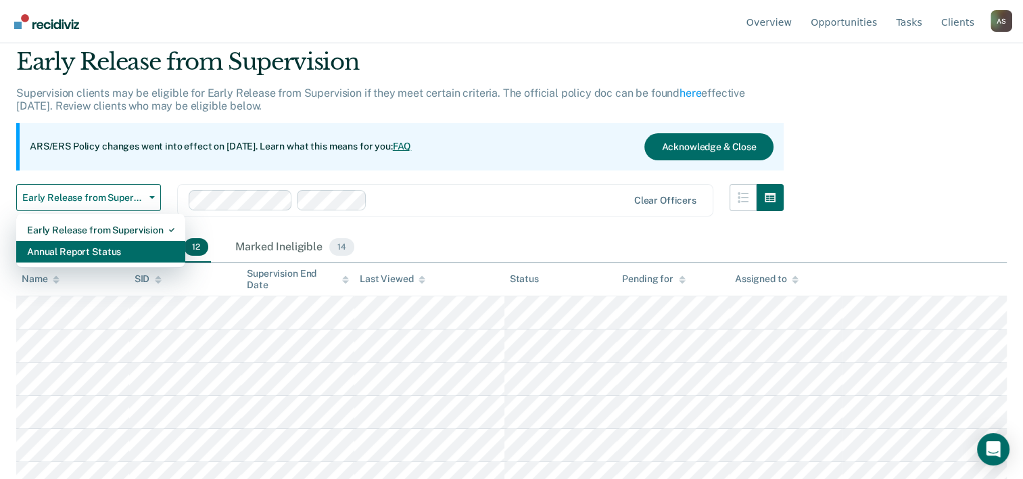
click at [101, 250] on div "Annual Report Status" at bounding box center [100, 252] width 147 height 22
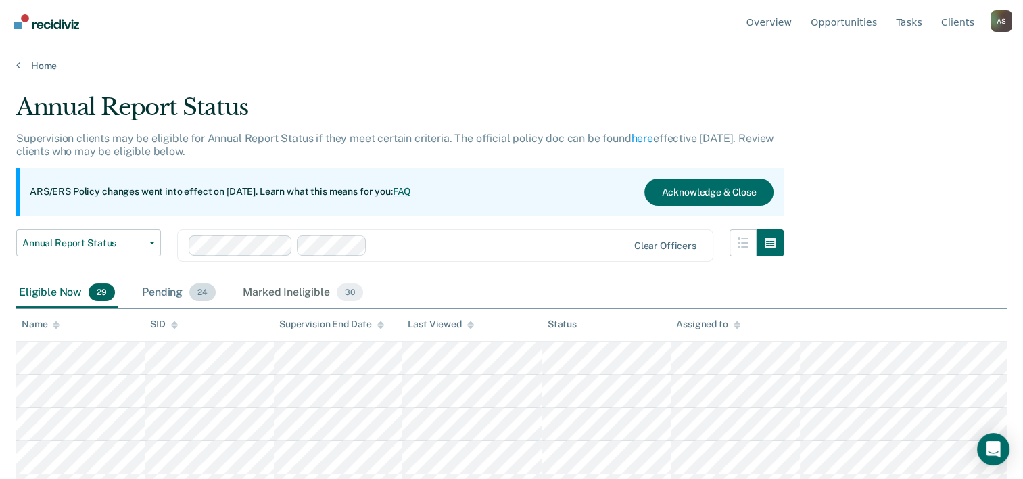
click at [164, 288] on div "Pending 24" at bounding box center [178, 293] width 79 height 30
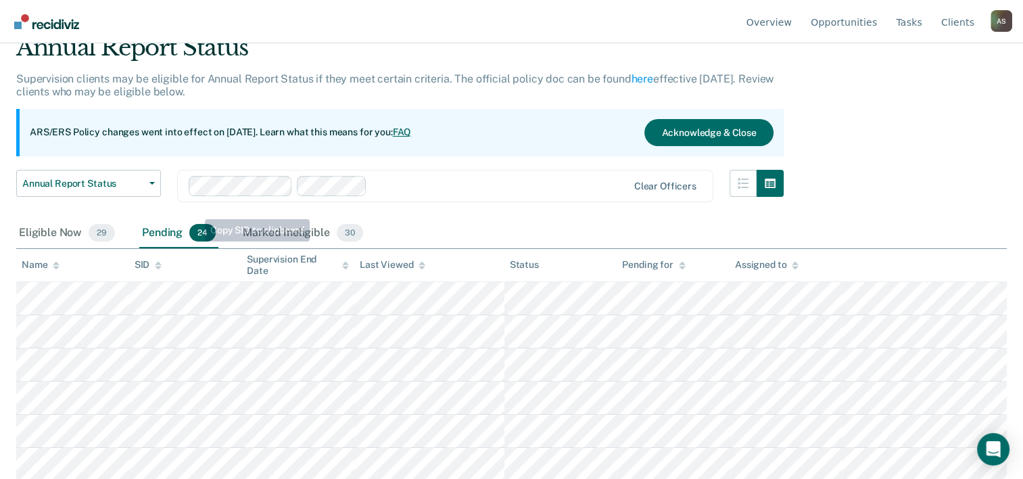
scroll to position [37, 0]
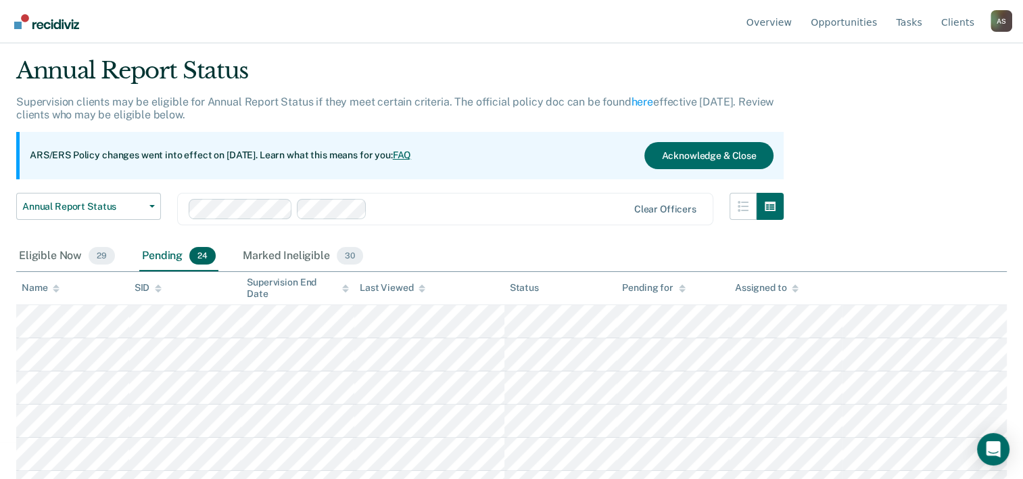
click at [165, 253] on div "Pending 24" at bounding box center [178, 256] width 79 height 30
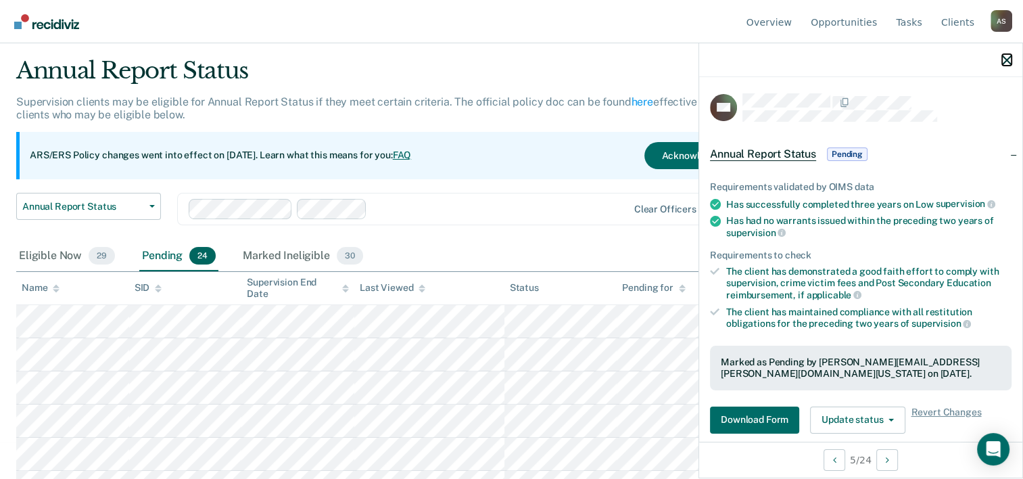
click at [1011, 62] on icon "button" at bounding box center [1006, 59] width 9 height 9
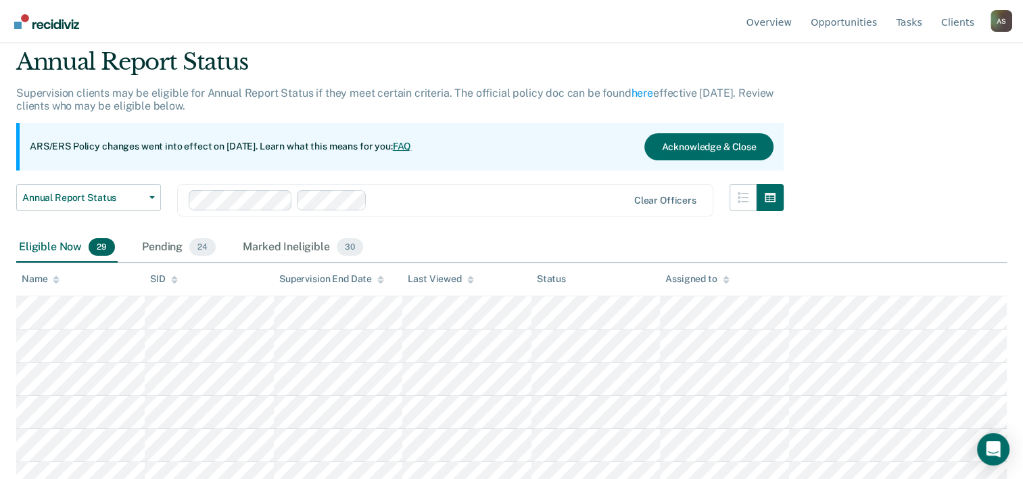
scroll to position [37, 0]
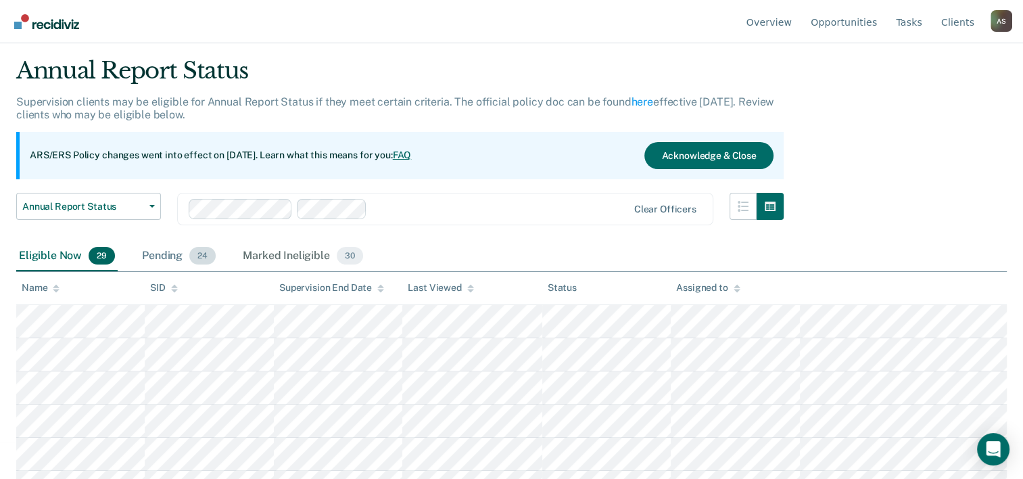
click at [173, 252] on div "Pending 24" at bounding box center [178, 256] width 79 height 30
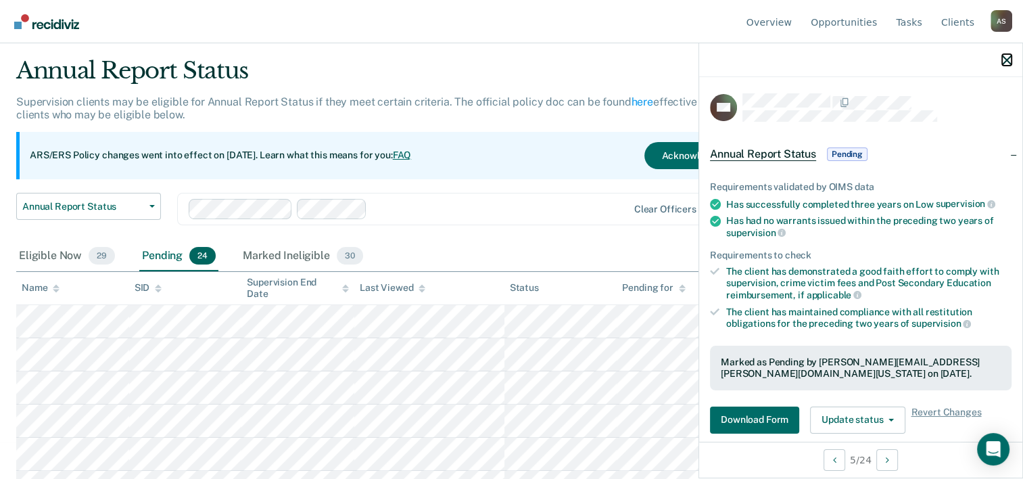
click at [1007, 55] on button "button" at bounding box center [1006, 59] width 9 height 11
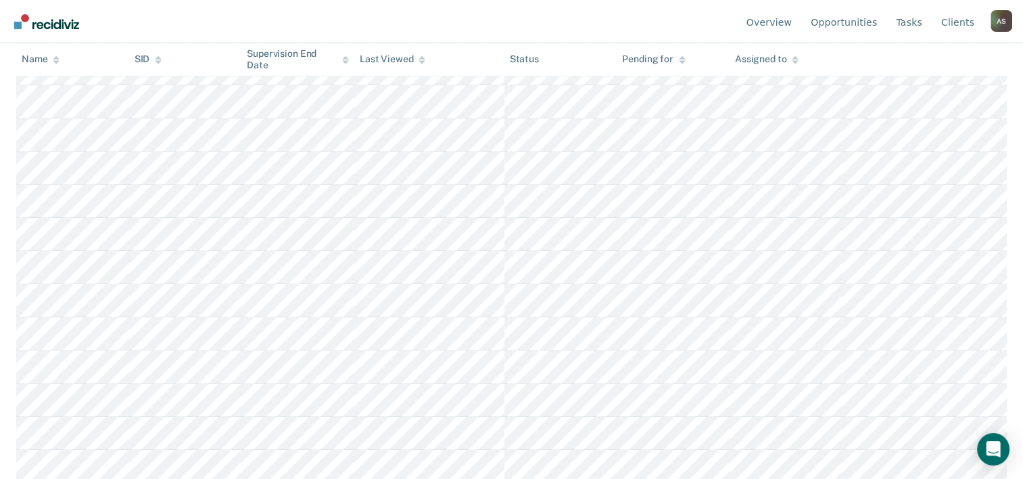
scroll to position [656, 0]
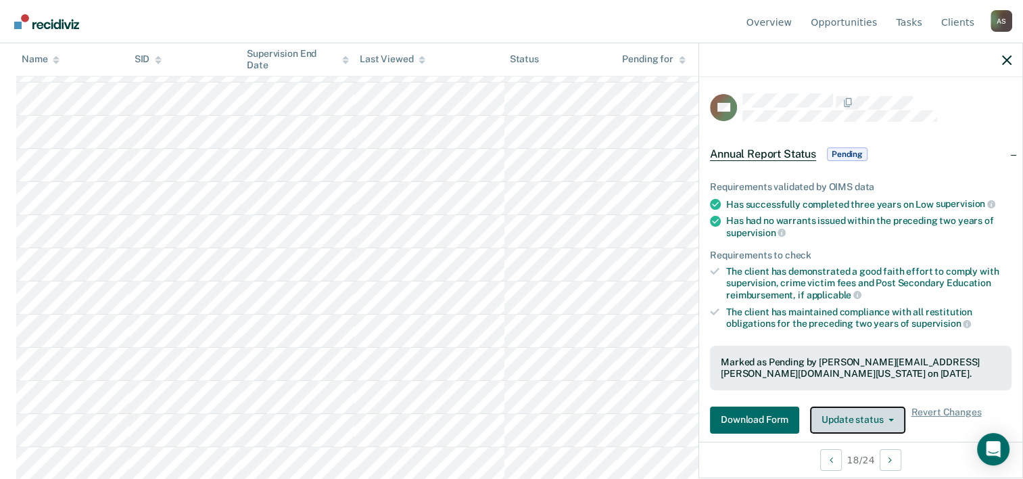
click at [836, 417] on button "Update status" at bounding box center [857, 419] width 95 height 27
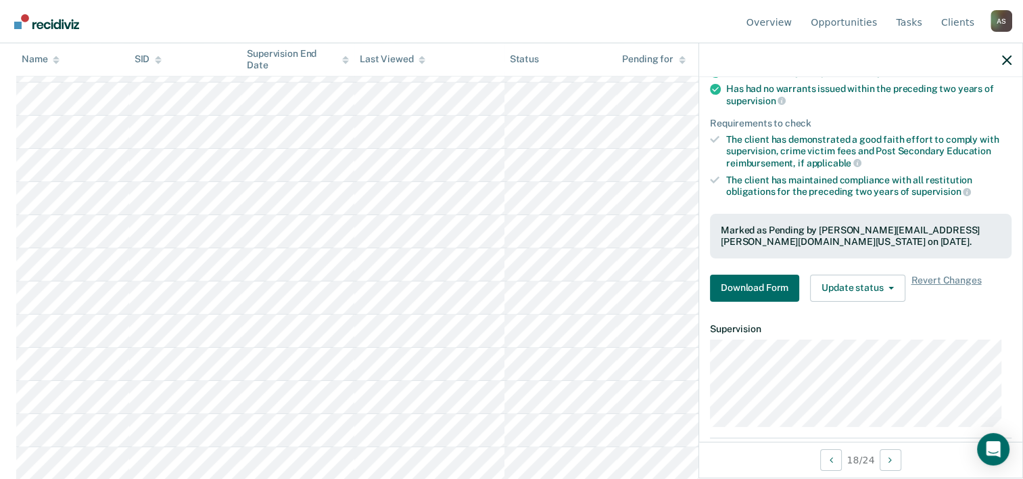
scroll to position [135, 0]
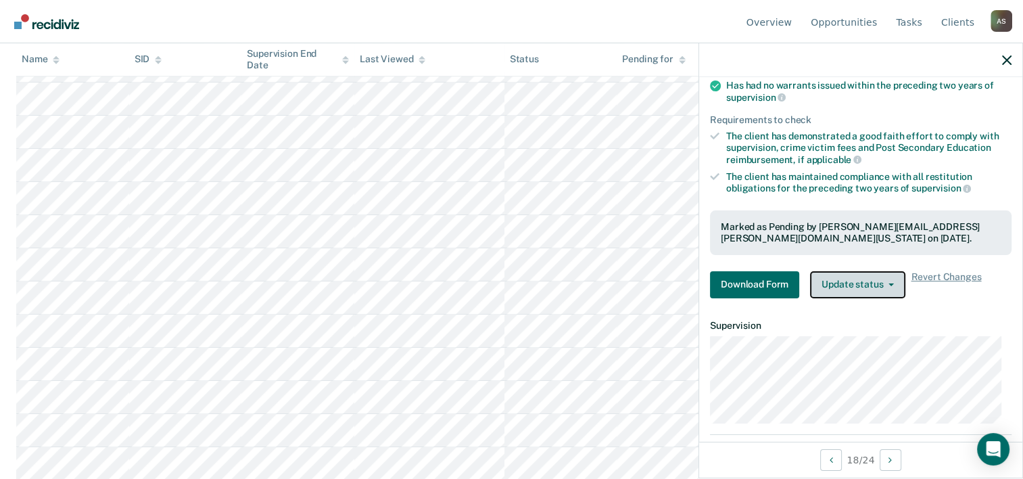
click at [829, 278] on button "Update status" at bounding box center [857, 284] width 95 height 27
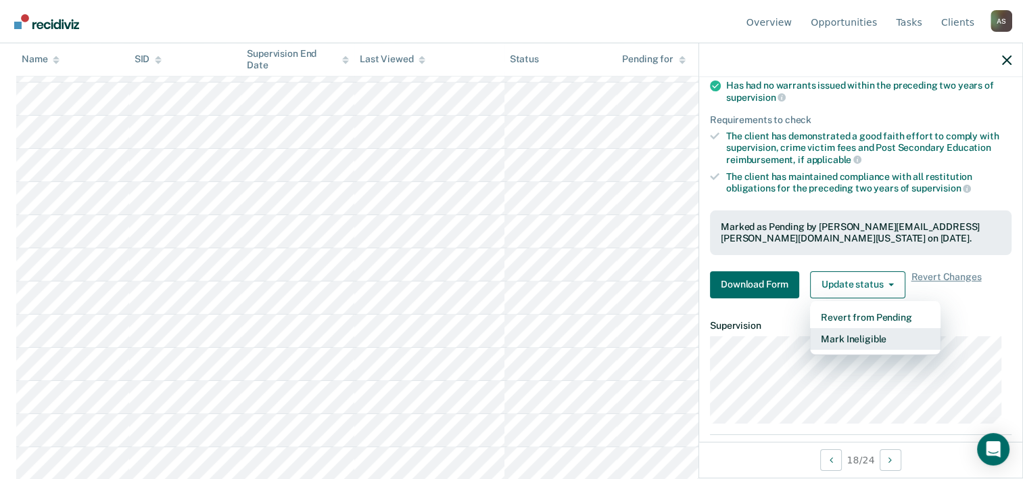
click at [835, 332] on button "Mark Ineligible" at bounding box center [875, 339] width 130 height 22
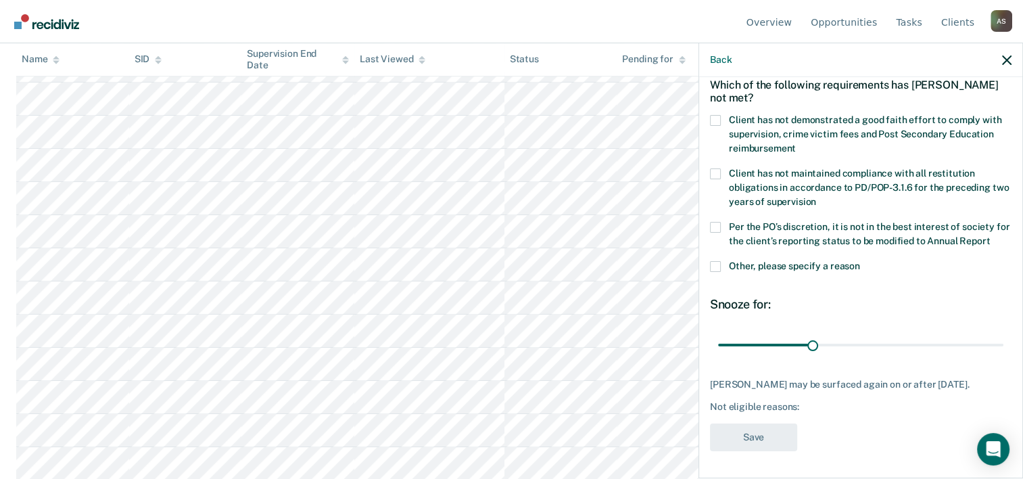
scroll to position [89, 0]
click at [716, 115] on label "Client has not demonstrated a good faith effort to comply with supervision, cri…" at bounding box center [860, 136] width 301 height 43
click at [796, 143] on input "Client has not demonstrated a good faith effort to comply with supervision, cri…" at bounding box center [796, 143] width 0 height 0
click at [714, 195] on div "Client has not maintained compliance with all restitution obligations in accord…" at bounding box center [860, 194] width 301 height 53
click at [714, 222] on span at bounding box center [715, 227] width 11 height 11
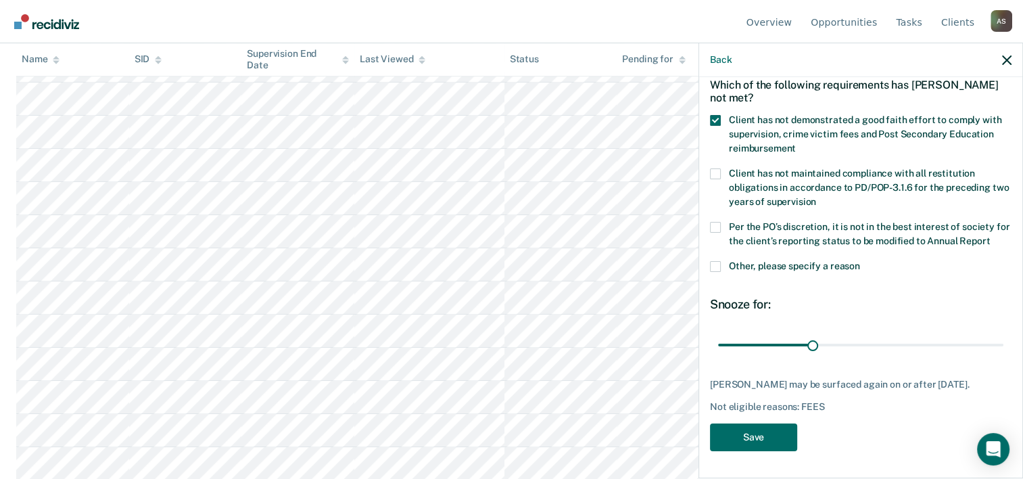
click at [990, 236] on input "Per the PO’s discretion, it is not in the best interest of society for the clie…" at bounding box center [990, 236] width 0 height 0
drag, startPoint x: 746, startPoint y: 335, endPoint x: 795, endPoint y: 335, distance: 48.7
type input "100"
click at [795, 335] on input "range" at bounding box center [860, 345] width 285 height 24
click at [754, 439] on button "Save" at bounding box center [753, 437] width 87 height 28
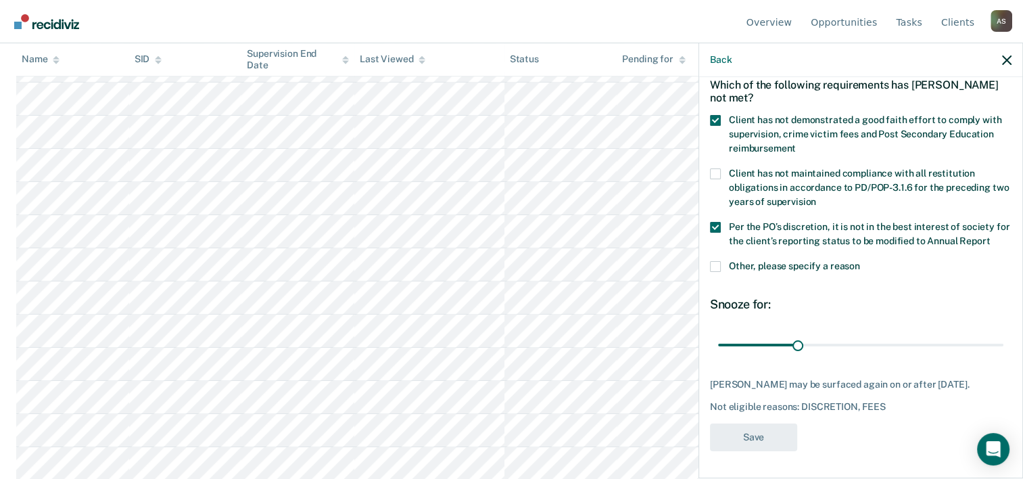
scroll to position [623, 0]
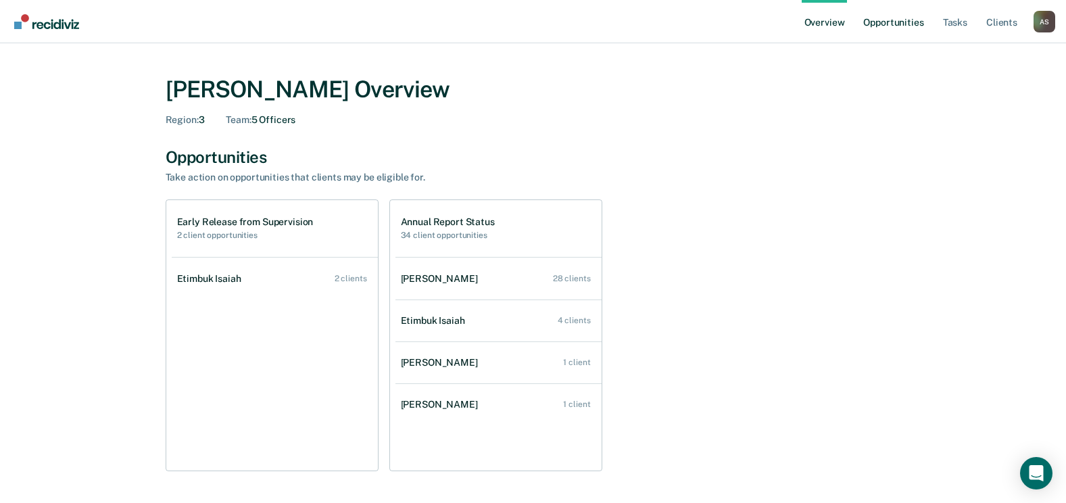
click at [891, 19] on link "Opportunities" at bounding box center [894, 21] width 66 height 43
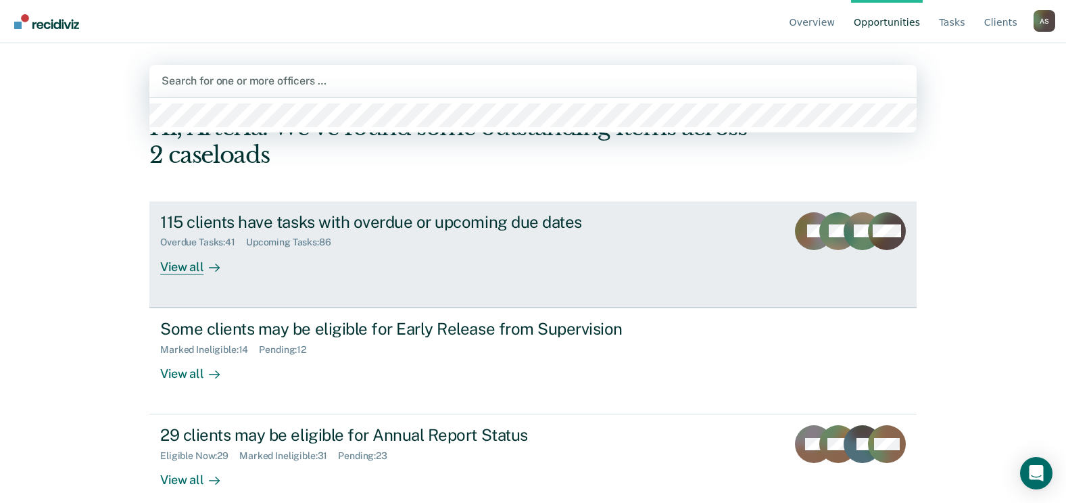
click at [39, 212] on div "Overview Opportunities Tasks Client s [PERSON_NAME] A S Profile How it works Lo…" at bounding box center [533, 251] width 1066 height 503
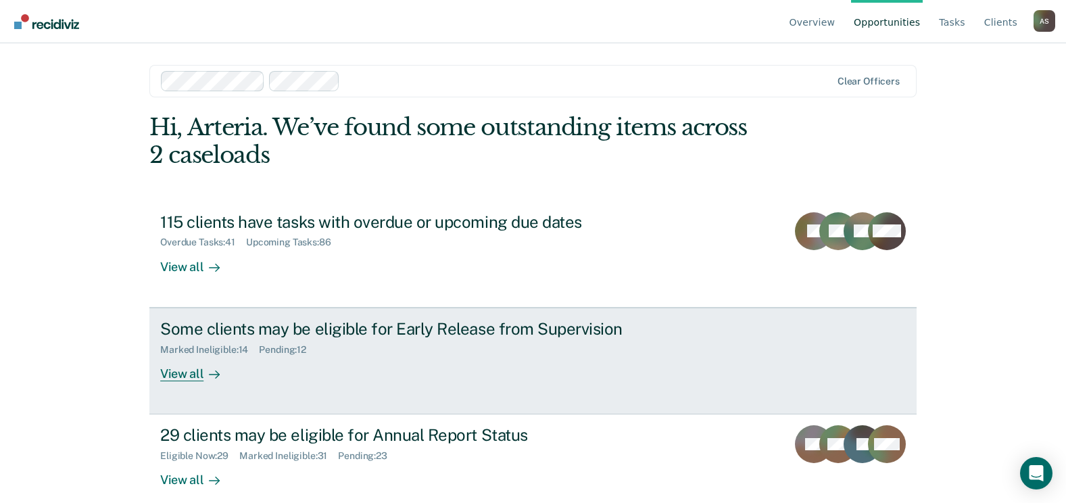
click at [310, 329] on div "Some clients may be eligible for Early Release from Supervision" at bounding box center [397, 329] width 475 height 20
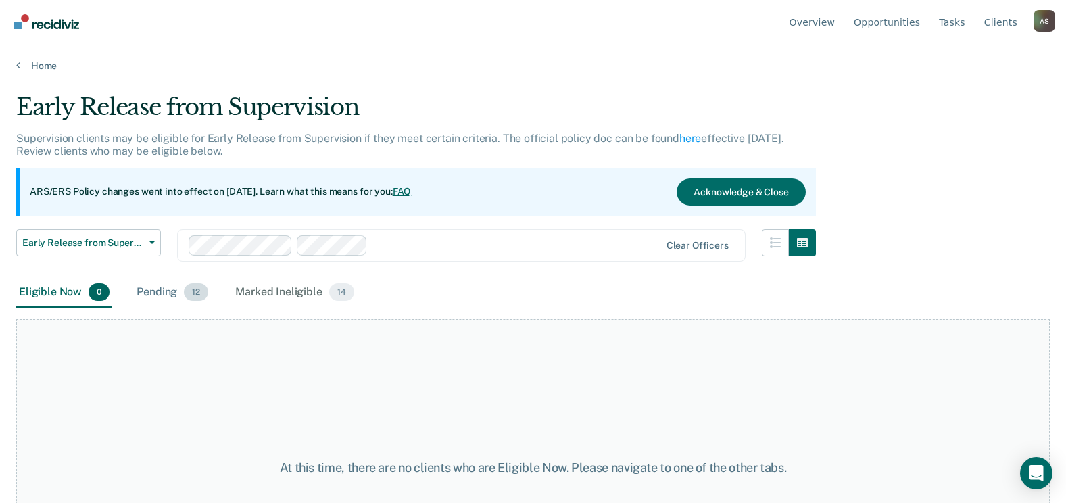
click at [148, 291] on div "Pending 12" at bounding box center [172, 293] width 77 height 30
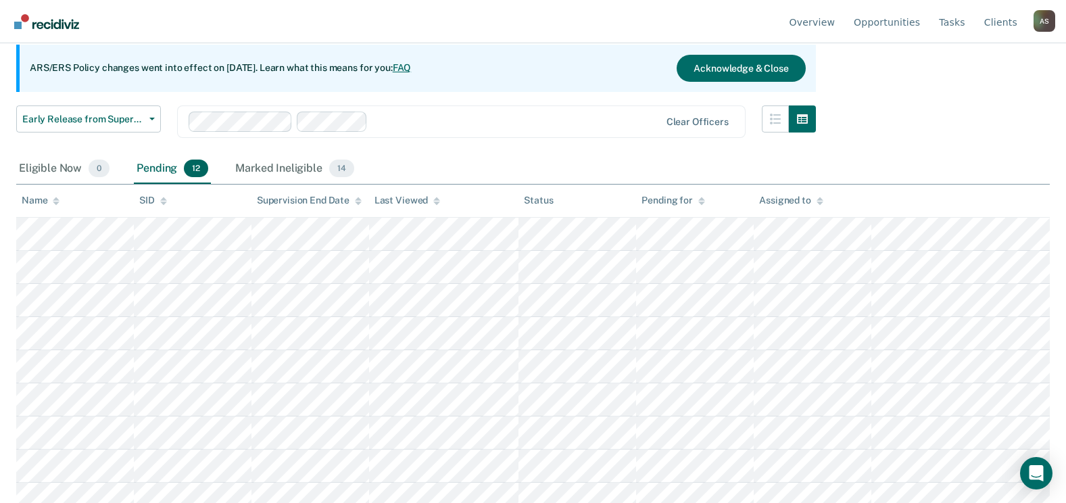
scroll to position [15, 0]
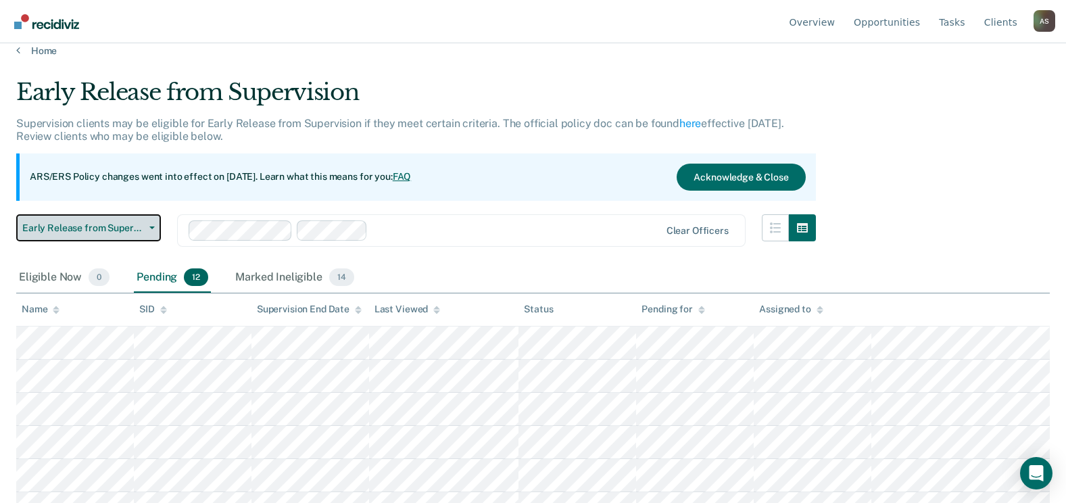
drag, startPoint x: 118, startPoint y: 230, endPoint x: 110, endPoint y: 247, distance: 19.1
click at [118, 228] on span "Early Release from Supervision" at bounding box center [83, 227] width 122 height 11
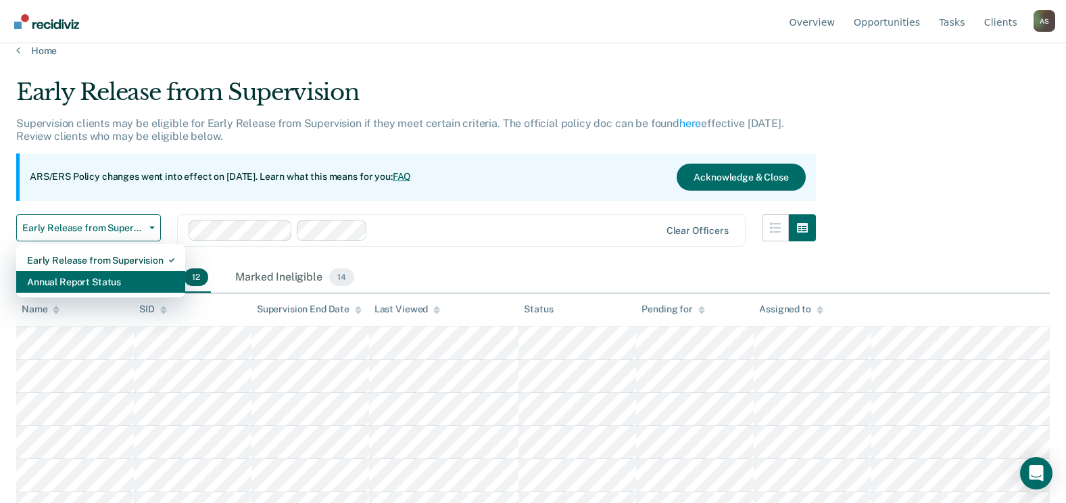
click at [103, 278] on div "Annual Report Status" at bounding box center [100, 282] width 147 height 22
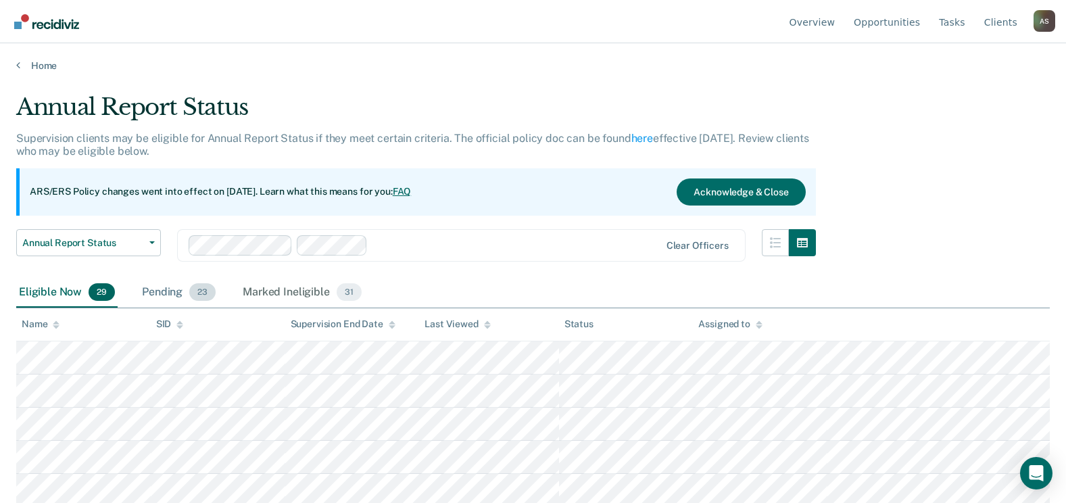
click at [171, 295] on div "Pending 23" at bounding box center [178, 293] width 79 height 30
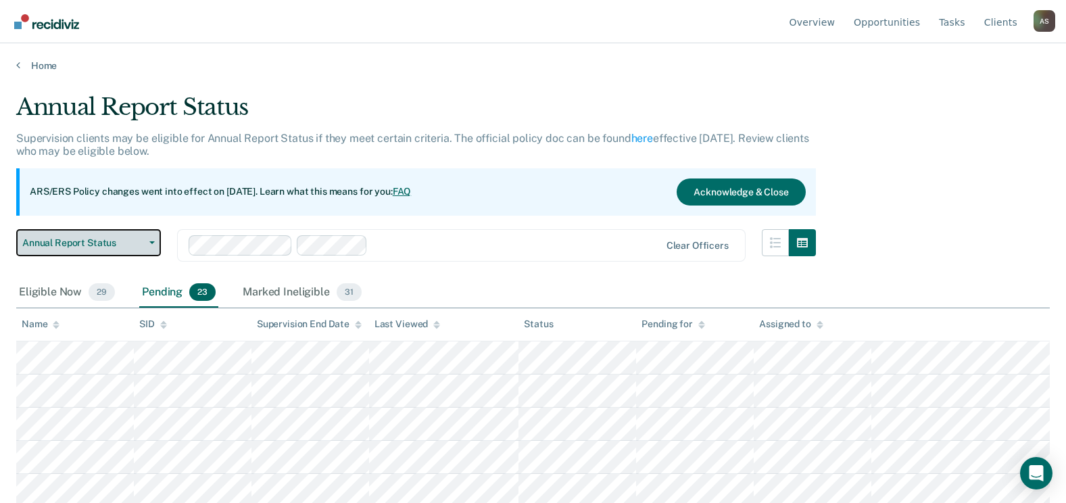
click at [103, 247] on span "Annual Report Status" at bounding box center [83, 242] width 122 height 11
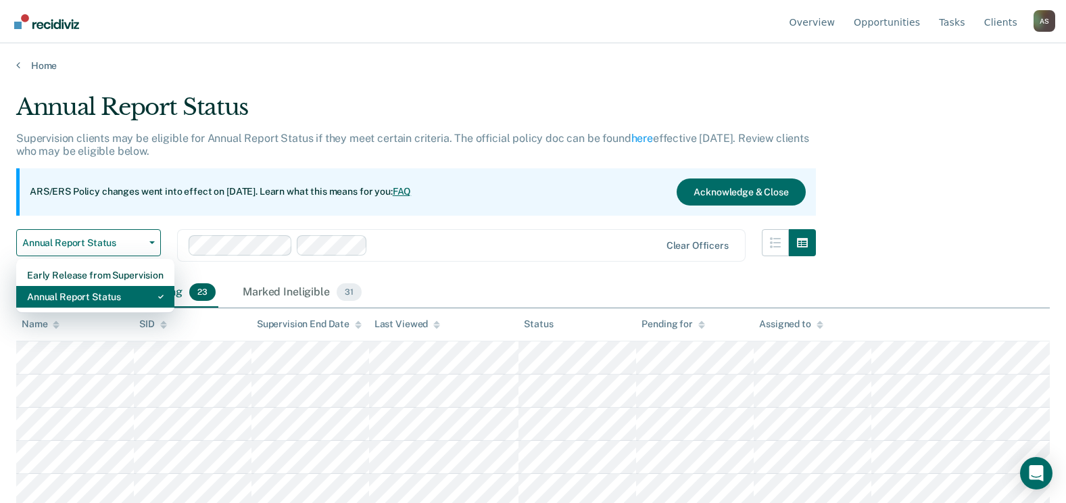
click at [101, 301] on div "Annual Report Status" at bounding box center [95, 297] width 137 height 22
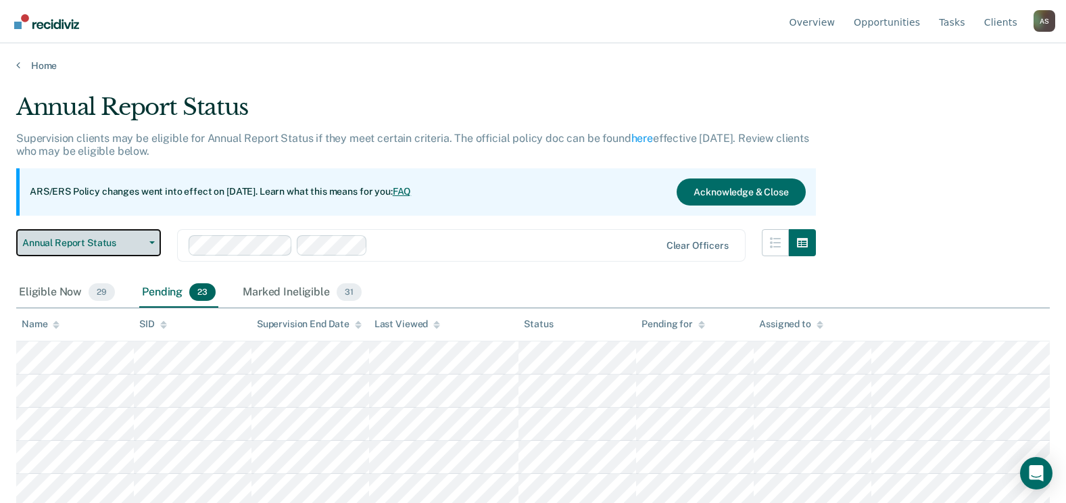
click at [91, 243] on span "Annual Report Status" at bounding box center [83, 242] width 122 height 11
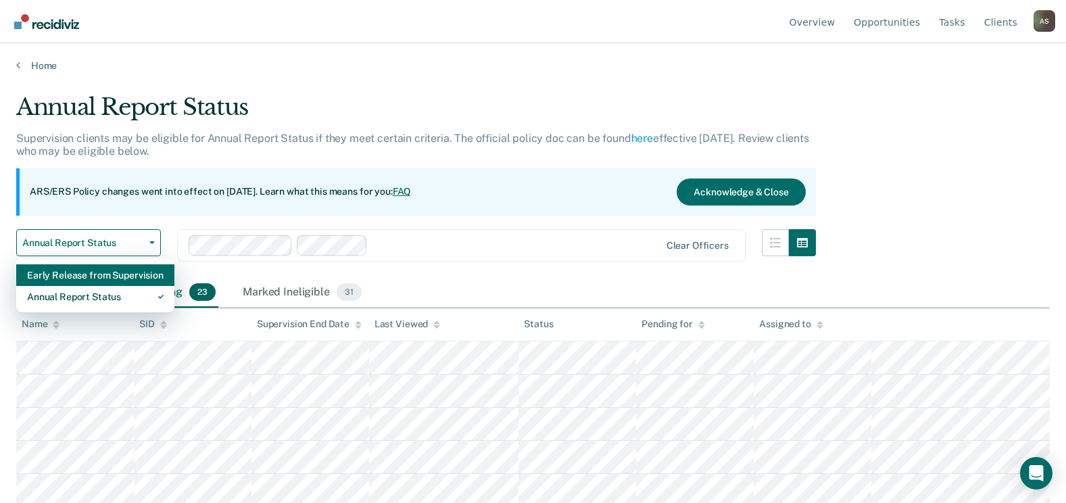
click at [90, 268] on div "Early Release from Supervision" at bounding box center [95, 275] width 137 height 22
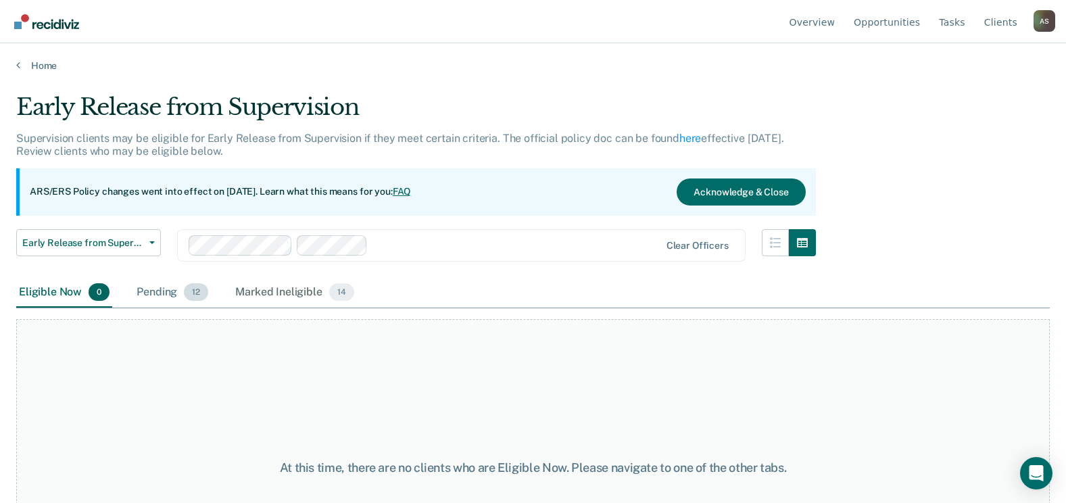
click at [165, 283] on div "Pending 12" at bounding box center [172, 293] width 77 height 30
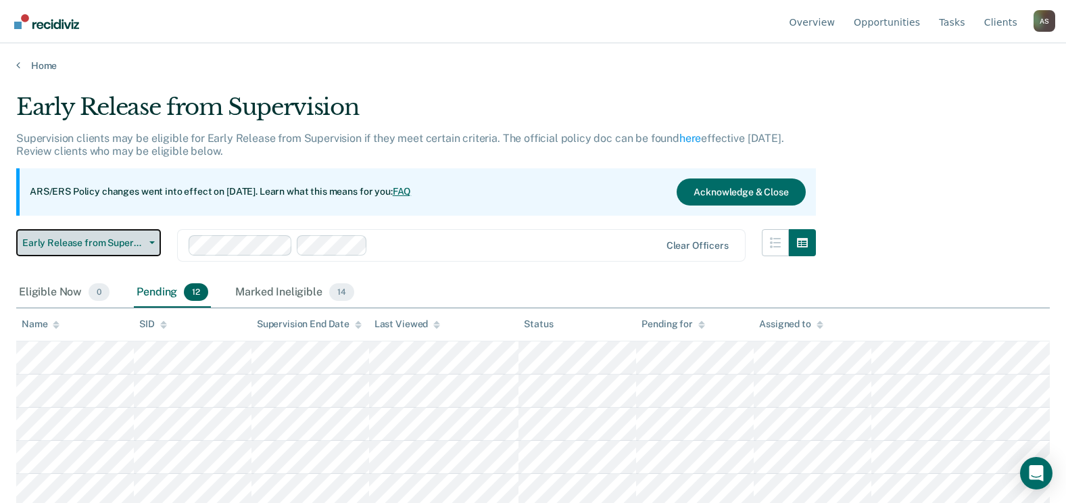
click at [93, 244] on span "Early Release from Supervision" at bounding box center [83, 242] width 122 height 11
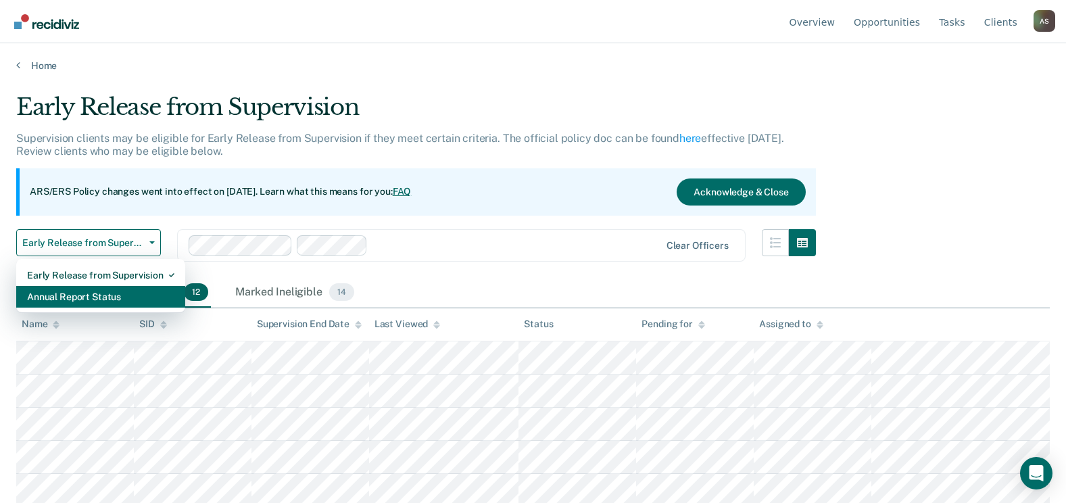
drag, startPoint x: 89, startPoint y: 306, endPoint x: 108, endPoint y: 301, distance: 19.5
click at [89, 305] on div "Annual Report Status" at bounding box center [100, 297] width 147 height 22
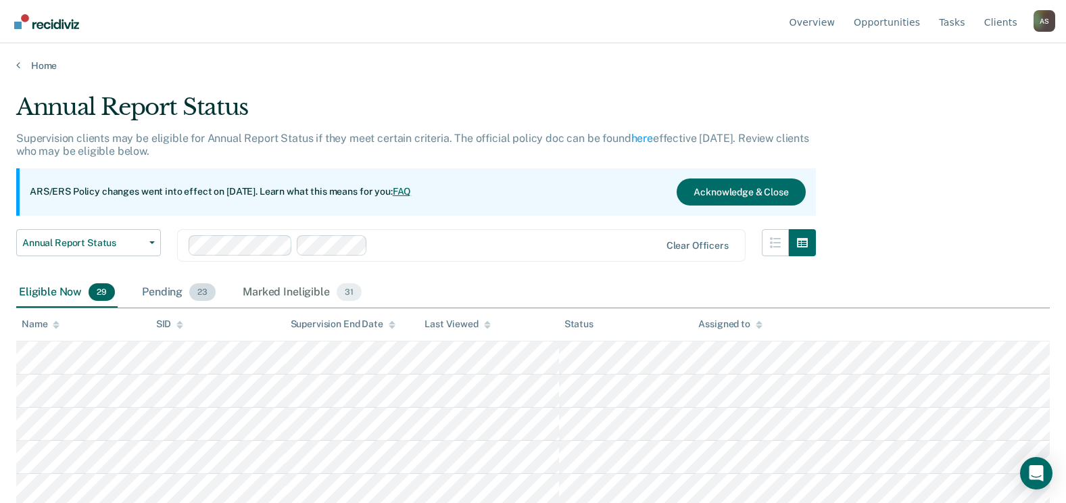
click at [179, 299] on div "Pending 23" at bounding box center [178, 293] width 79 height 30
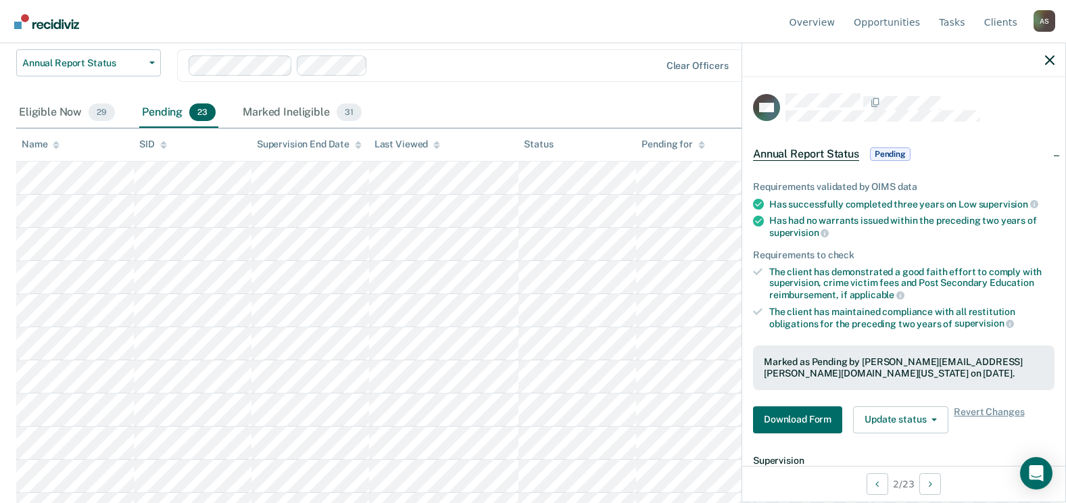
scroll to position [185, 0]
